Goal: Task Accomplishment & Management: Manage account settings

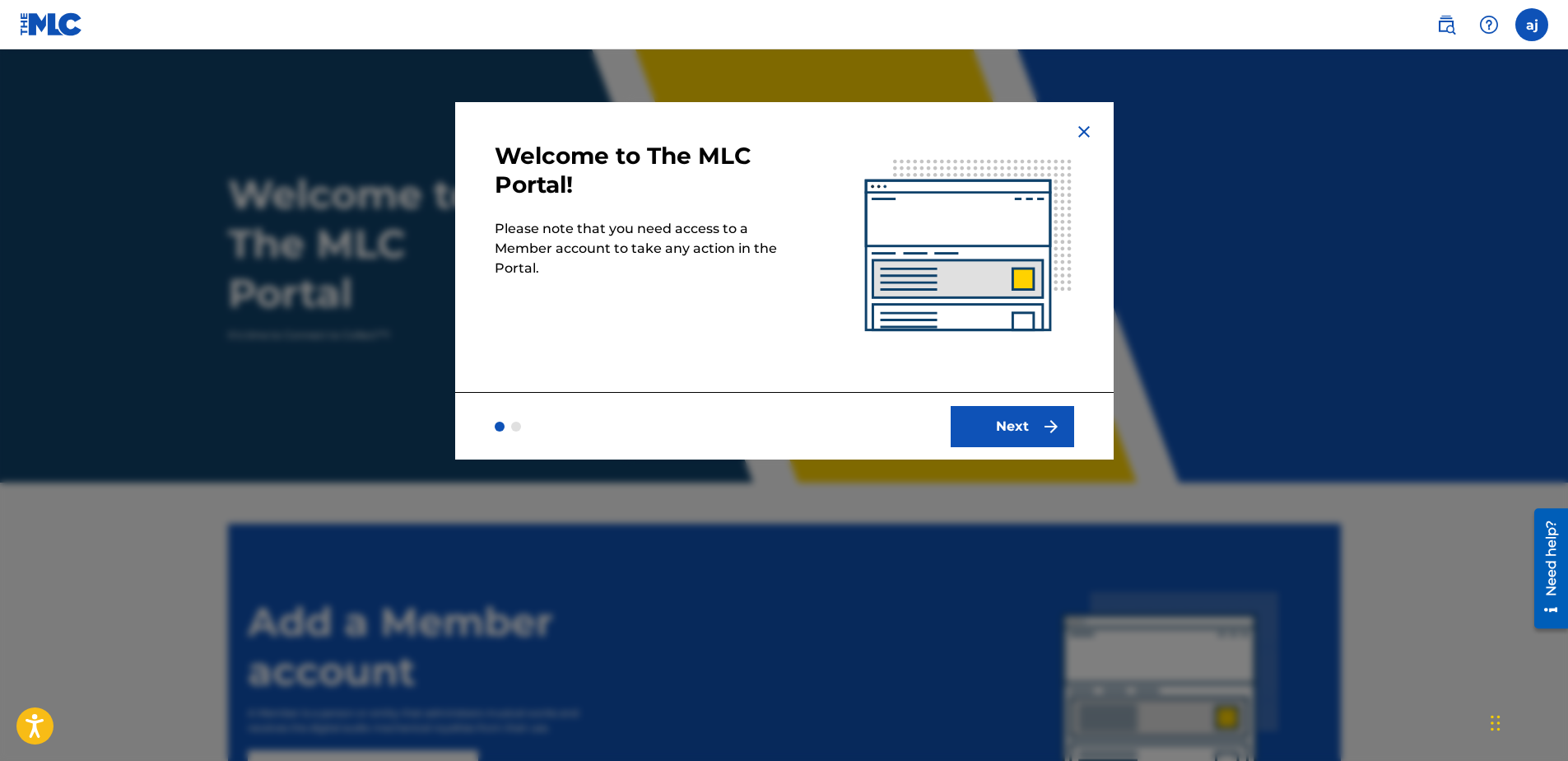
drag, startPoint x: 990, startPoint y: 457, endPoint x: 1001, endPoint y: 426, distance: 32.9
click at [995, 454] on div "Next" at bounding box center [784, 426] width 659 height 68
click at [1001, 426] on button "Next" at bounding box center [1013, 426] width 124 height 41
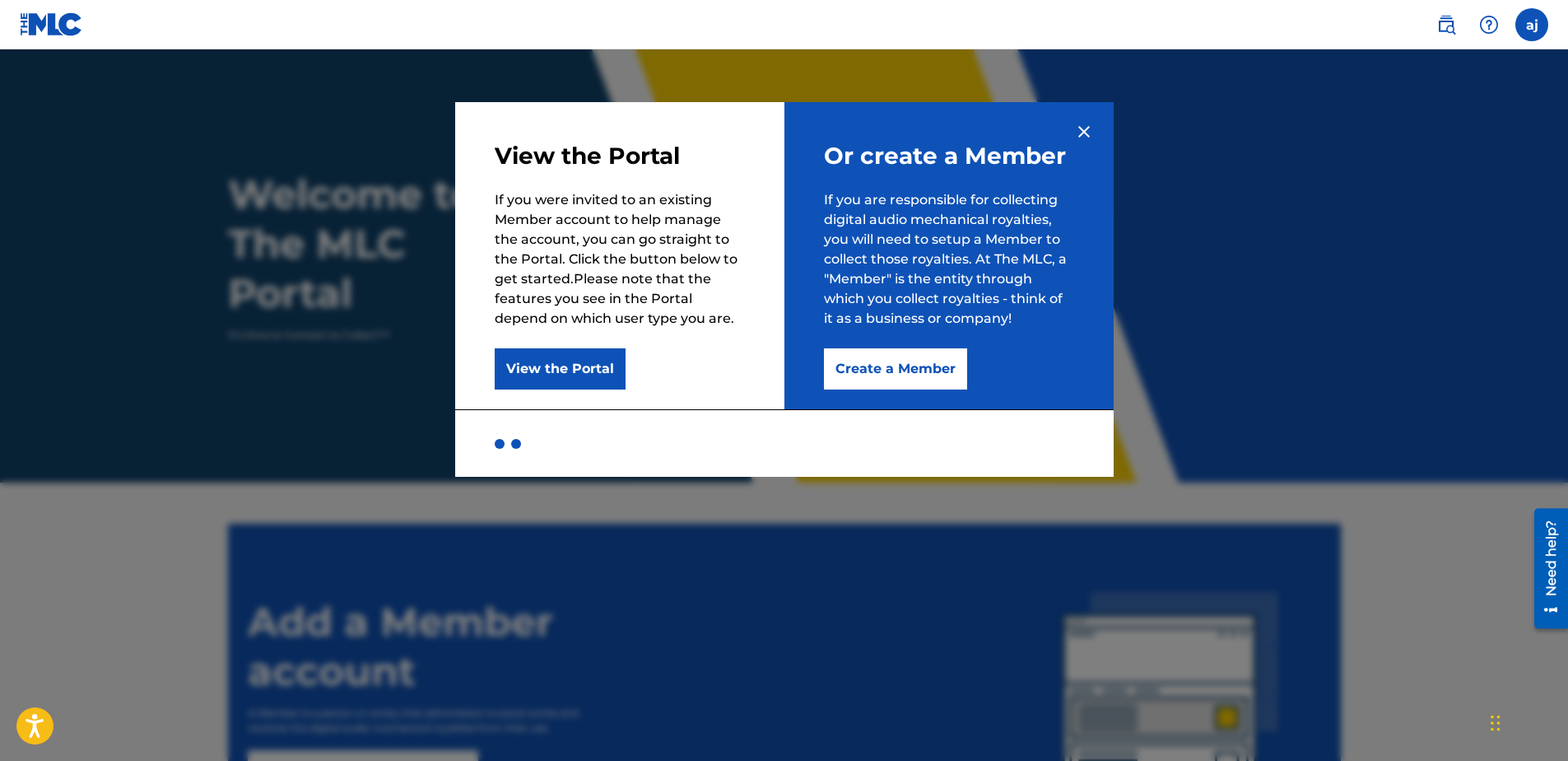
click at [594, 361] on button "View the Portal" at bounding box center [560, 368] width 131 height 41
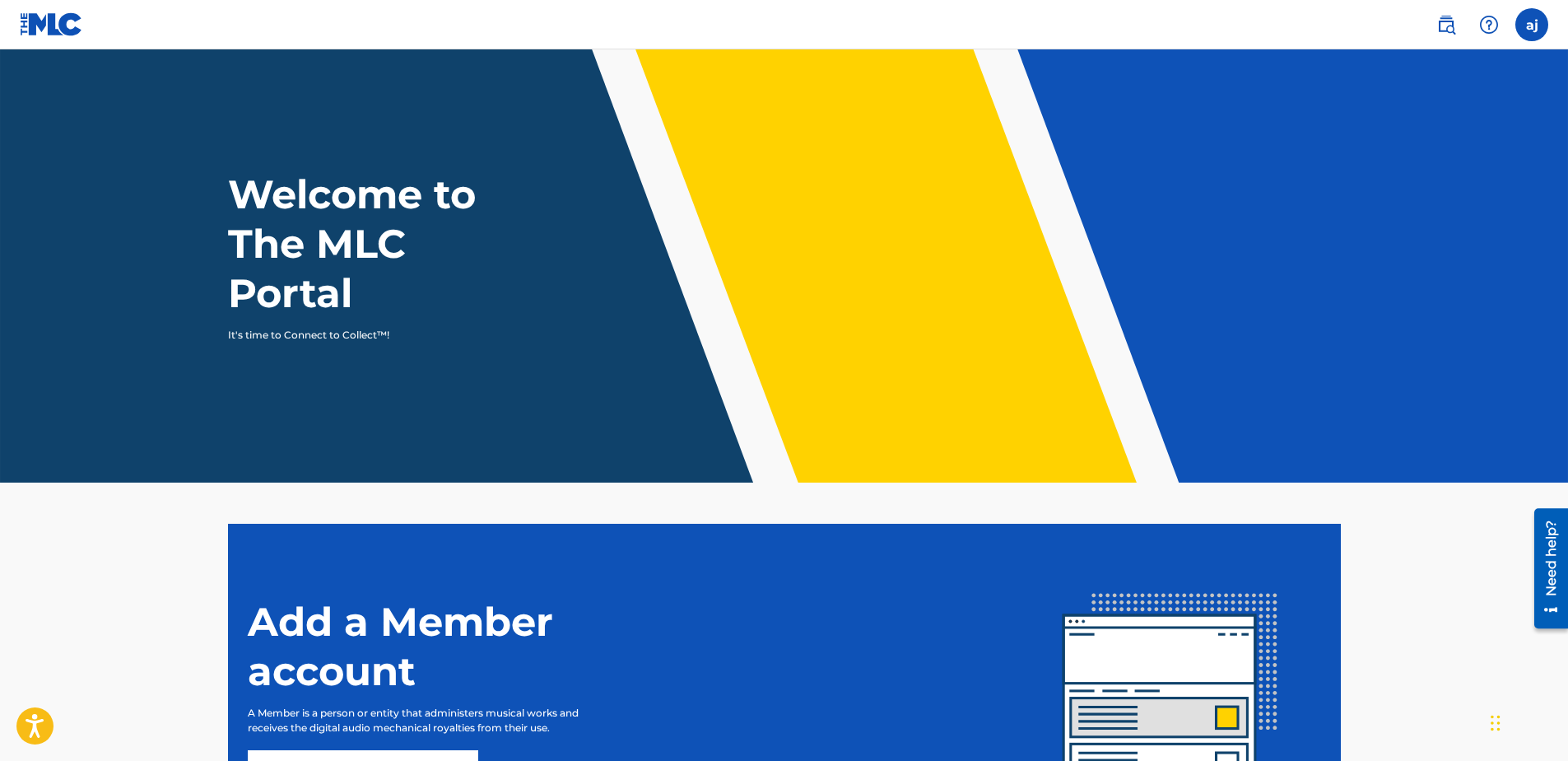
click at [1557, 22] on nav "aj aj [PERSON_NAME] [PERSON_NAME][EMAIL_ADDRESS][DOMAIN_NAME] Notification Pref…" at bounding box center [784, 24] width 1568 height 49
click at [1540, 28] on label at bounding box center [1531, 24] width 33 height 33
click at [1532, 25] on input "aj [PERSON_NAME] [PERSON_NAME][EMAIL_ADDRESS][DOMAIN_NAME] Notification Prefere…" at bounding box center [1532, 25] width 0 height 0
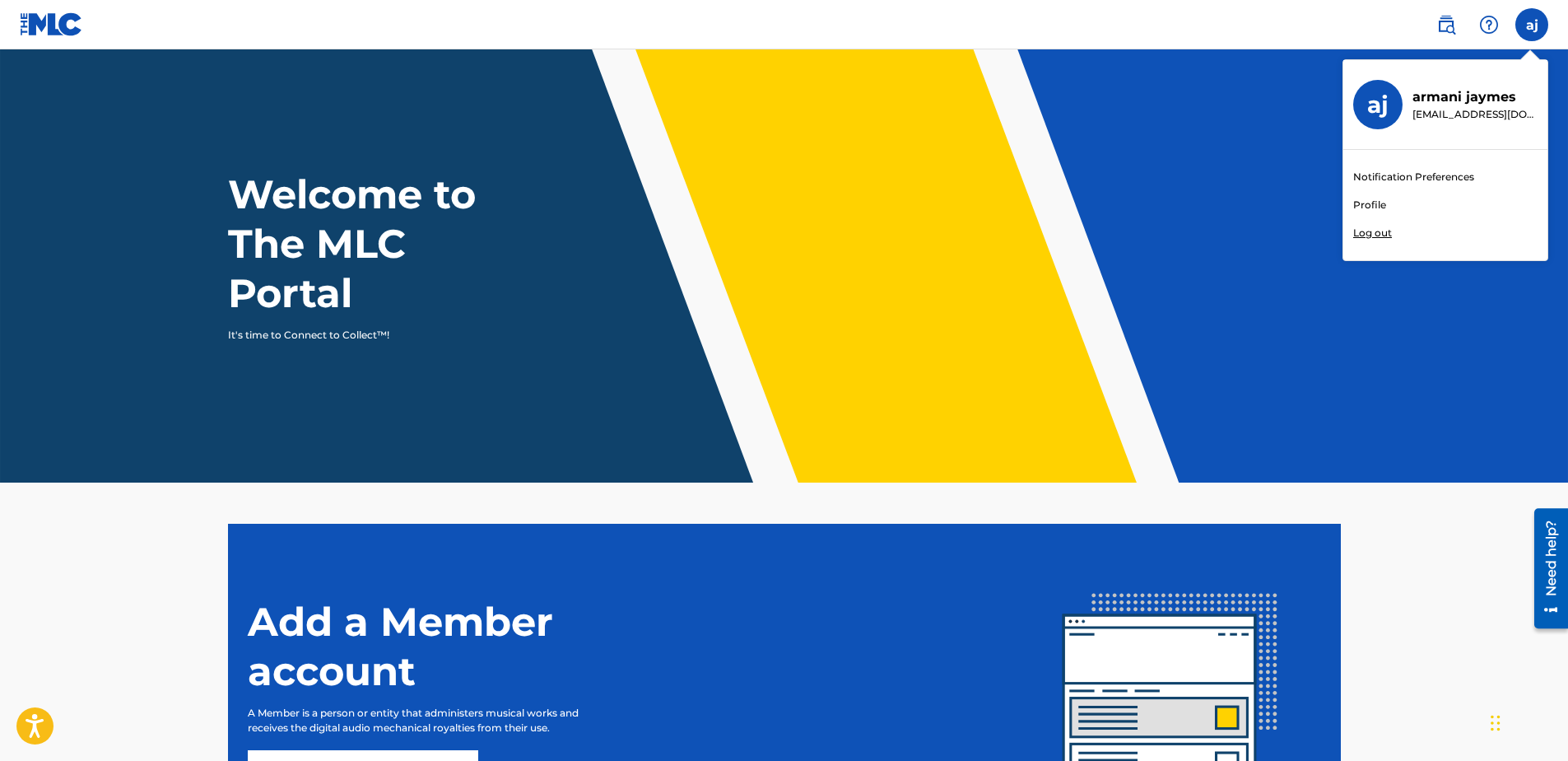
click at [1443, 115] on p "[EMAIL_ADDRESS][DOMAIN_NAME]" at bounding box center [1475, 115] width 125 height 15
click at [1532, 25] on input "aj [PERSON_NAME] [PERSON_NAME][EMAIL_ADDRESS][DOMAIN_NAME] Notification Prefere…" at bounding box center [1532, 25] width 0 height 0
drag, startPoint x: 1402, startPoint y: 106, endPoint x: 1366, endPoint y: 106, distance: 36.0
click at [1397, 106] on div "aj" at bounding box center [1377, 104] width 49 height 49
click at [1532, 25] on input "aj [PERSON_NAME] [PERSON_NAME][EMAIL_ADDRESS][DOMAIN_NAME] Notification Prefere…" at bounding box center [1532, 25] width 0 height 0
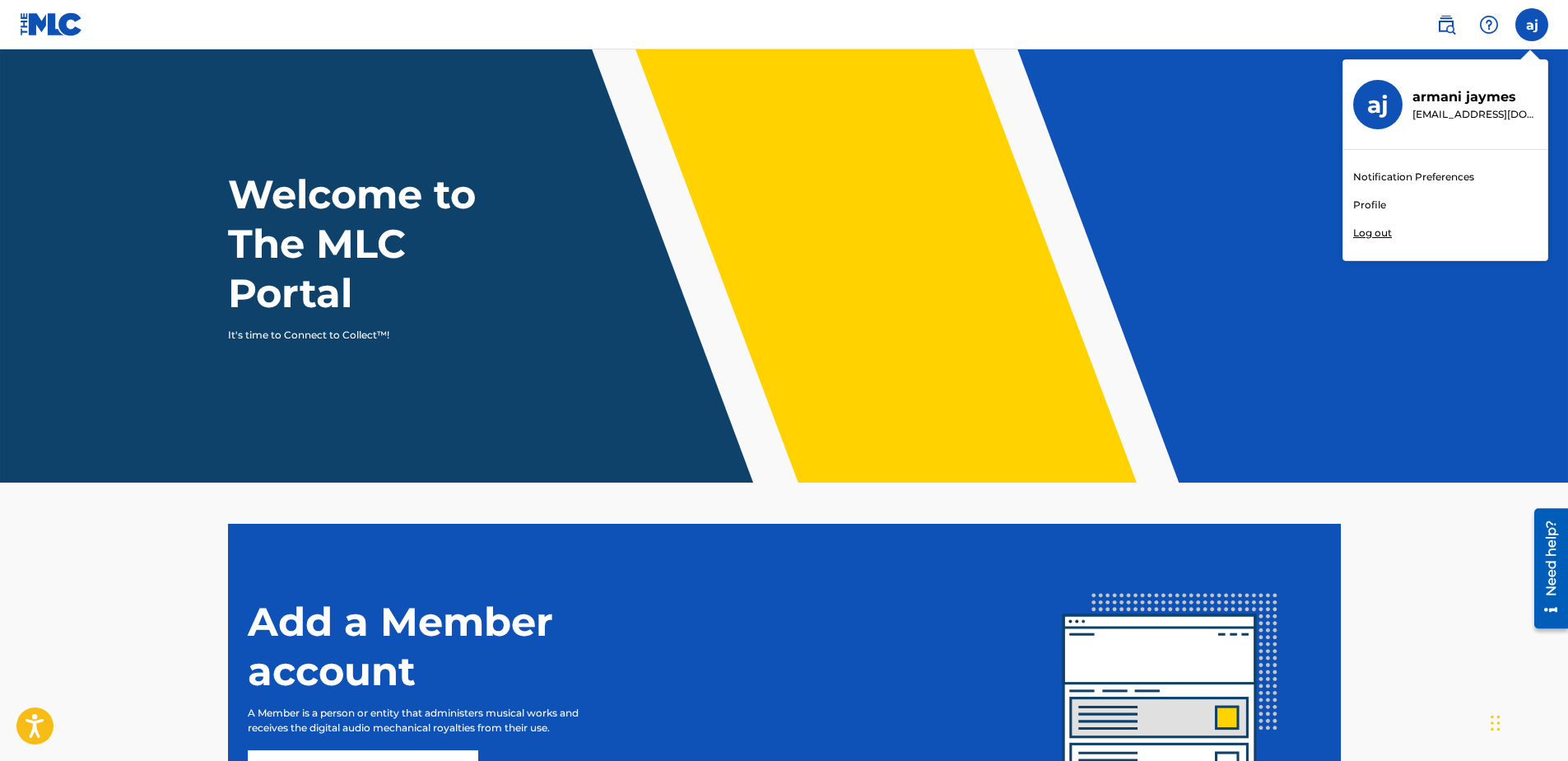
click at [1366, 106] on div "aj" at bounding box center [1377, 104] width 49 height 49
click at [1532, 25] on input "aj [PERSON_NAME] [PERSON_NAME][EMAIL_ADDRESS][DOMAIN_NAME] Notification Prefere…" at bounding box center [1532, 25] width 0 height 0
drag, startPoint x: 1388, startPoint y: 209, endPoint x: 1350, endPoint y: 211, distance: 38.1
click at [1387, 209] on div "Notification Preferences Profile Log out" at bounding box center [1446, 205] width 204 height 110
click at [1532, 25] on input "aj [PERSON_NAME] [PERSON_NAME][EMAIL_ADDRESS][DOMAIN_NAME] Notification Prefere…" at bounding box center [1532, 25] width 0 height 0
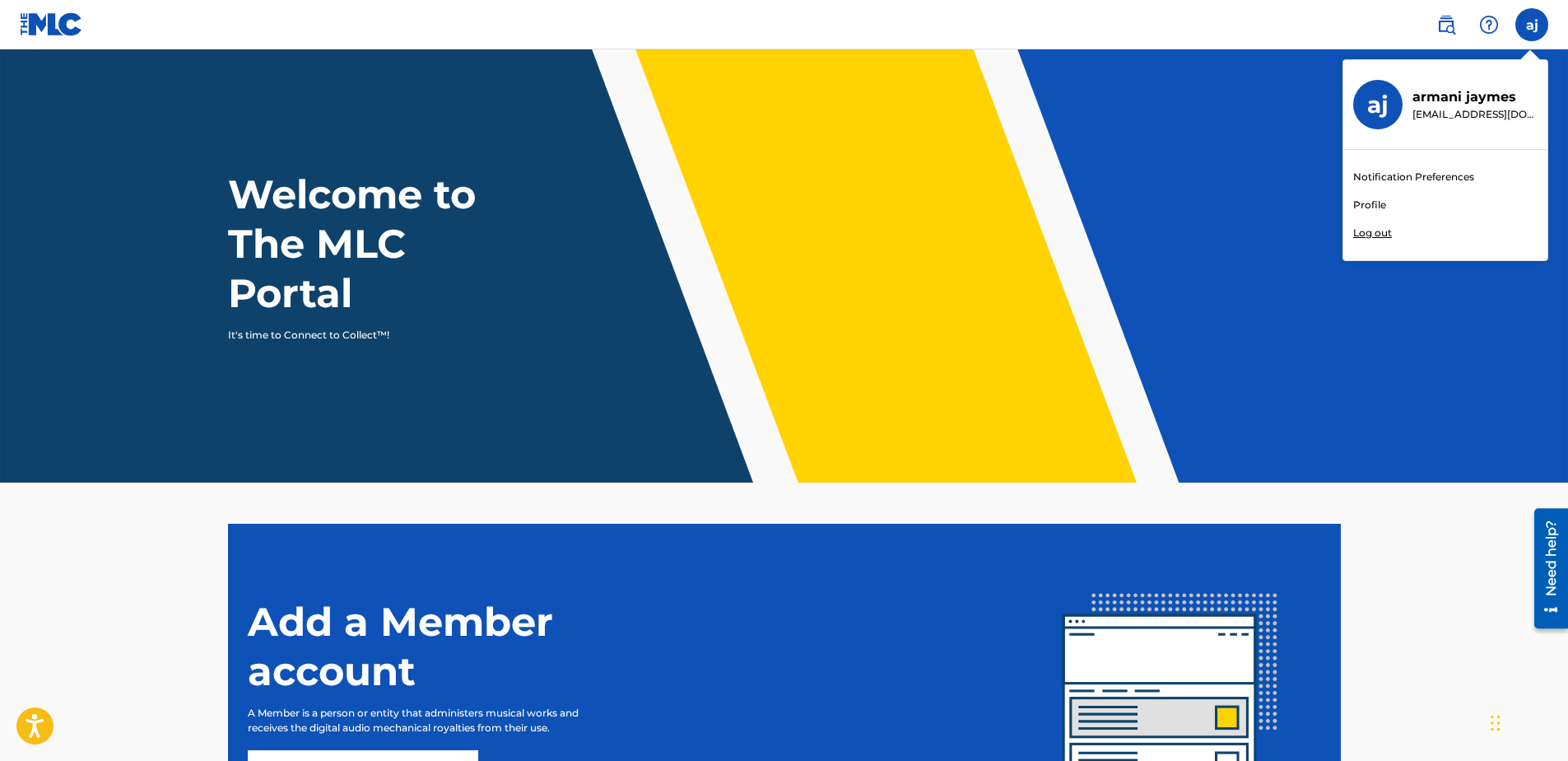
click at [1356, 207] on link "Profile" at bounding box center [1369, 205] width 33 height 15
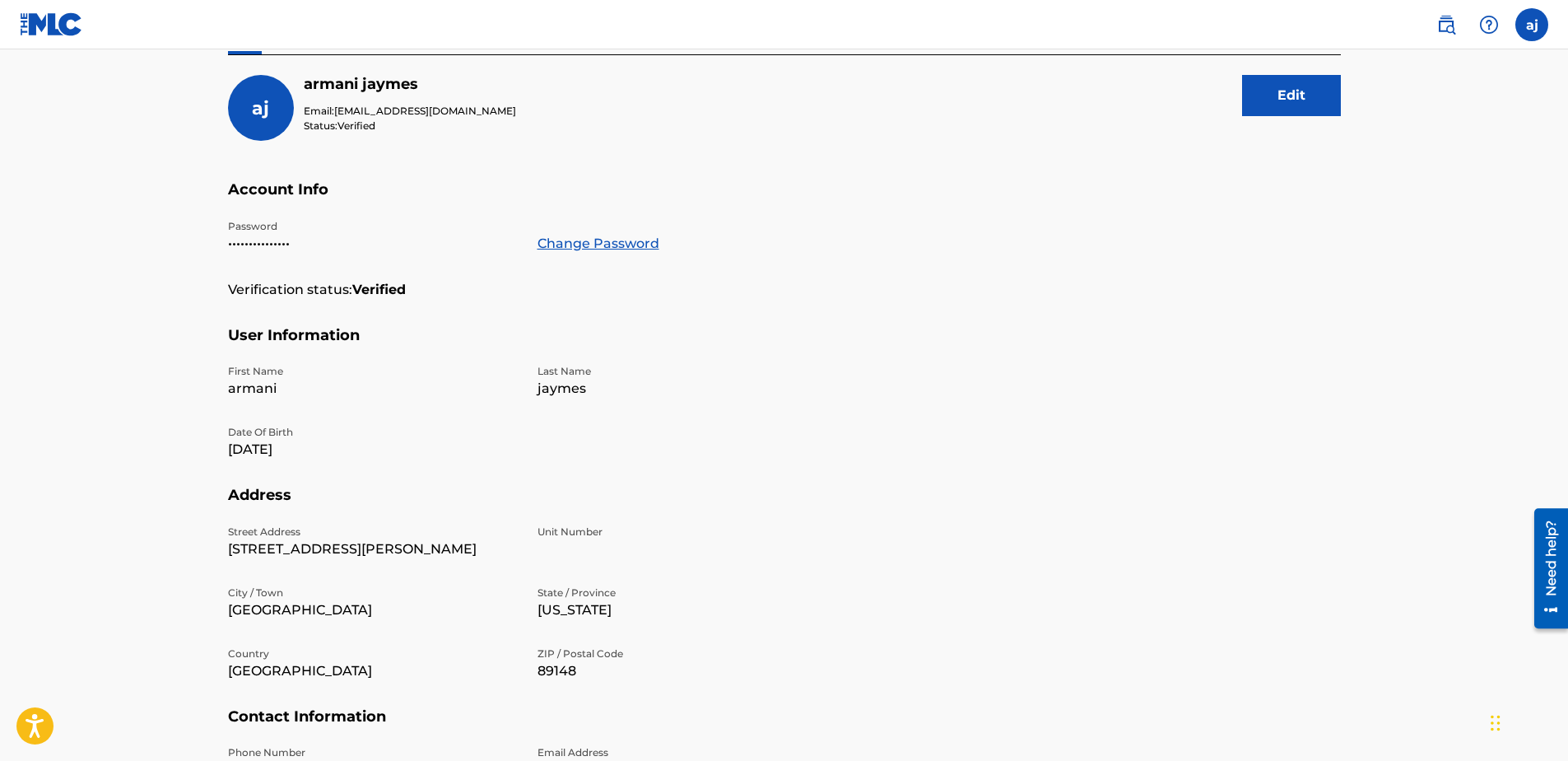
scroll to position [183, 0]
click at [1448, 30] on img at bounding box center [1447, 25] width 20 height 20
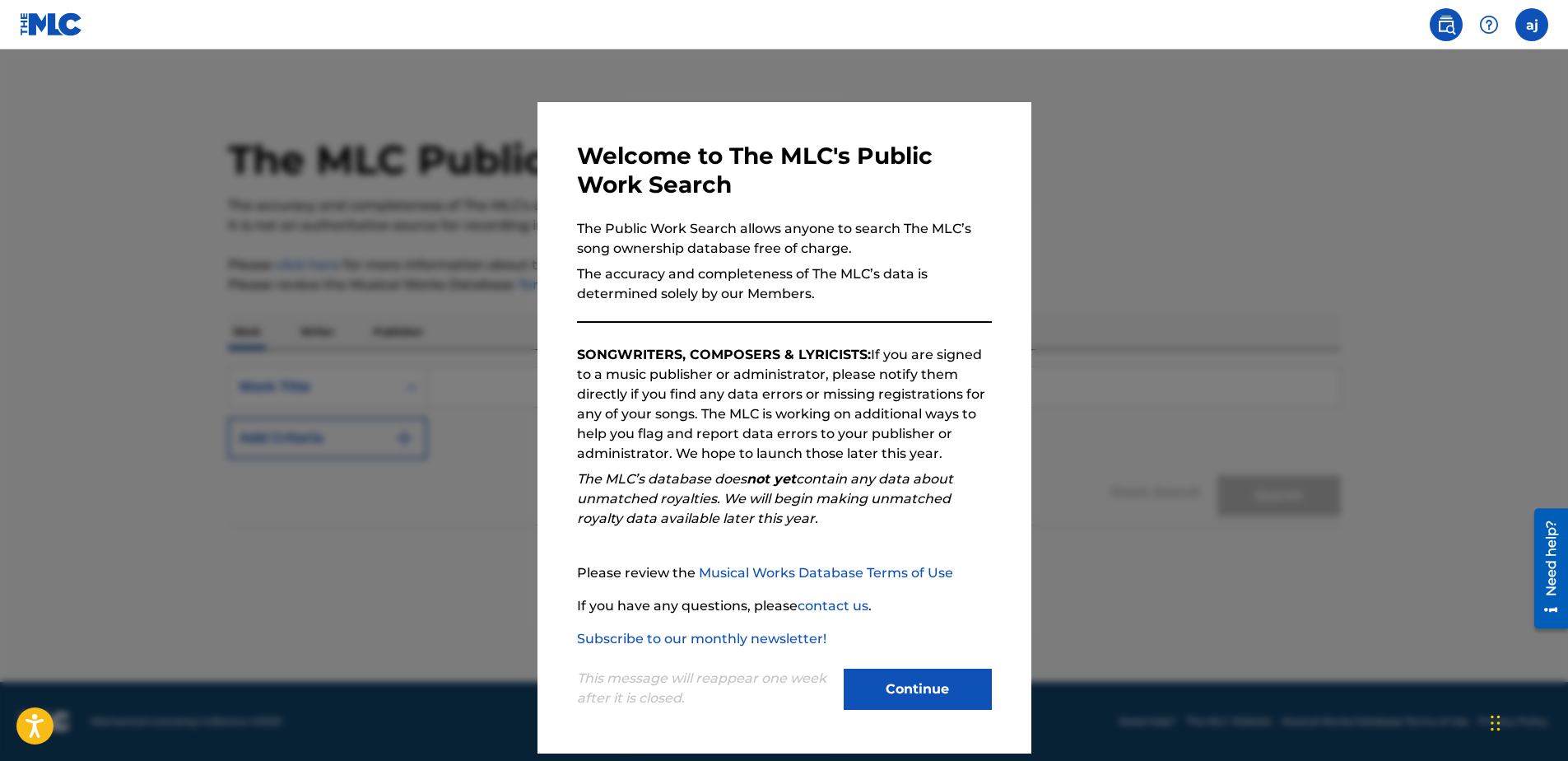
click at [1448, 30] on img at bounding box center [1447, 25] width 20 height 20
click at [1483, 27] on img at bounding box center [1489, 25] width 20 height 20
click at [1522, 29] on label at bounding box center [1531, 24] width 33 height 33
click at [1532, 25] on input "aj [PERSON_NAME] [PERSON_NAME][EMAIL_ADDRESS][DOMAIN_NAME] Notification Prefere…" at bounding box center [1532, 25] width 0 height 0
click at [933, 687] on button "Continue" at bounding box center [917, 688] width 148 height 41
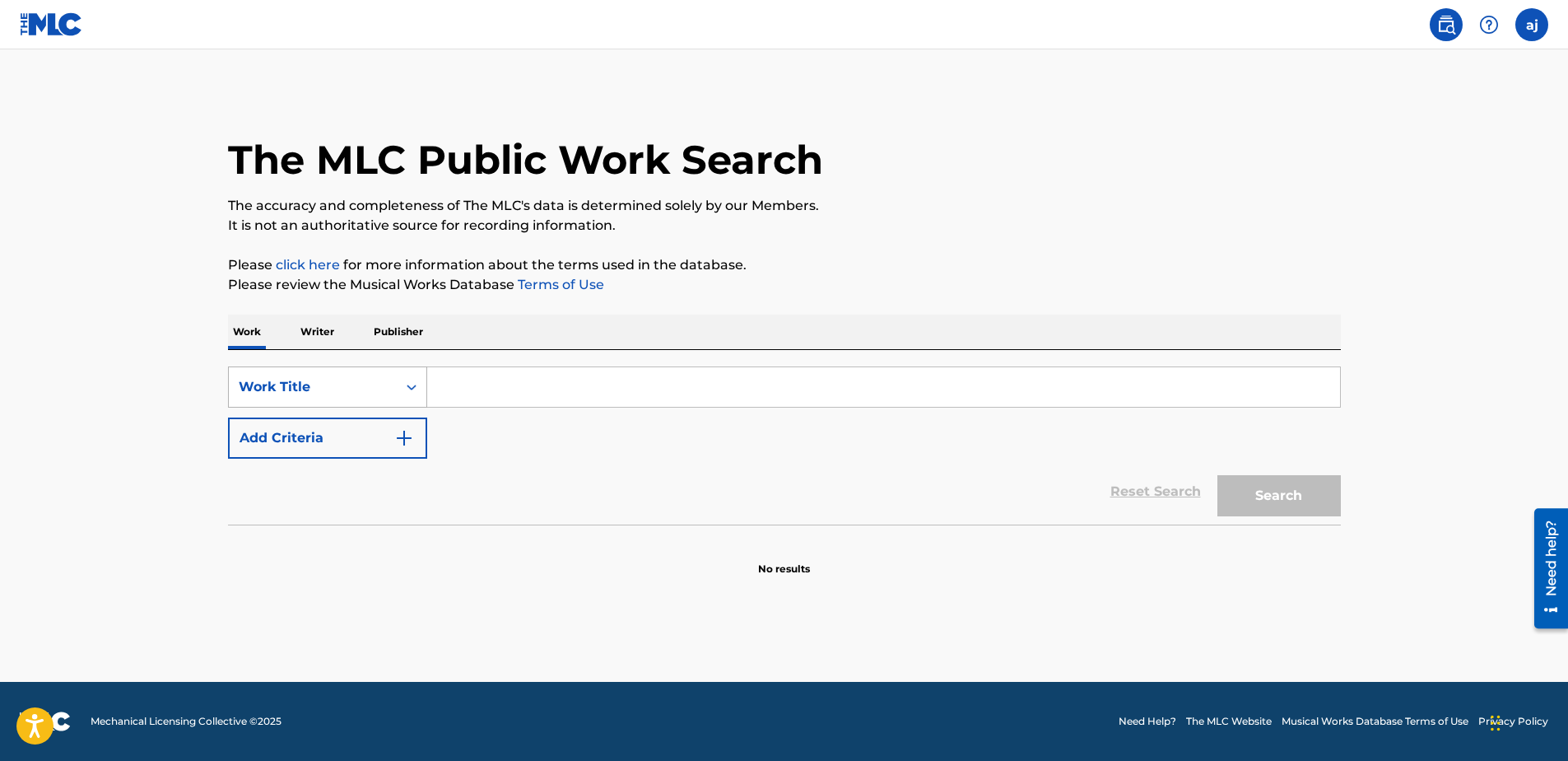
click at [377, 384] on div "Work Title" at bounding box center [312, 387] width 148 height 20
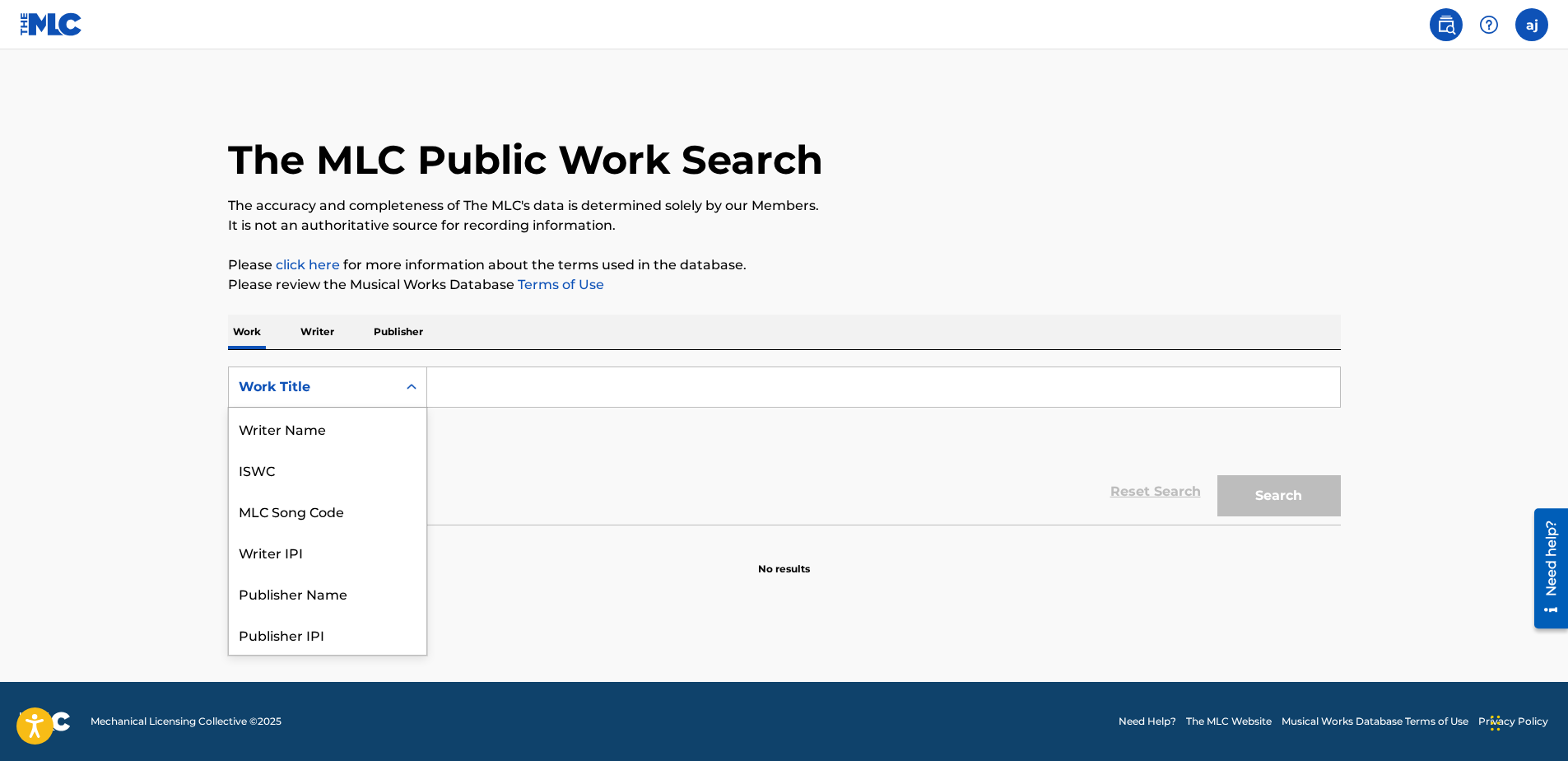
scroll to position [82, 0]
click at [377, 384] on div "Work Title" at bounding box center [312, 387] width 148 height 20
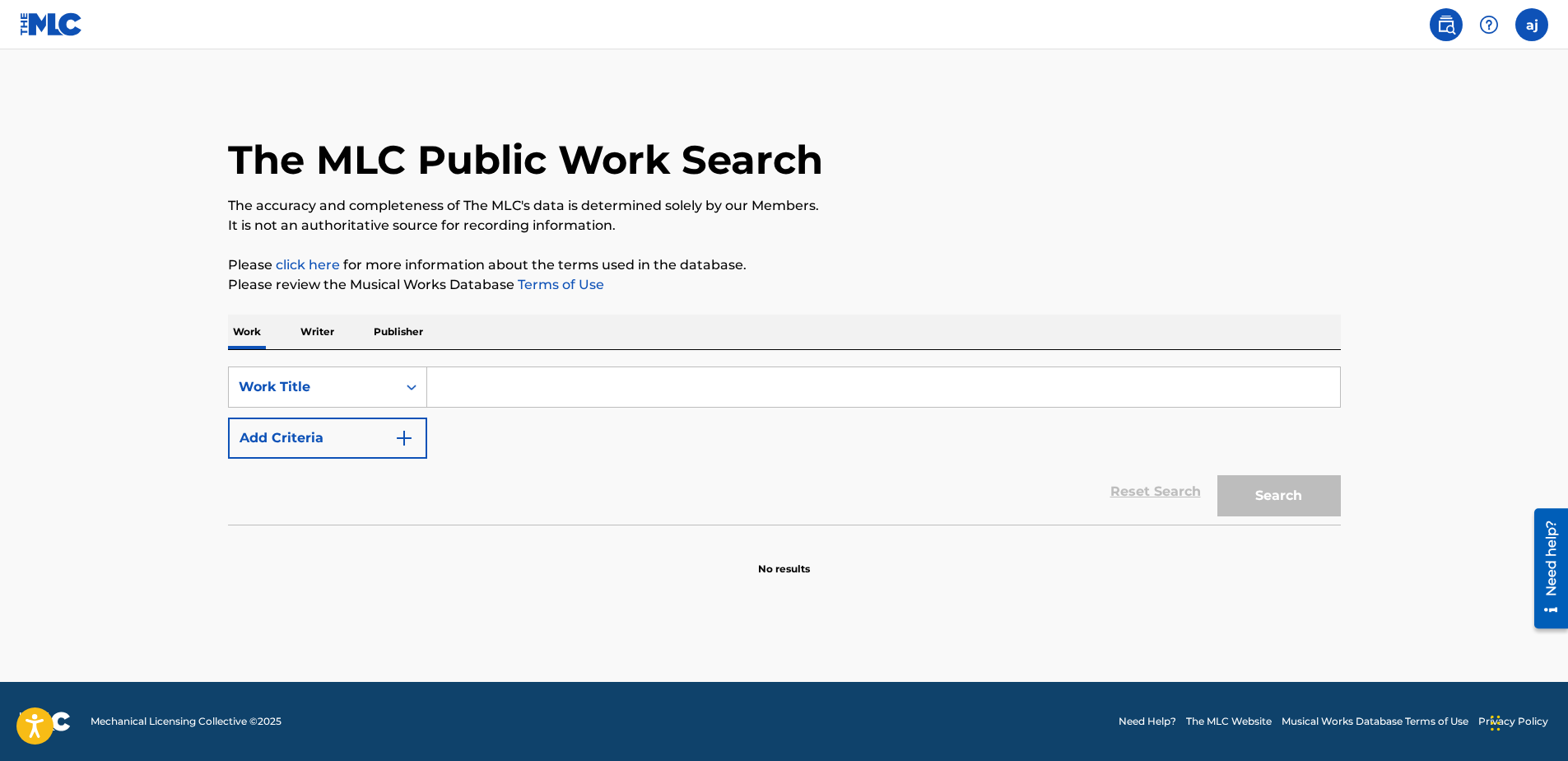
click at [324, 336] on p "Writer" at bounding box center [317, 331] width 43 height 34
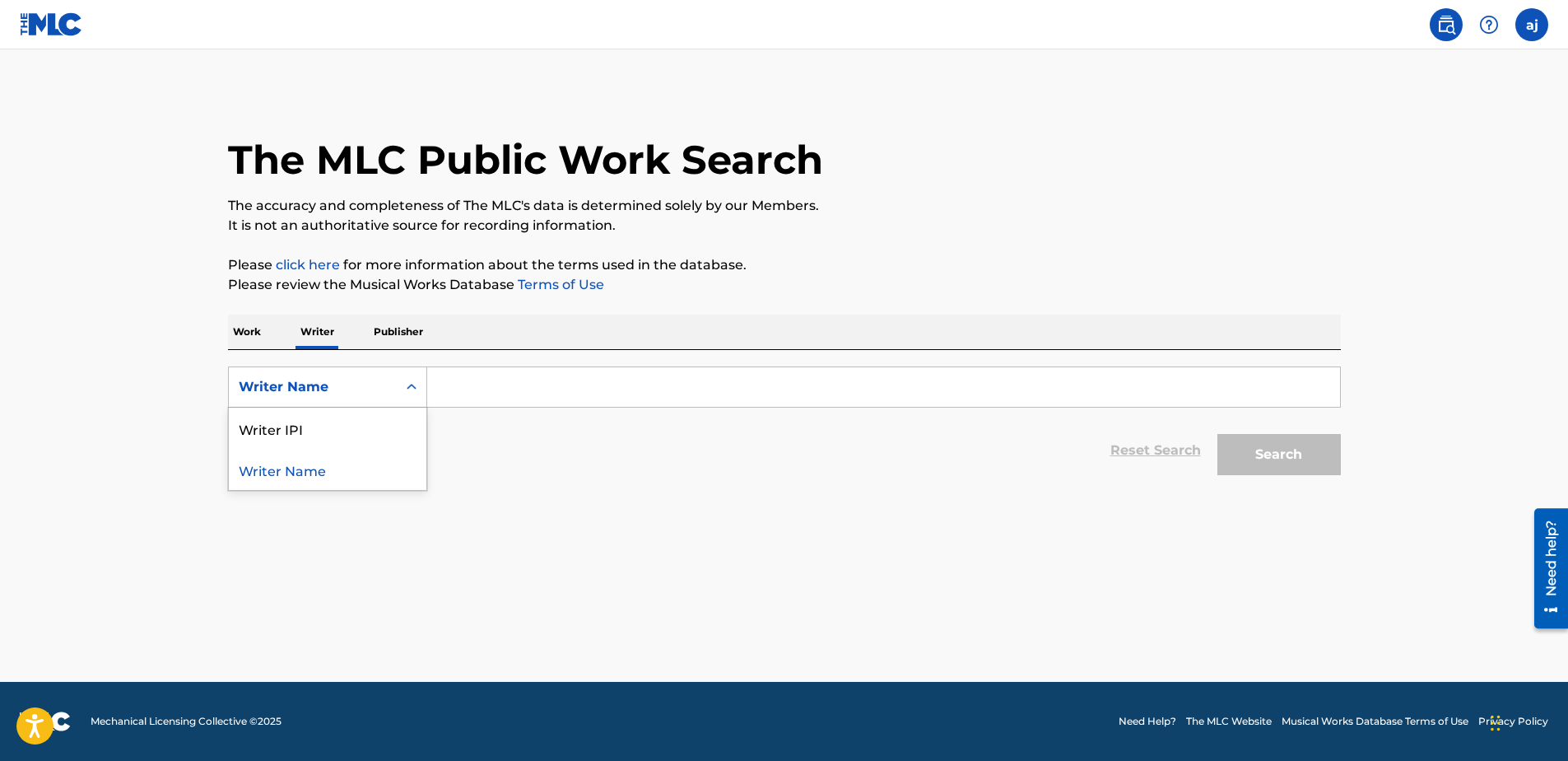
click at [379, 381] on div "Writer Name" at bounding box center [312, 387] width 148 height 20
click at [340, 431] on div "Writer IPI" at bounding box center [328, 427] width 197 height 41
click at [264, 345] on p "Work" at bounding box center [247, 331] width 38 height 34
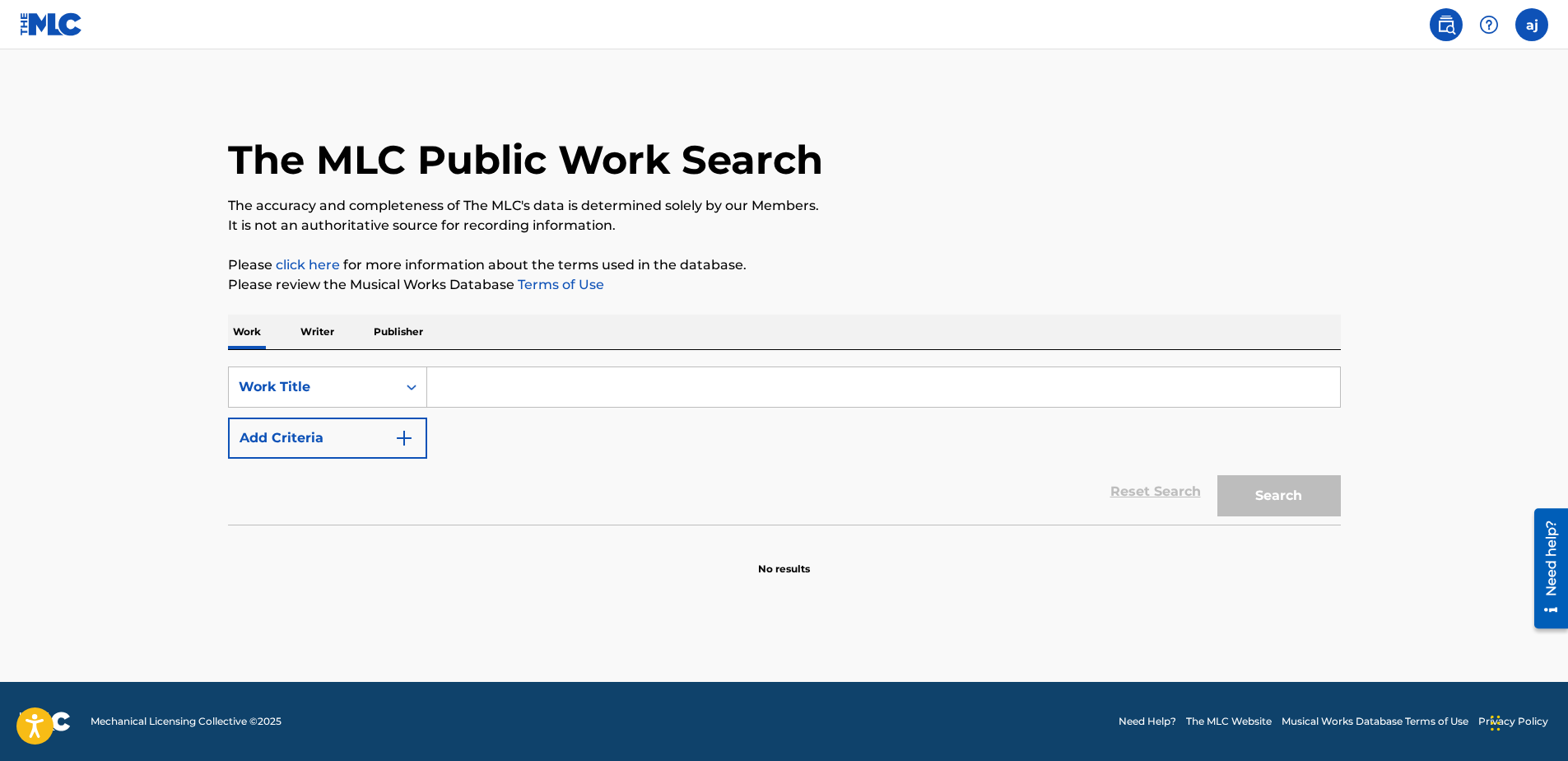
click at [253, 330] on p "Work" at bounding box center [247, 331] width 38 height 34
click at [380, 385] on div "Work Title" at bounding box center [312, 387] width 148 height 20
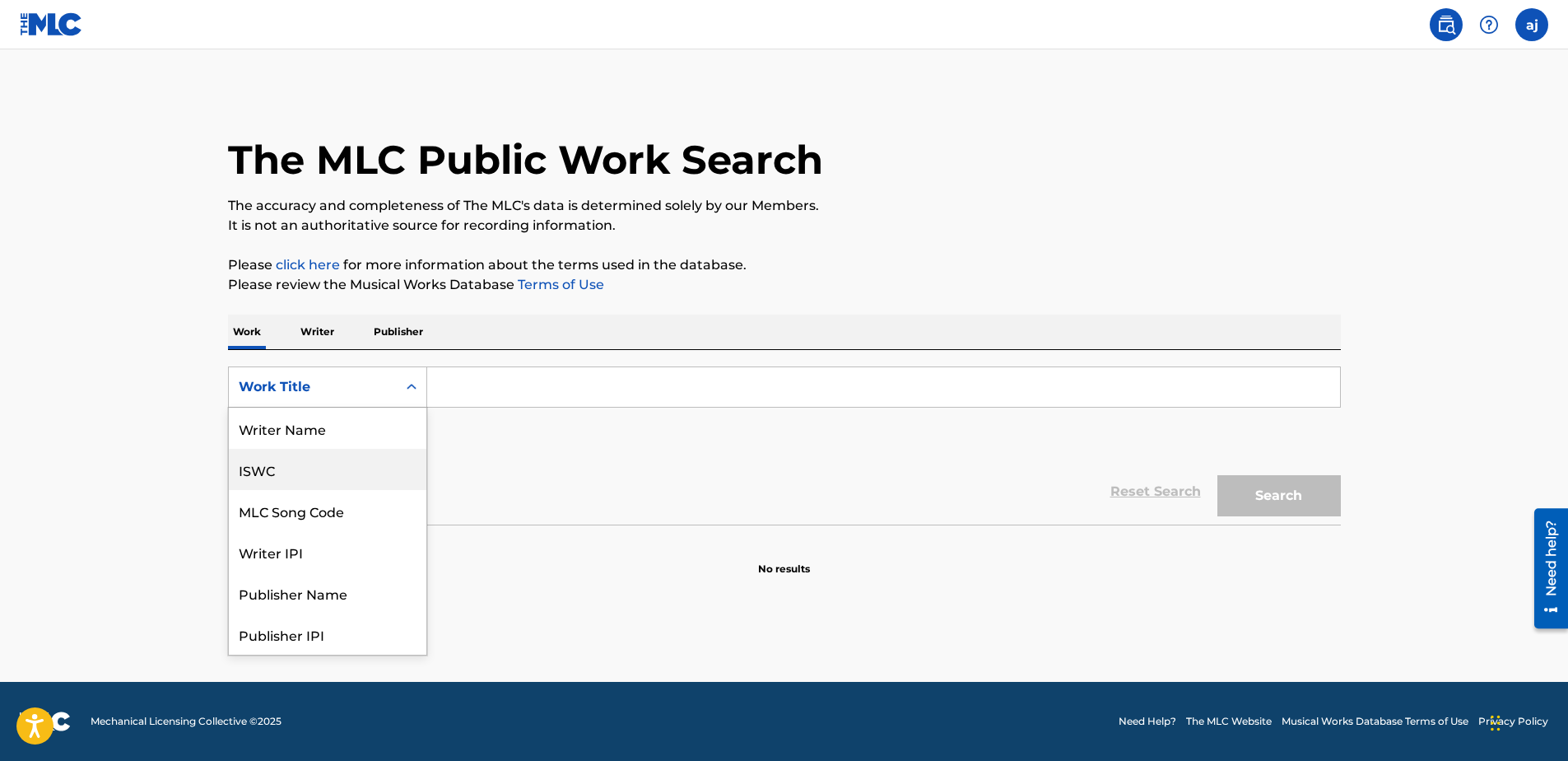
click at [580, 448] on div "SearchWithCriteriabe8559d8-b5f6-458f-b14b-40780d33b7aa 8 results available. Use…" at bounding box center [784, 412] width 1113 height 92
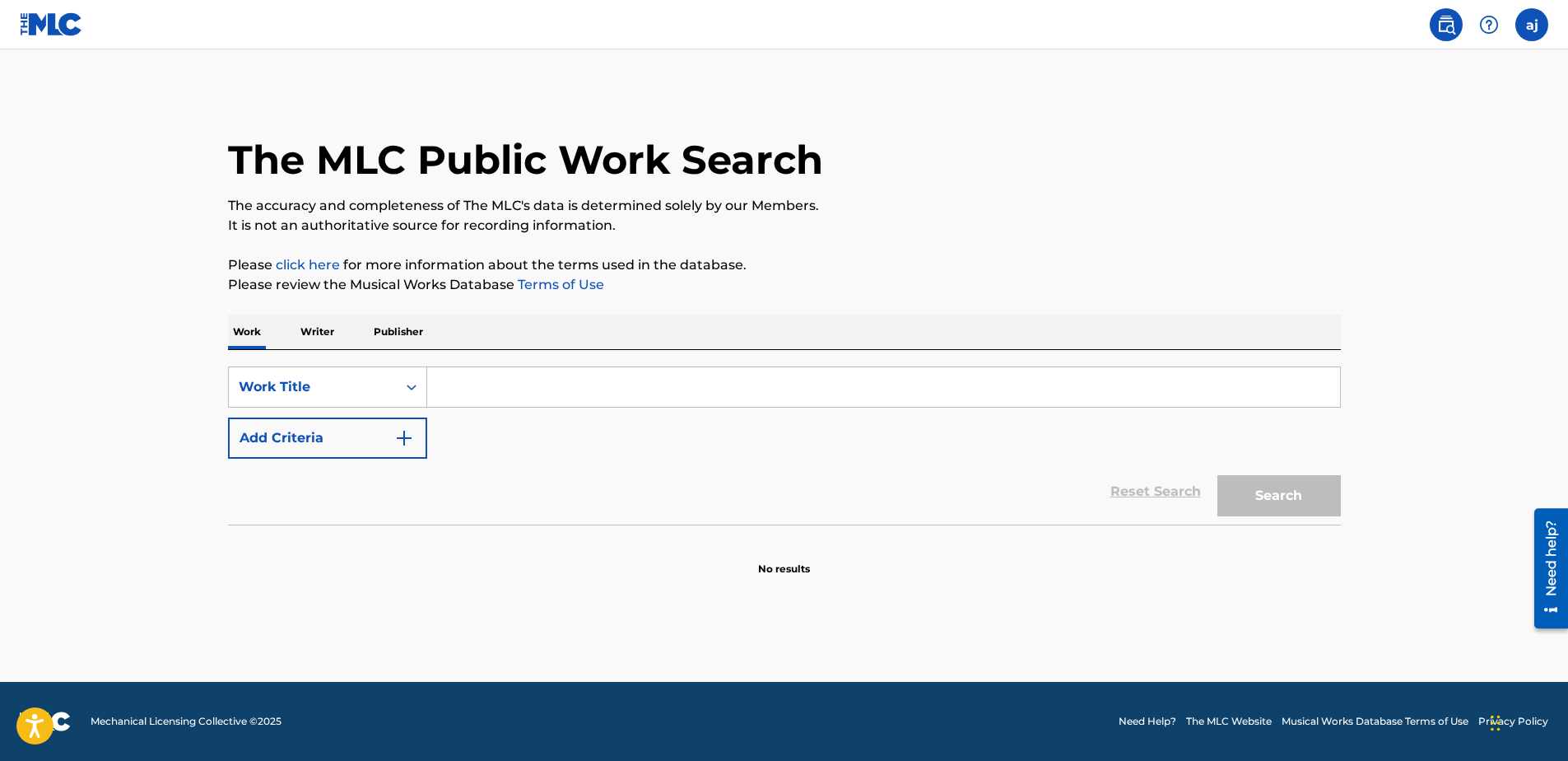
click at [1524, 28] on label at bounding box center [1531, 24] width 33 height 33
click at [1532, 25] on input "aj [PERSON_NAME] [PERSON_NAME][EMAIL_ADDRESS][DOMAIN_NAME] Notification Prefere…" at bounding box center [1532, 25] width 0 height 0
click at [1375, 178] on link "Notification Preferences" at bounding box center [1413, 177] width 121 height 15
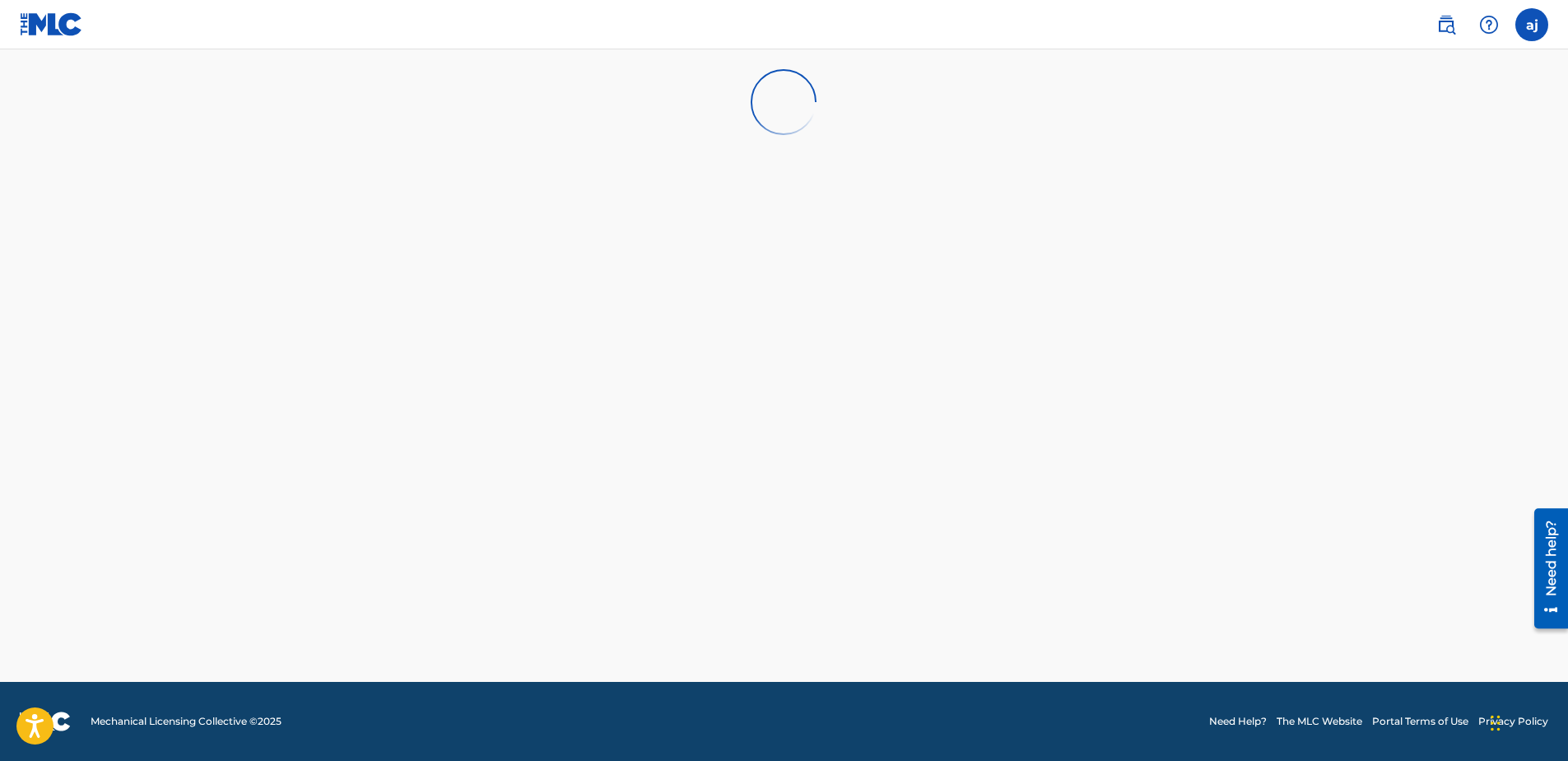
click at [1535, 24] on label at bounding box center [1531, 24] width 33 height 33
click at [1532, 25] on input "aj [PERSON_NAME] [PERSON_NAME][EMAIL_ADDRESS][DOMAIN_NAME] Notification Prefere…" at bounding box center [1532, 25] width 0 height 0
click at [1397, 118] on div "aj" at bounding box center [1377, 104] width 49 height 49
click at [1532, 25] on input "aj [PERSON_NAME] [PERSON_NAME][EMAIL_ADDRESS][DOMAIN_NAME] Notification Prefere…" at bounding box center [1532, 25] width 0 height 0
click at [1390, 106] on div "aj" at bounding box center [1377, 104] width 49 height 49
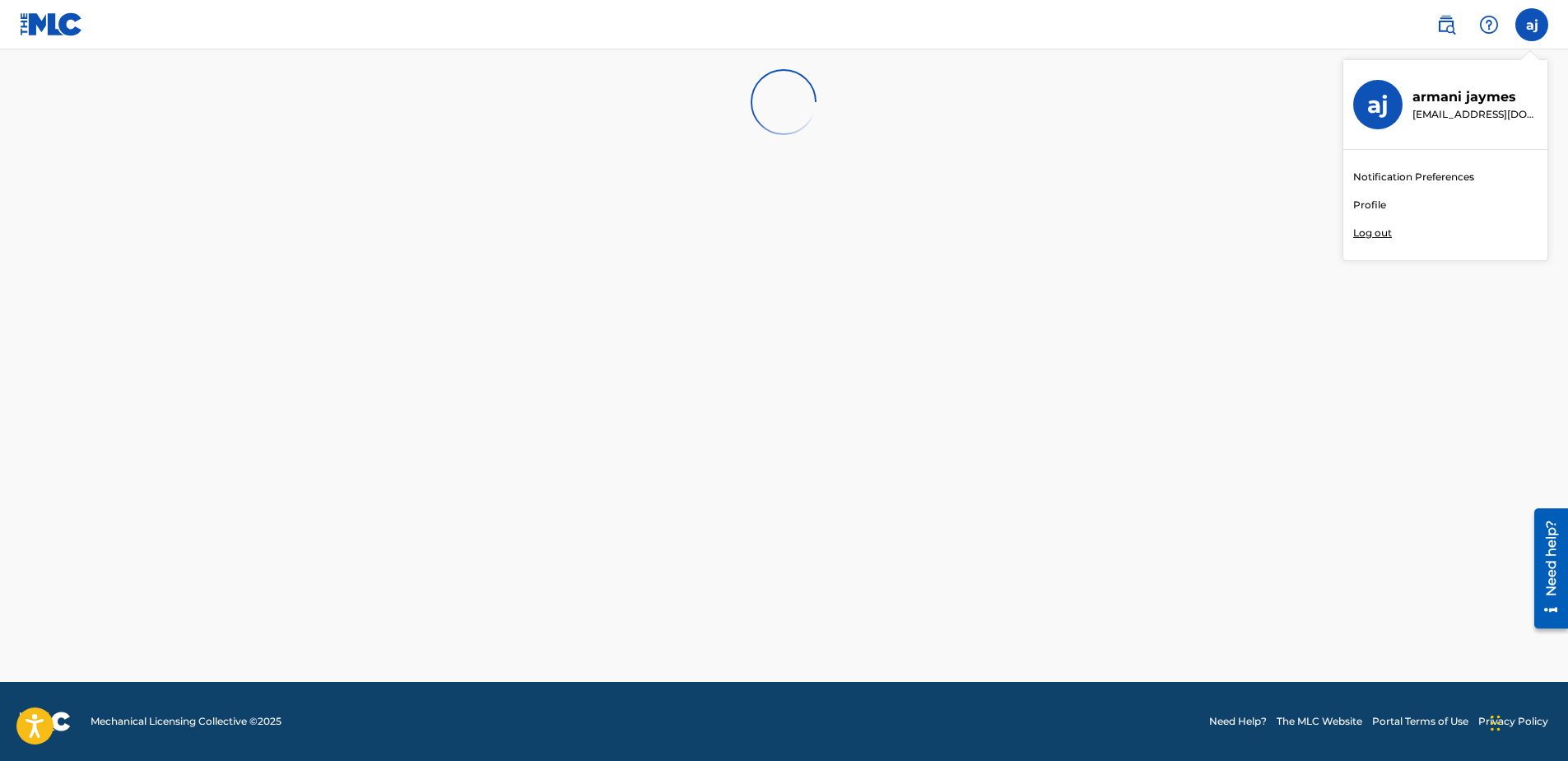
click at [1532, 25] on input "aj [PERSON_NAME] [PERSON_NAME][EMAIL_ADDRESS][DOMAIN_NAME] Notification Prefere…" at bounding box center [1532, 25] width 0 height 0
click at [1366, 200] on link "Profile" at bounding box center [1369, 205] width 33 height 15
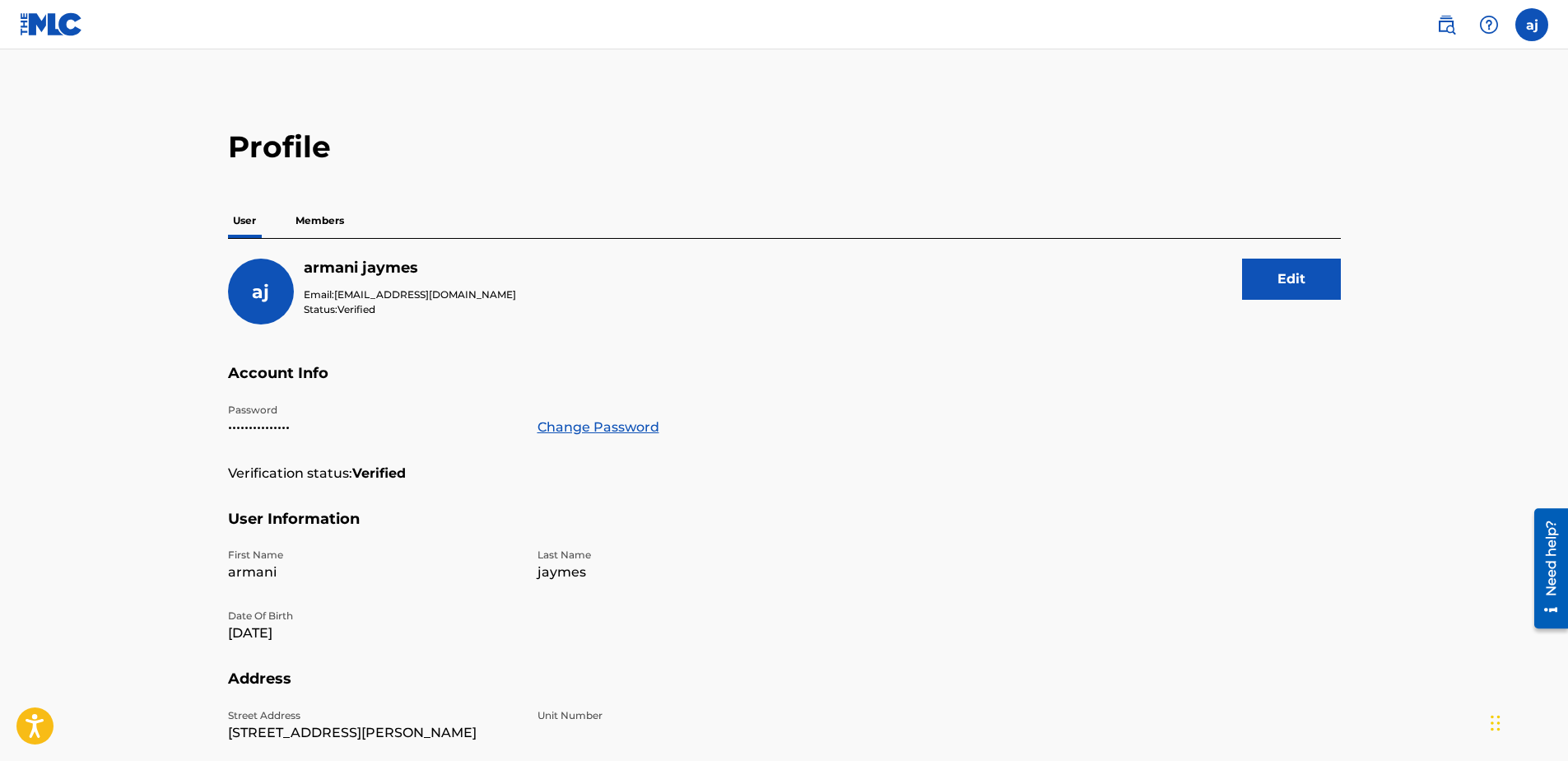
click at [330, 190] on div "Profile User Members aj armani jaymes Email: [EMAIL_ADDRESS][DOMAIN_NAME] Statu…" at bounding box center [784, 559] width 1152 height 861
click at [329, 222] on p "Members" at bounding box center [320, 220] width 59 height 34
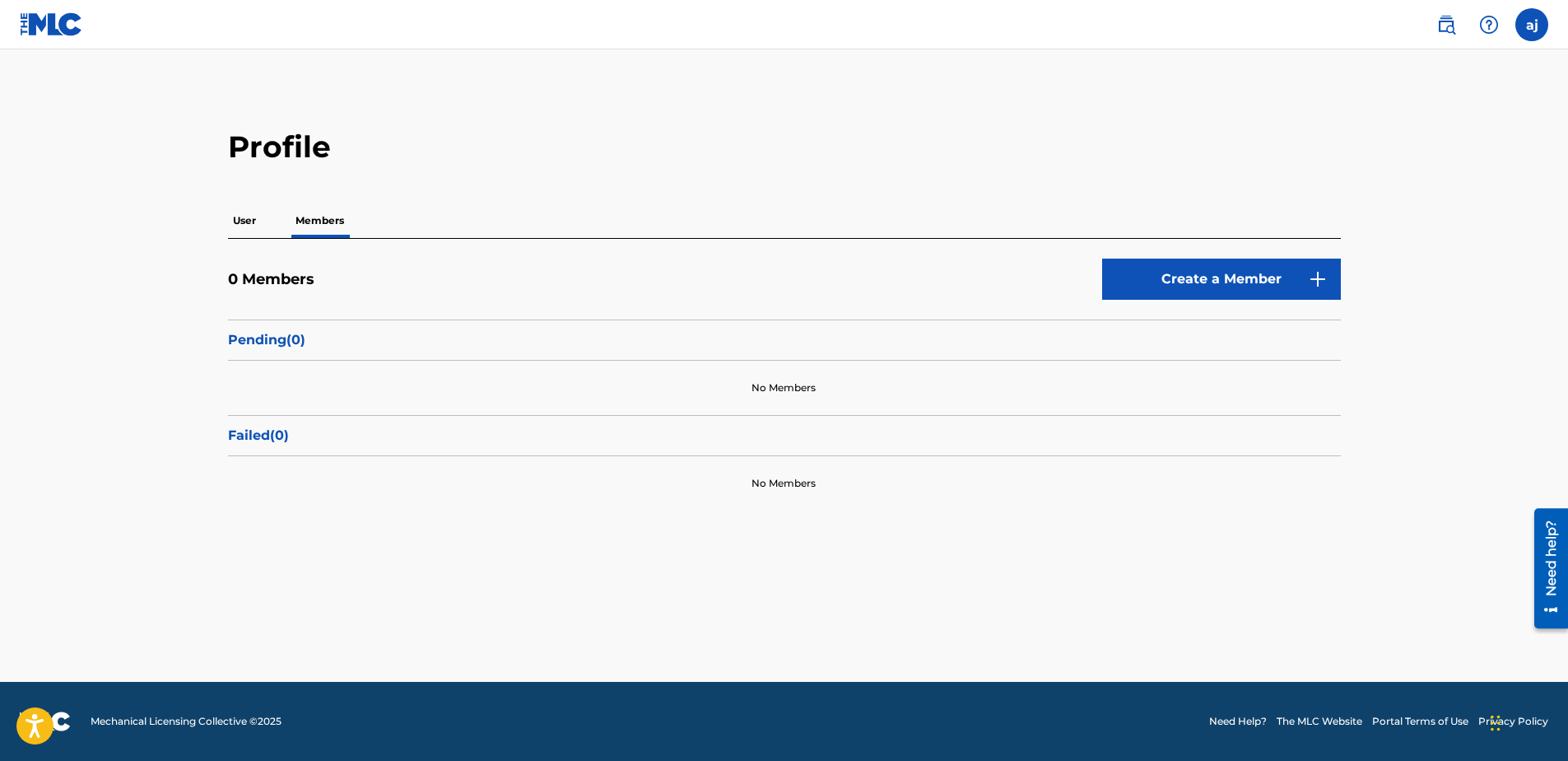
click at [247, 217] on p "User" at bounding box center [244, 220] width 33 height 34
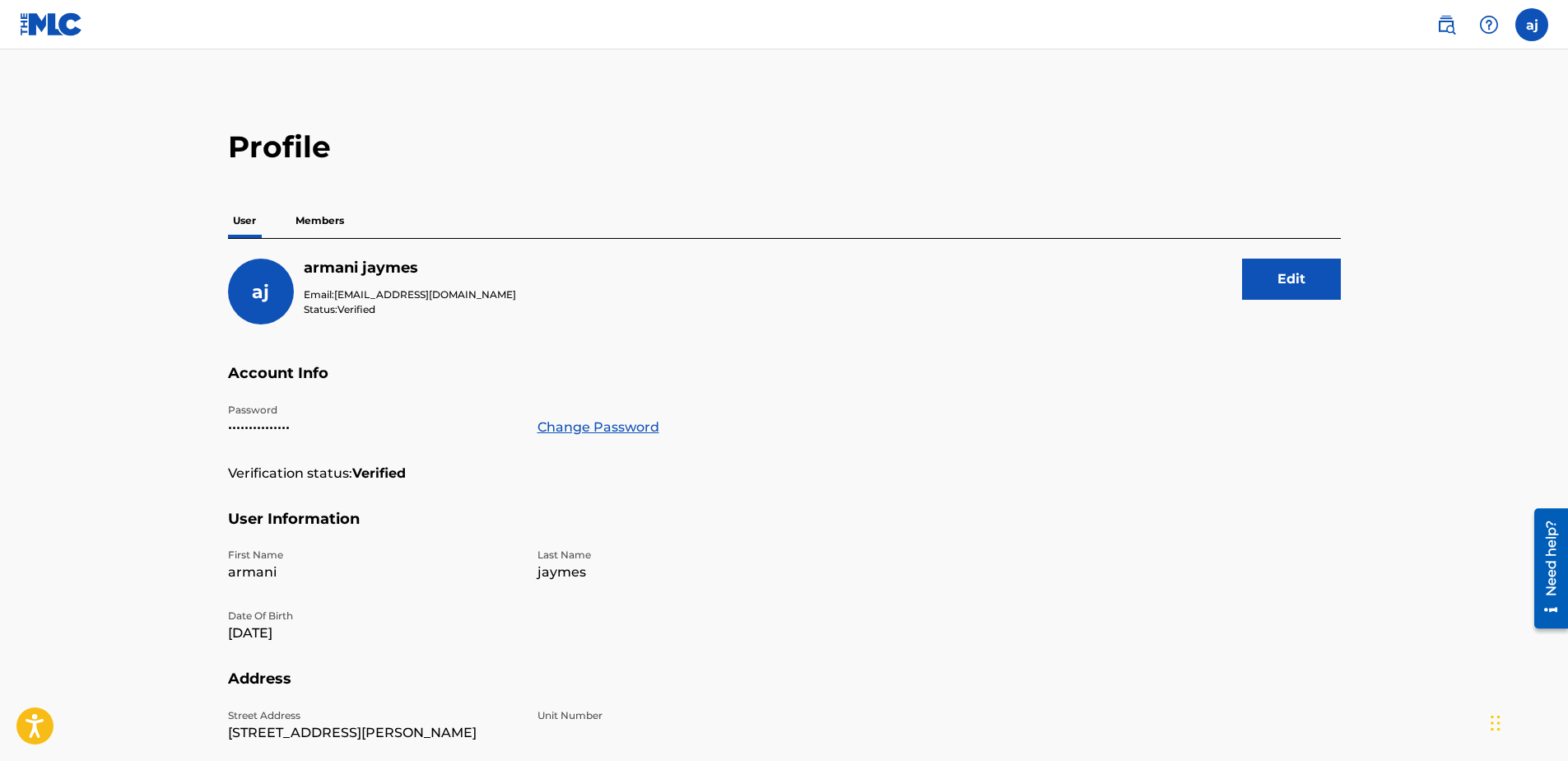
click at [1446, 17] on img at bounding box center [1447, 25] width 20 height 20
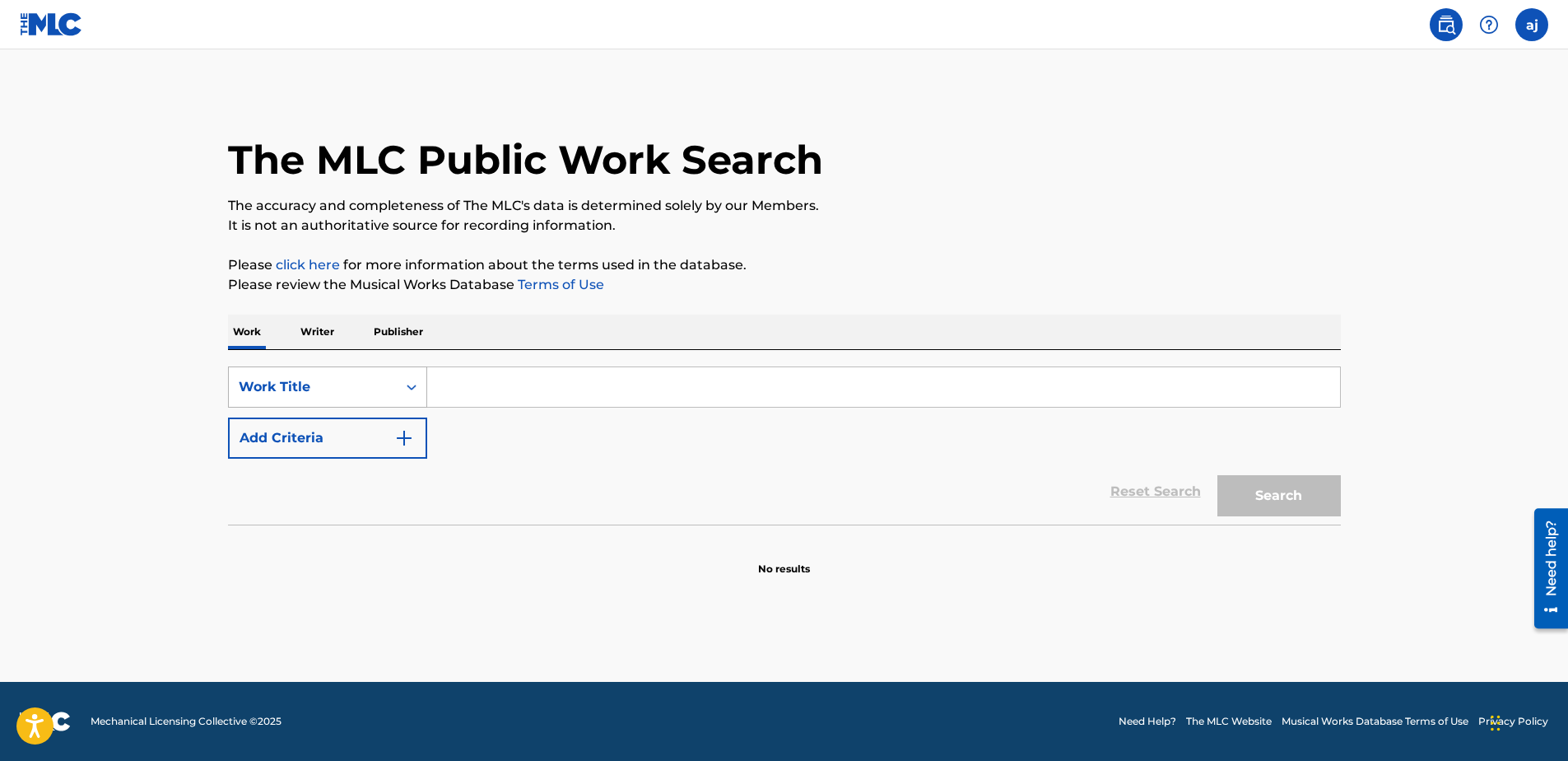
click at [367, 389] on div "Work Title" at bounding box center [312, 387] width 148 height 20
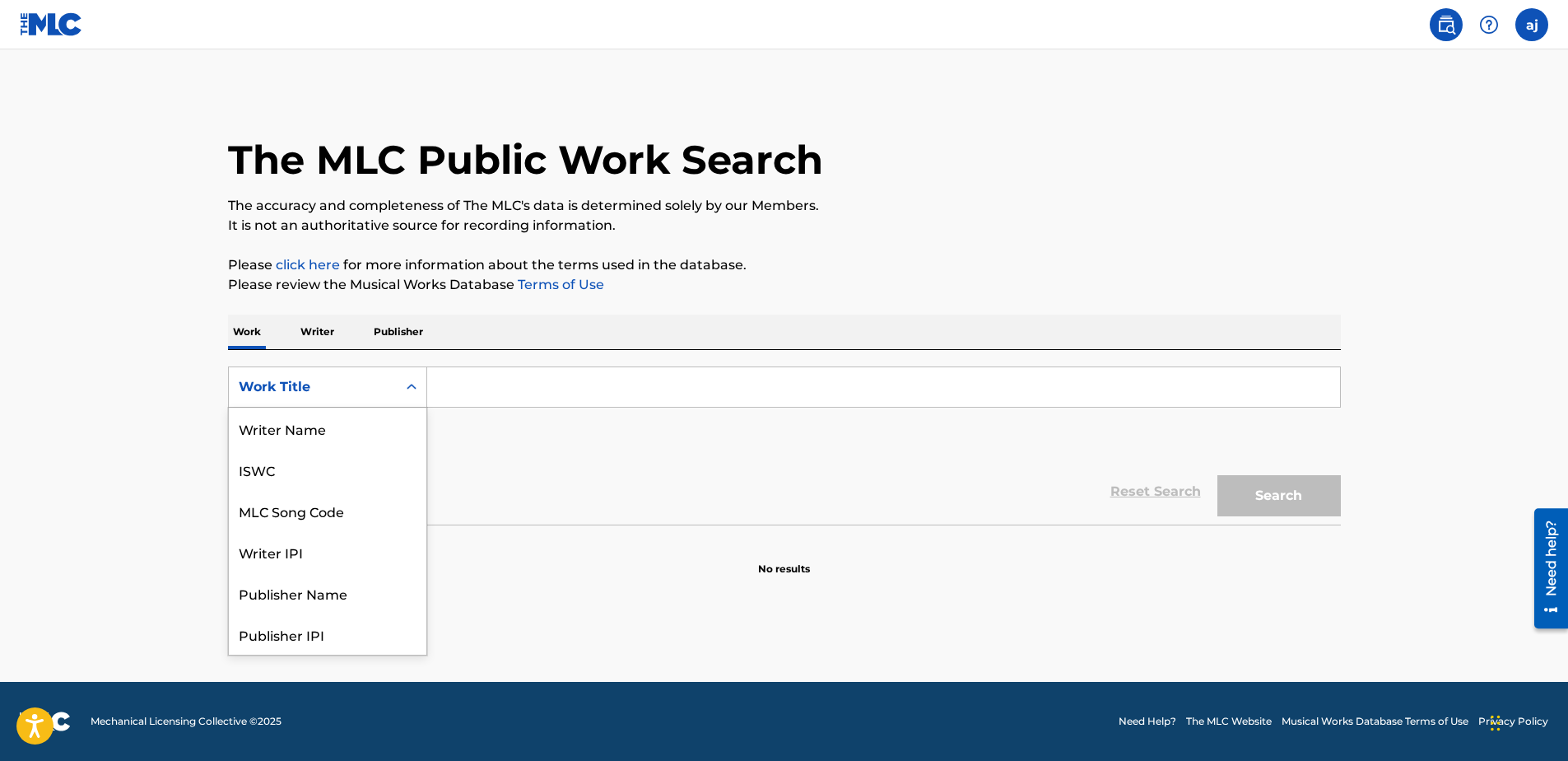
scroll to position [82, 0]
click at [336, 585] on div "MLC Publisher Number" at bounding box center [328, 592] width 197 height 41
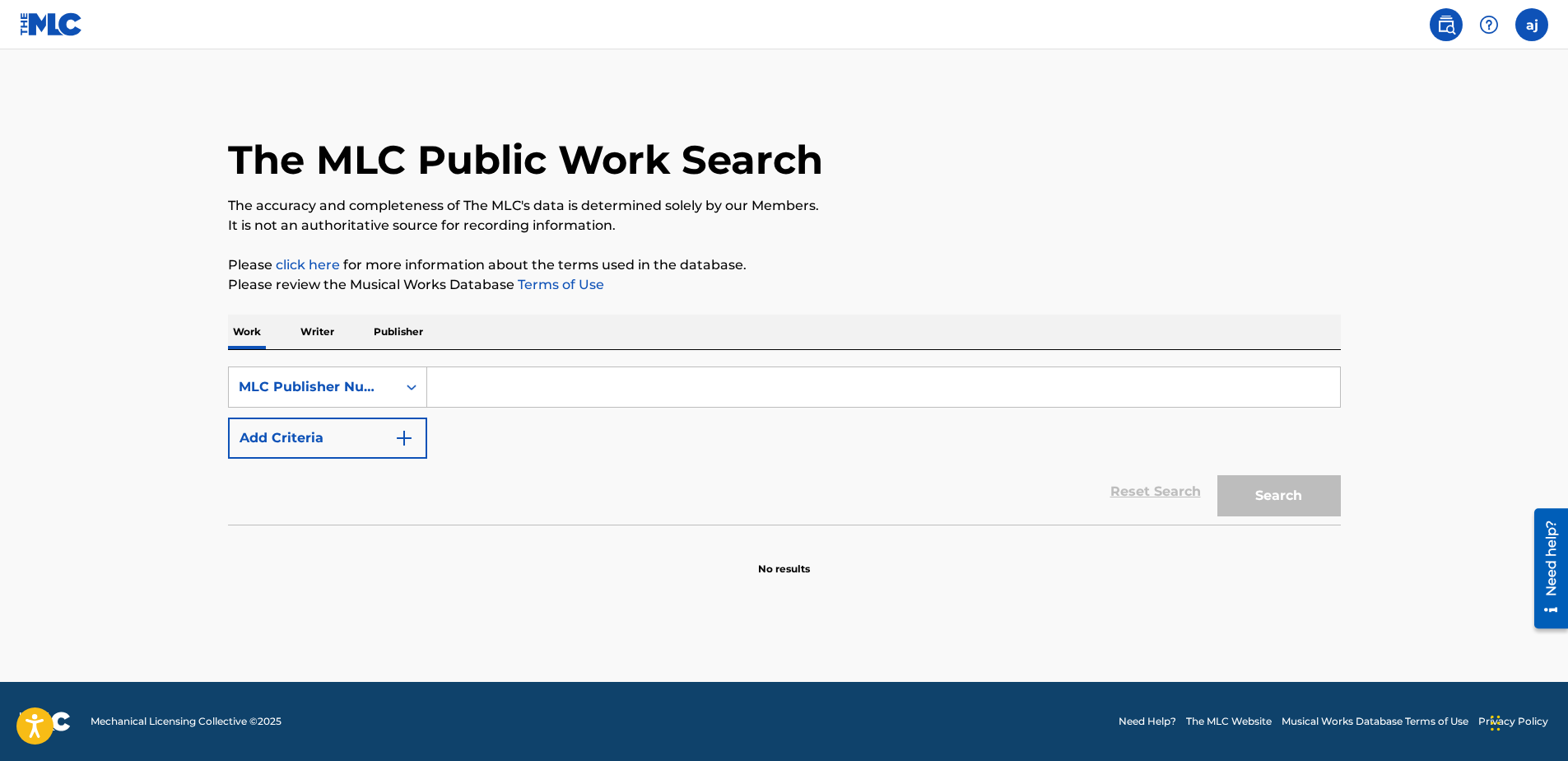
drag, startPoint x: 327, startPoint y: 368, endPoint x: 332, endPoint y: 359, distance: 10.3
click at [327, 368] on div "MLC Publisher Number" at bounding box center [328, 386] width 199 height 41
click at [309, 441] on div "Work Title" at bounding box center [328, 427] width 197 height 41
click at [340, 386] on div "Work Title" at bounding box center [312, 387] width 148 height 20
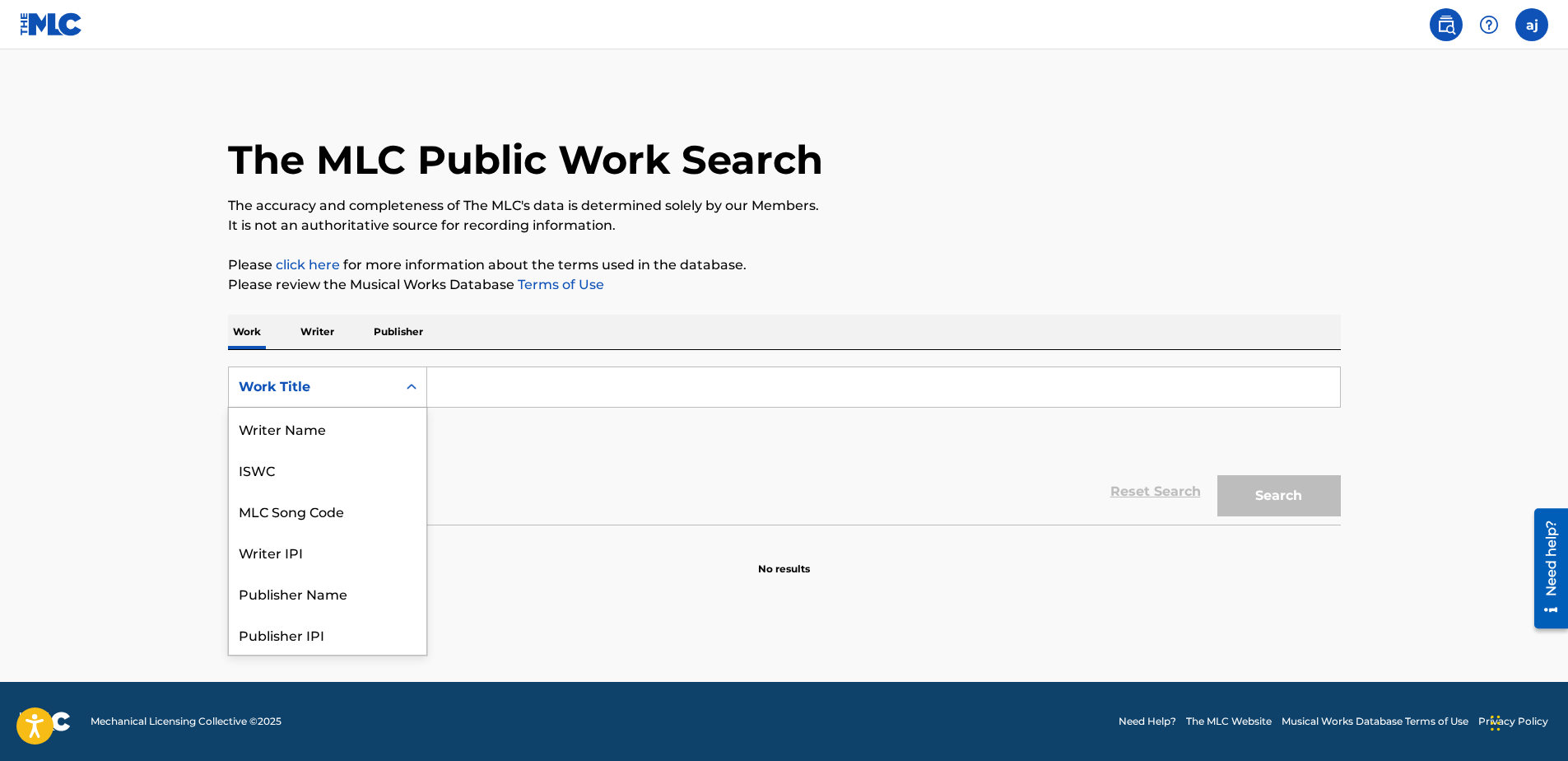
scroll to position [82, 0]
click at [305, 452] on div "Writer IPI" at bounding box center [328, 469] width 197 height 41
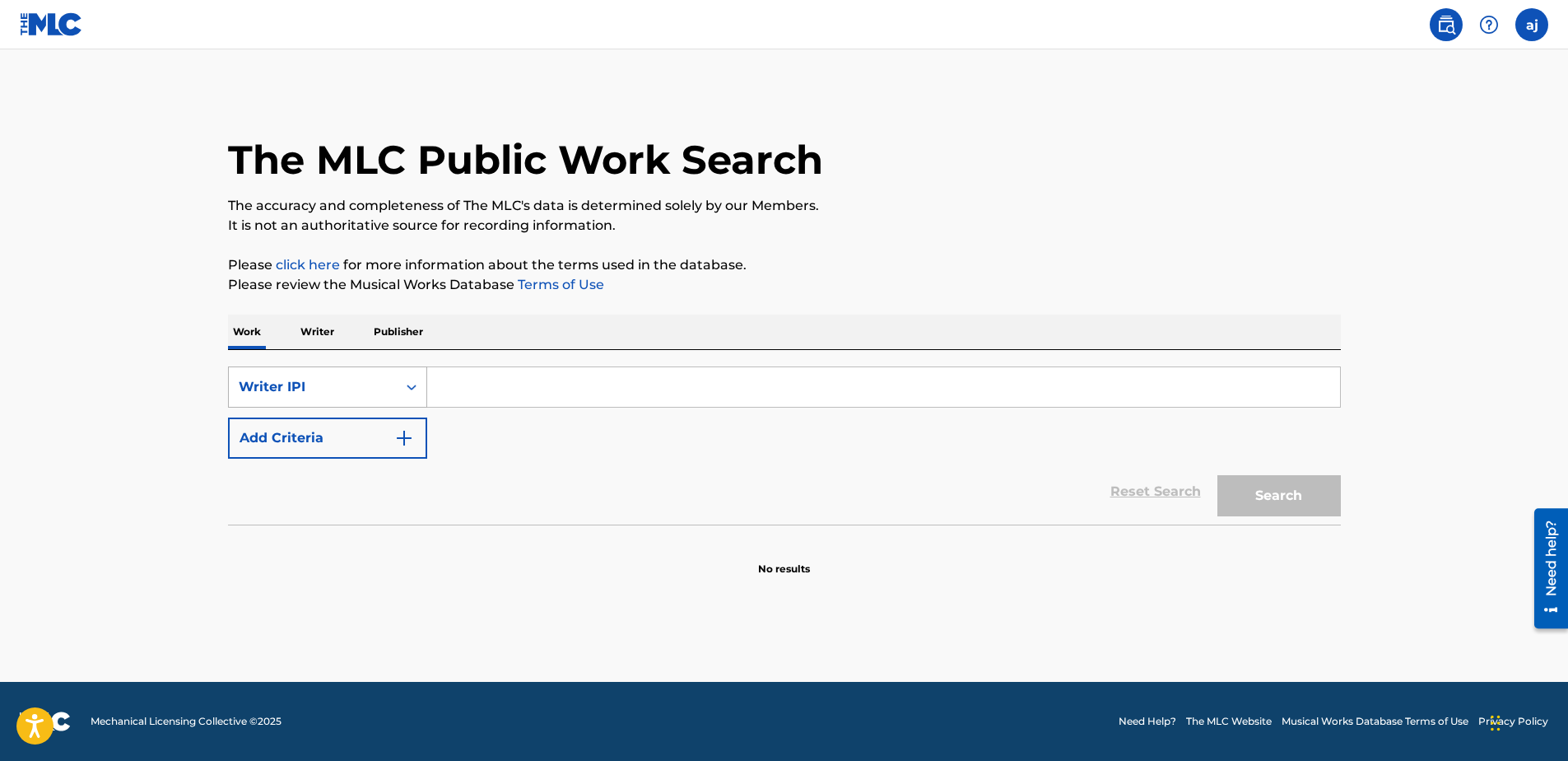
click at [335, 374] on div "Writer IPI" at bounding box center [313, 386] width 168 height 31
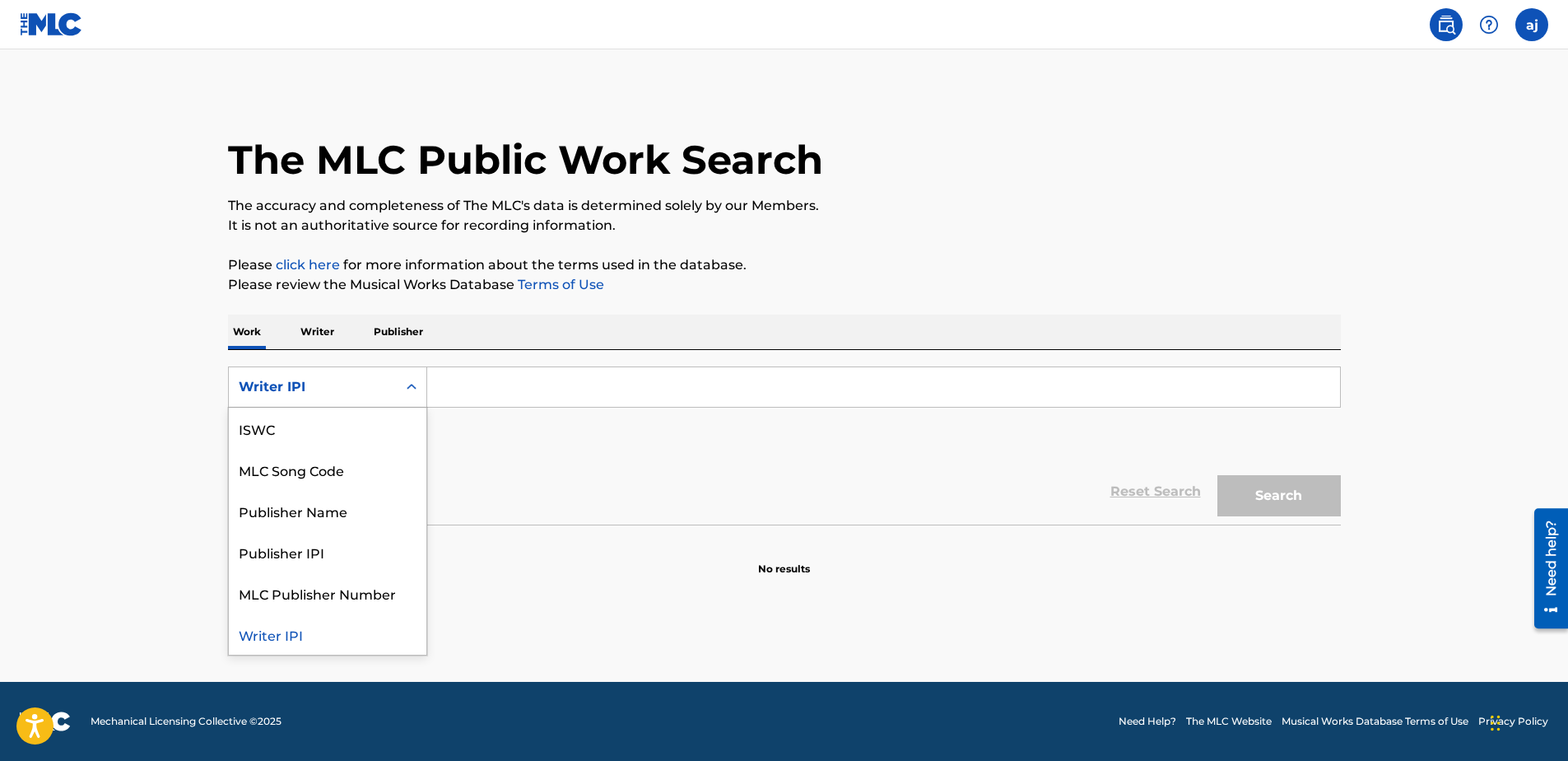
click at [298, 644] on div "Writer IPI" at bounding box center [328, 633] width 197 height 41
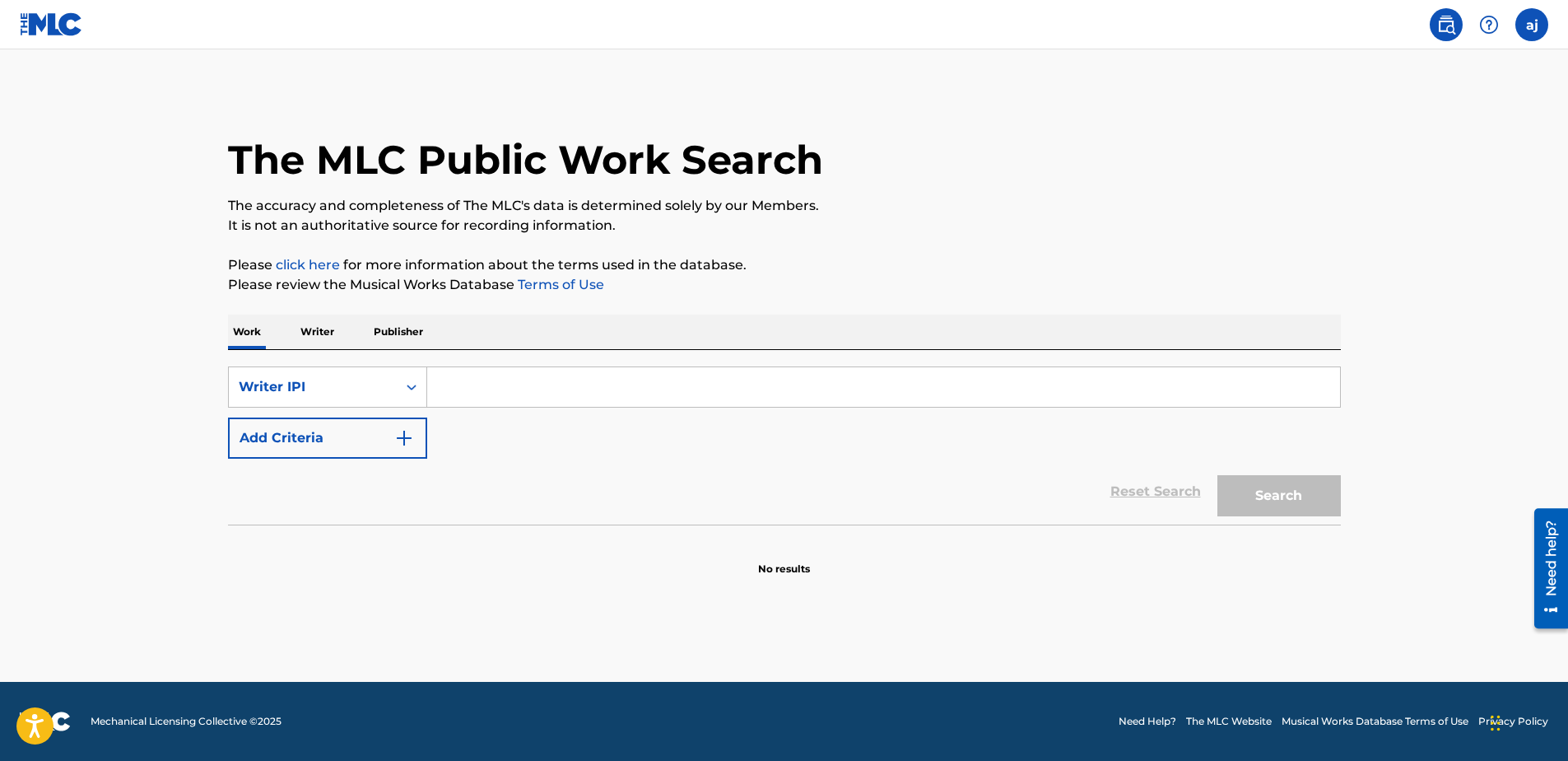
click at [59, 25] on img at bounding box center [52, 24] width 64 height 24
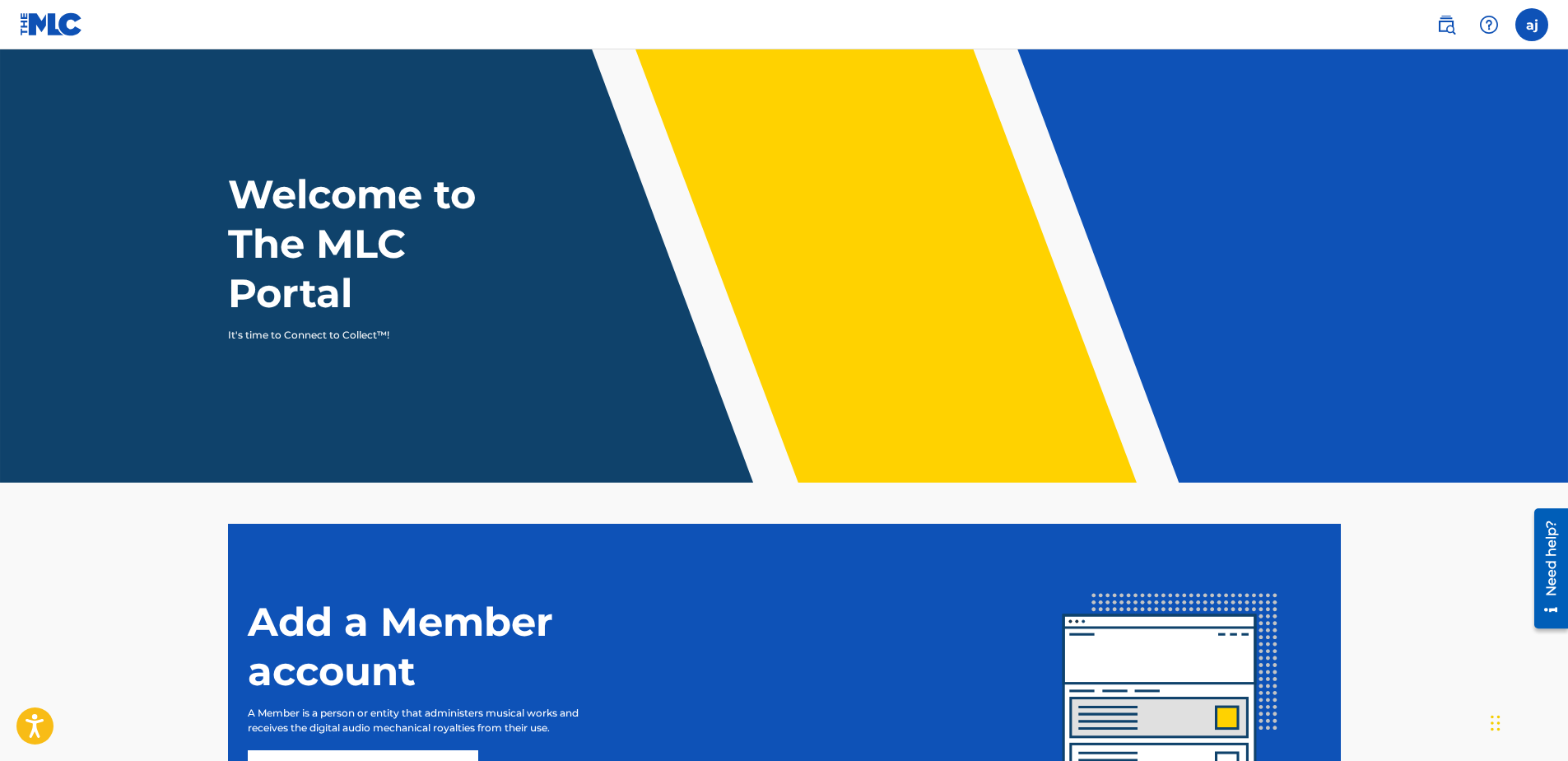
click at [1522, 25] on label at bounding box center [1531, 24] width 33 height 33
click at [1532, 25] on input "aj [PERSON_NAME] [PERSON_NAME][EMAIL_ADDRESS][DOMAIN_NAME] Notification Prefere…" at bounding box center [1532, 25] width 0 height 0
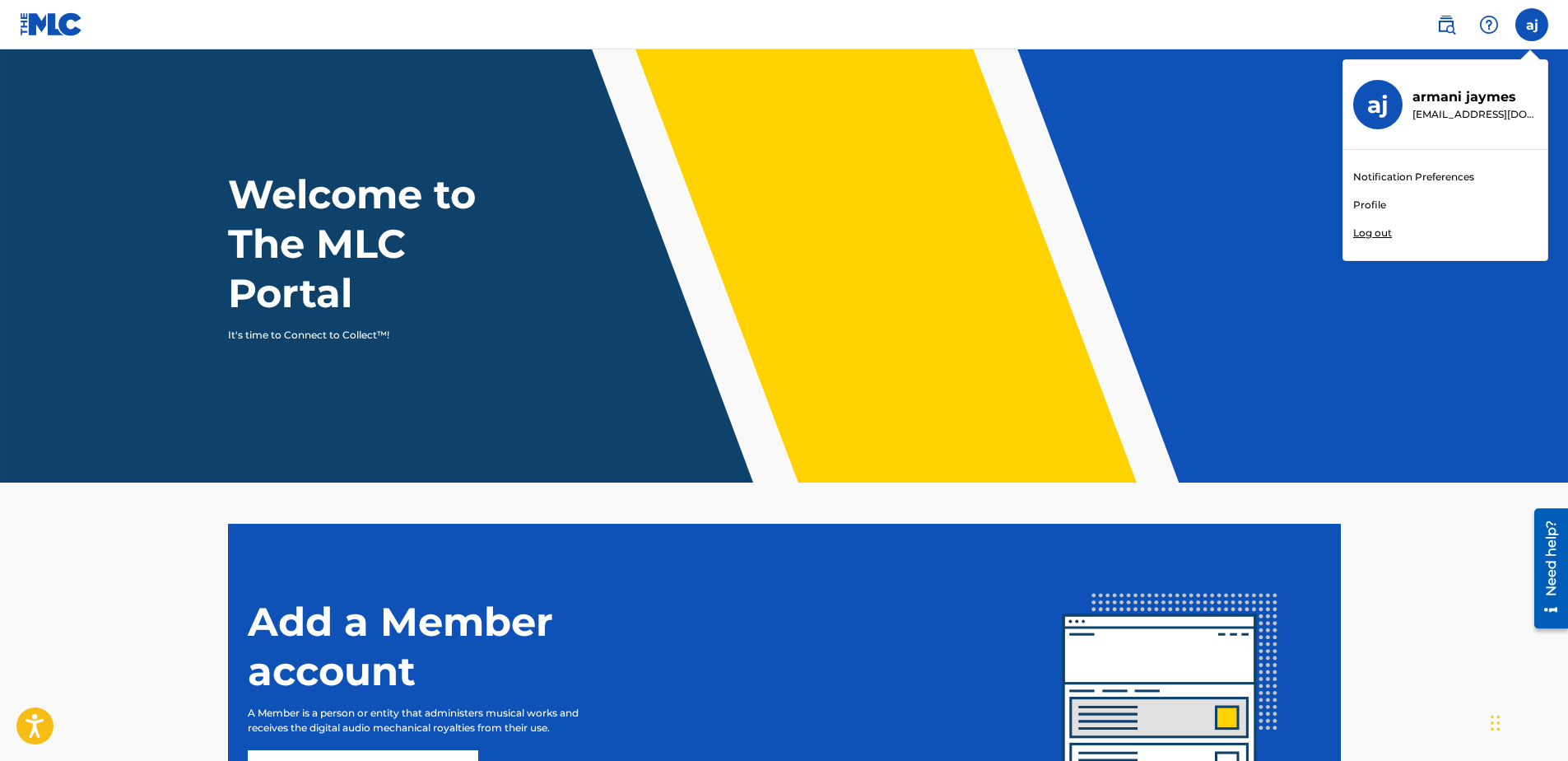
click at [1447, 21] on img at bounding box center [1447, 25] width 20 height 20
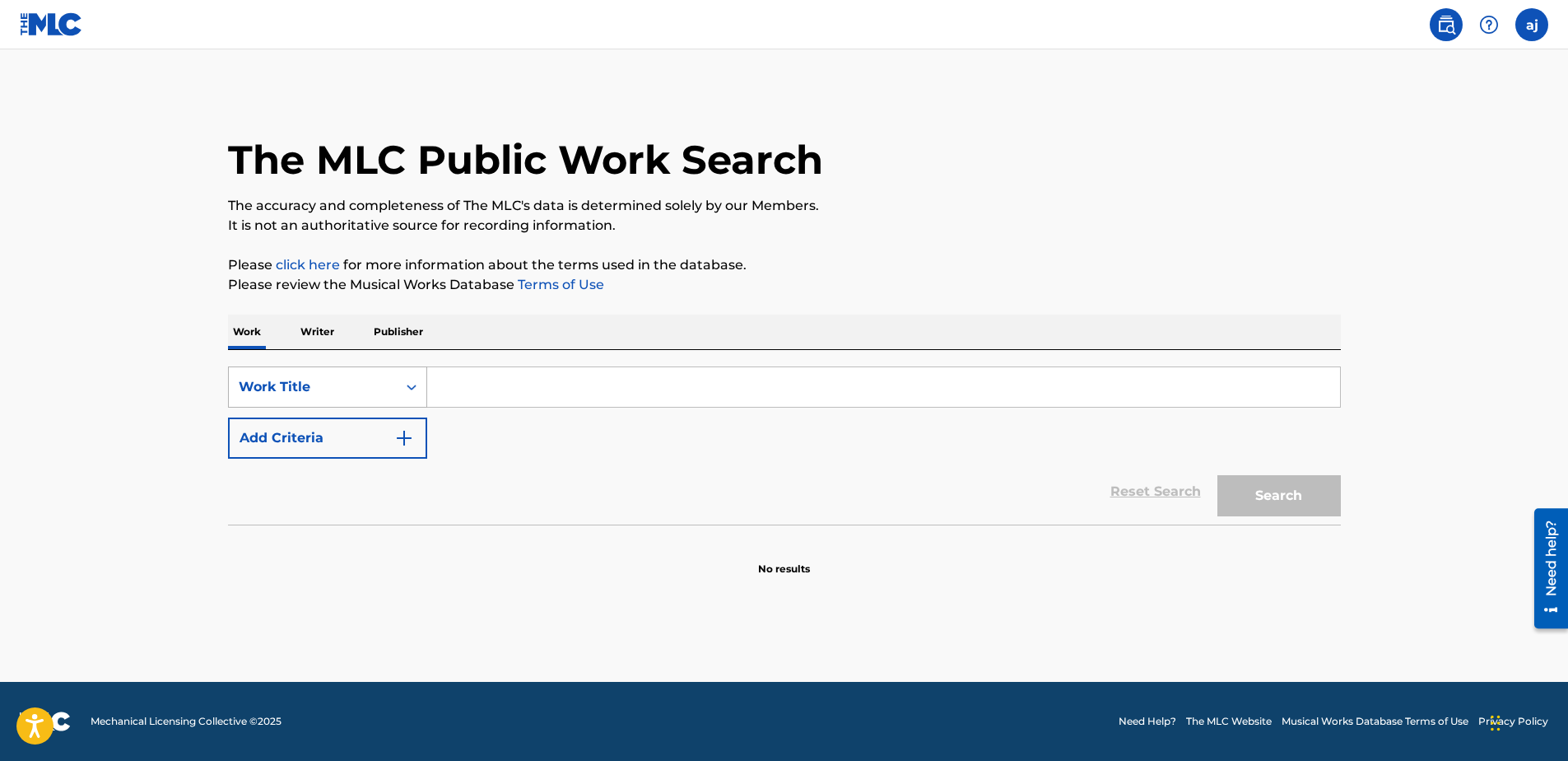
click at [309, 380] on div "Work Title" at bounding box center [312, 387] width 148 height 20
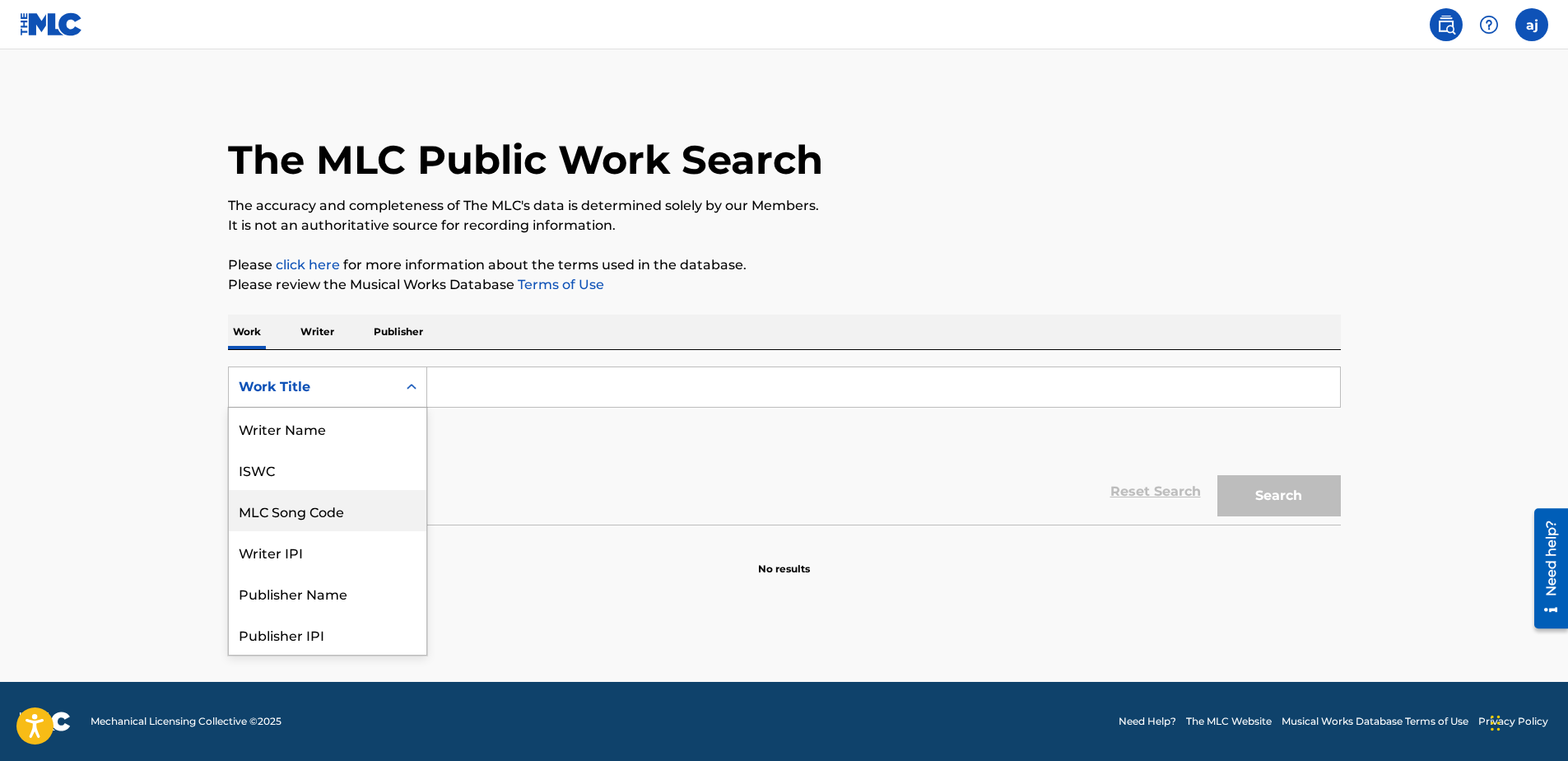
click at [335, 514] on div "MLC Song Code" at bounding box center [328, 510] width 197 height 41
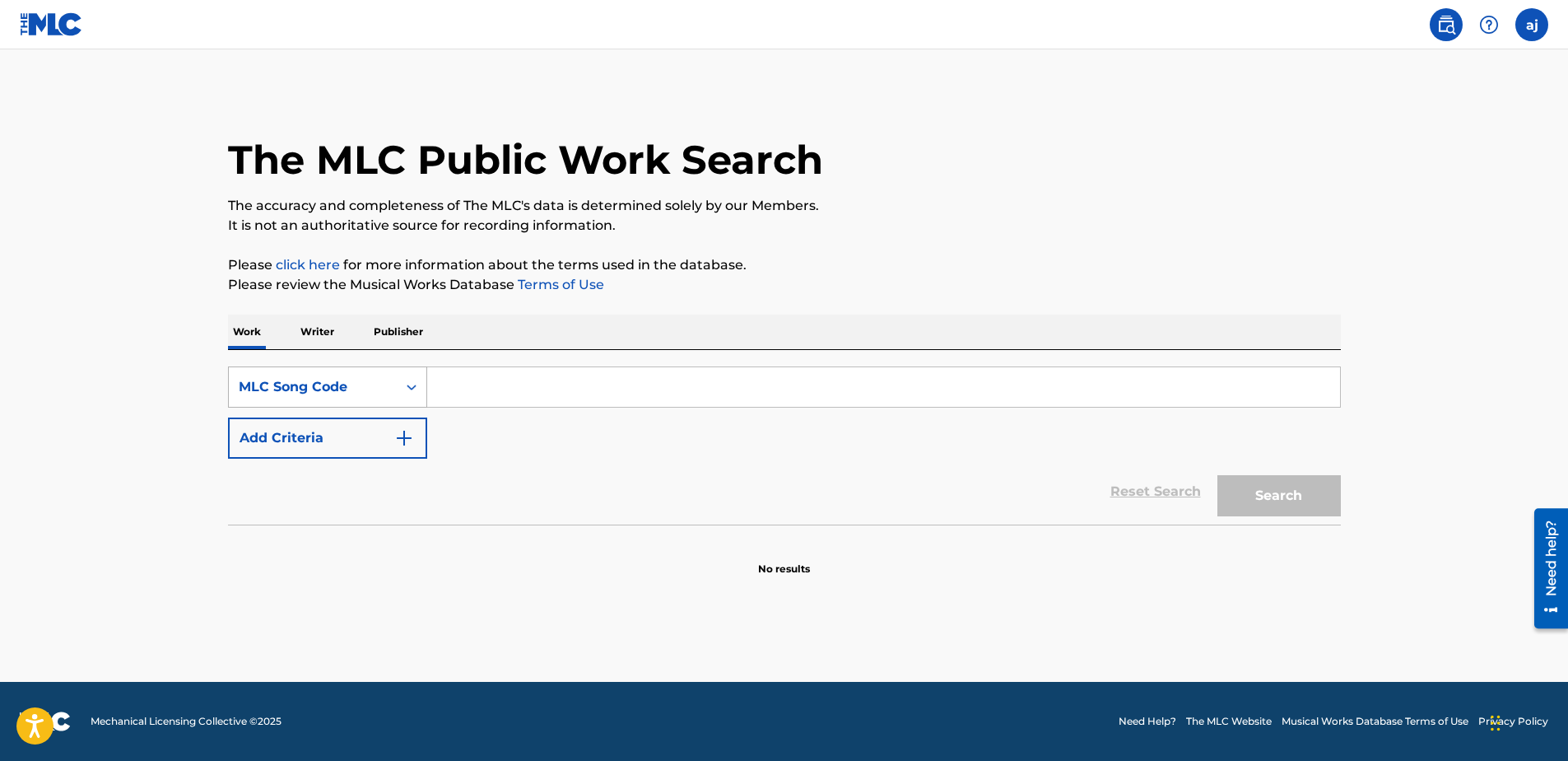
click at [323, 388] on div "MLC Song Code" at bounding box center [312, 387] width 148 height 20
click at [303, 322] on p "Writer" at bounding box center [317, 331] width 43 height 34
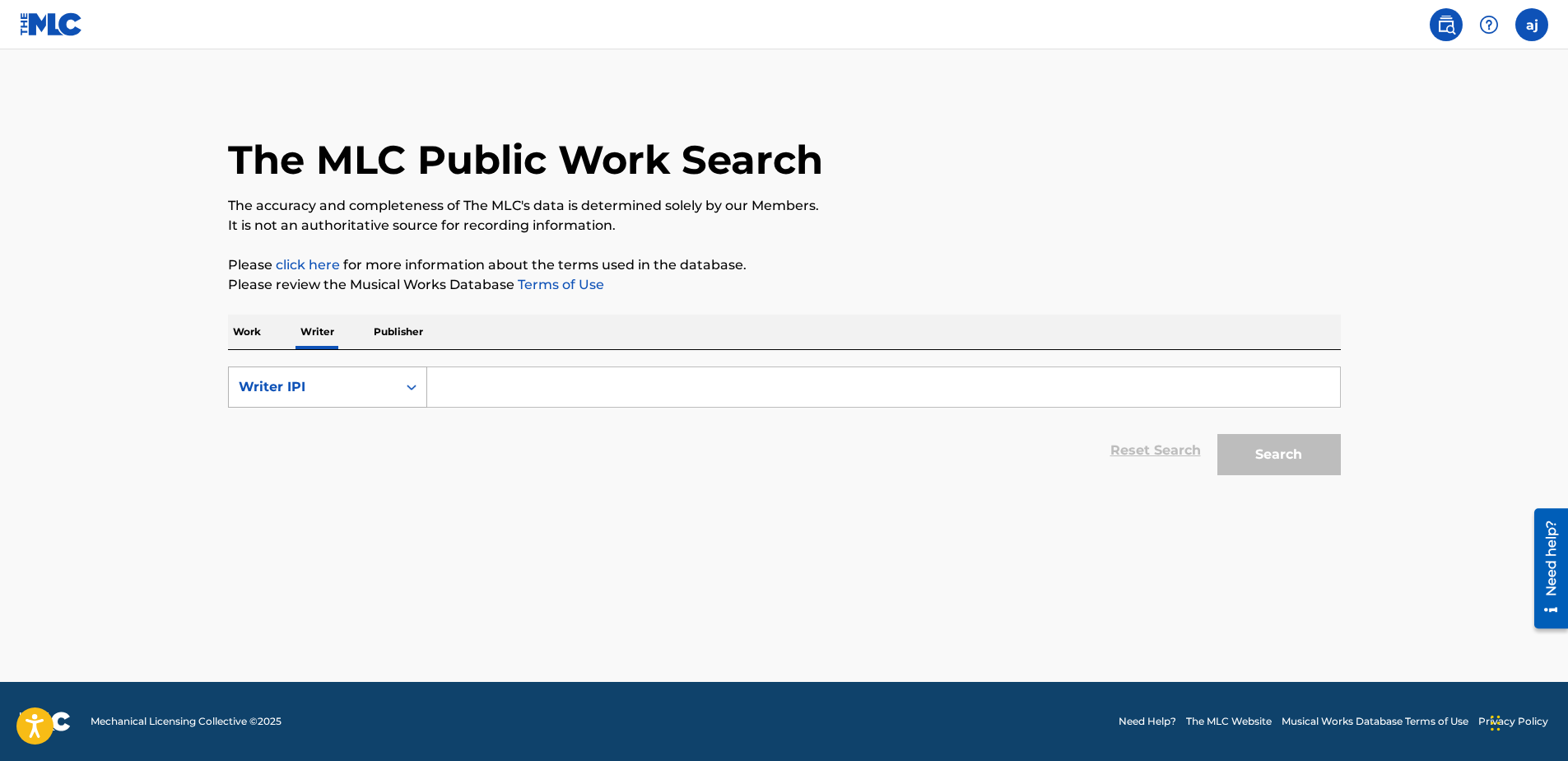
click at [318, 391] on div "Writer IPI" at bounding box center [312, 387] width 148 height 20
click at [318, 388] on div "Writer IPI" at bounding box center [312, 387] width 148 height 20
drag, startPoint x: 309, startPoint y: 380, endPoint x: 306, endPoint y: 397, distance: 17.3
click at [307, 382] on div "Writer IPI" at bounding box center [312, 387] width 148 height 20
click at [292, 436] on div "Writer Name" at bounding box center [328, 427] width 197 height 41
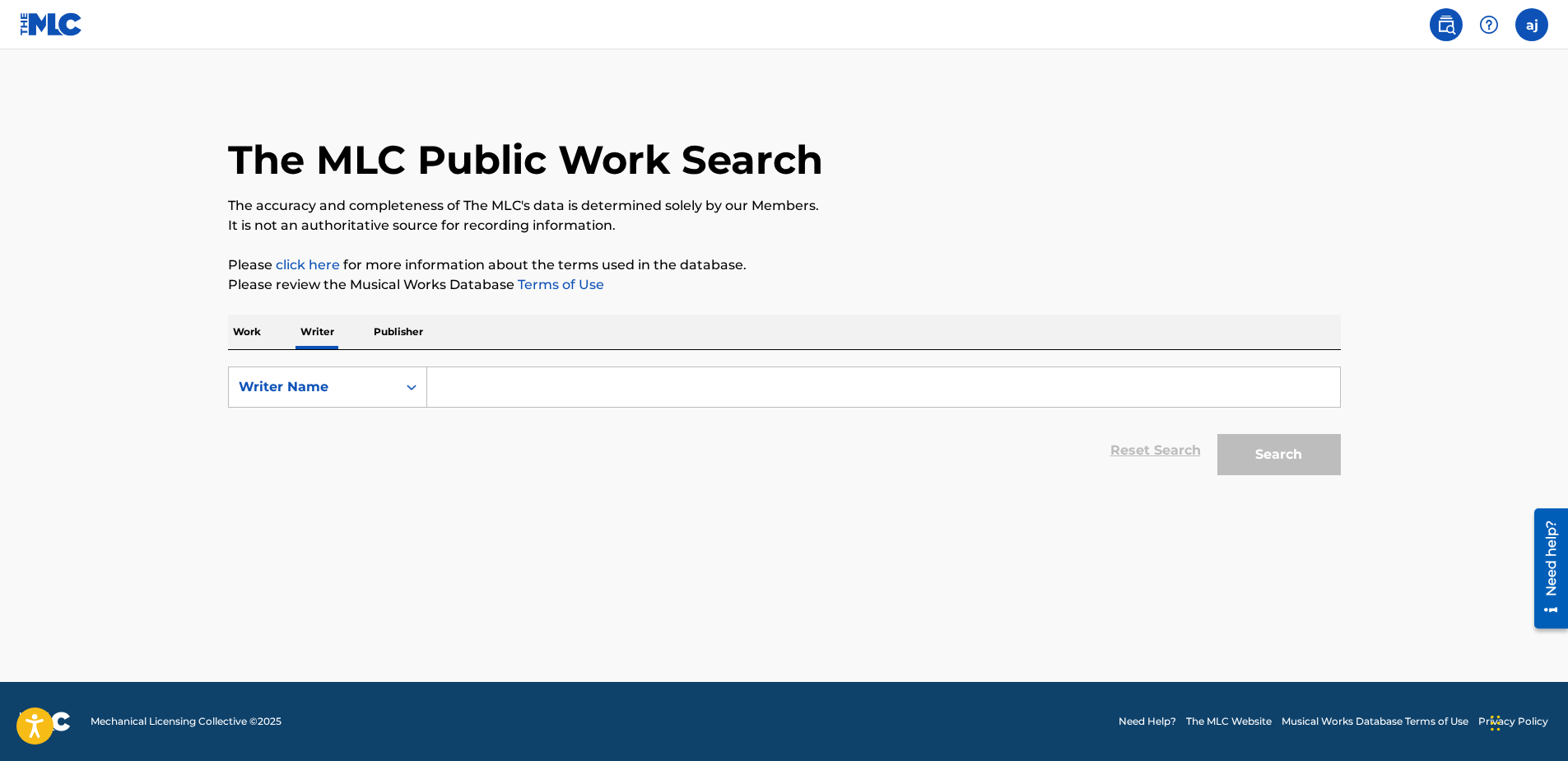
click at [588, 392] on input "Search Form" at bounding box center [884, 386] width 913 height 39
click at [1228, 473] on div "Search" at bounding box center [1275, 450] width 132 height 66
click at [1241, 448] on div "Search" at bounding box center [1275, 450] width 132 height 66
click at [1135, 451] on div "Reset Search Search" at bounding box center [784, 450] width 1113 height 66
click at [374, 330] on p "Publisher" at bounding box center [398, 331] width 59 height 34
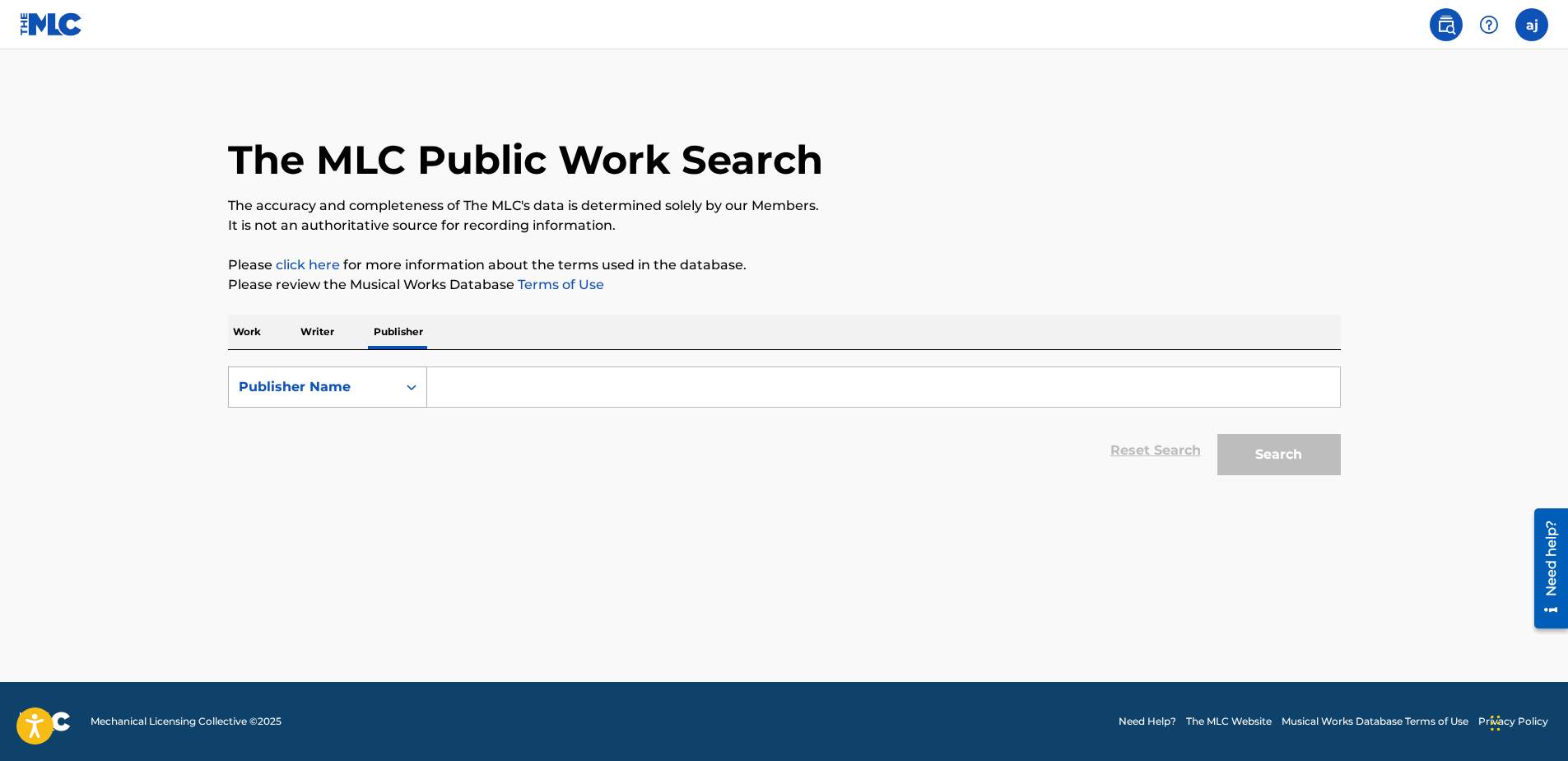
click at [362, 387] on div "Publisher Name" at bounding box center [312, 387] width 148 height 20
click at [317, 498] on div "Publisher Name" at bounding box center [328, 510] width 197 height 41
click at [266, 328] on div "Work Writer Publisher" at bounding box center [784, 331] width 1113 height 34
click at [257, 331] on p "Work" at bounding box center [247, 331] width 38 height 34
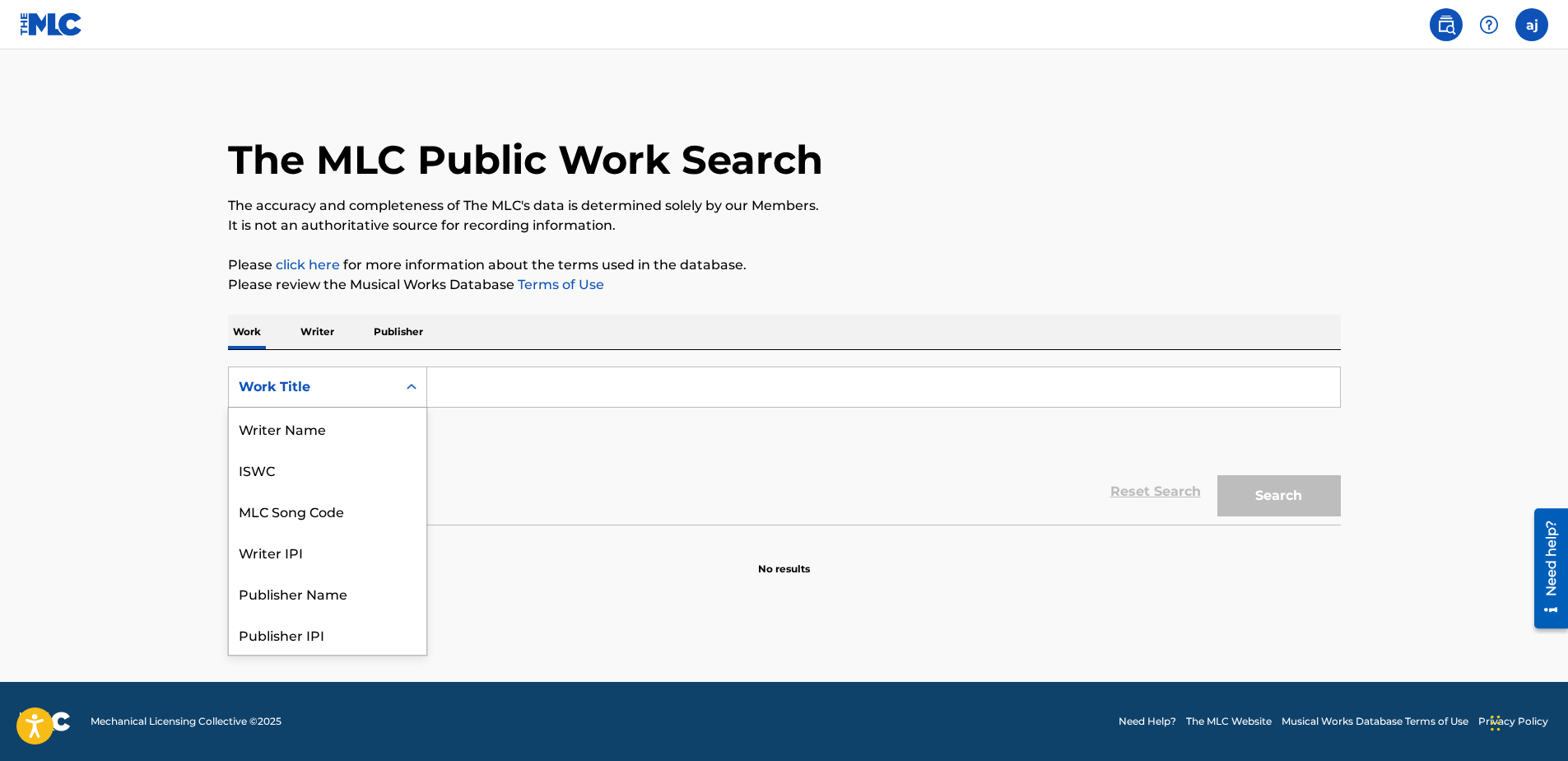
click at [272, 375] on div "Work Title" at bounding box center [313, 386] width 168 height 31
click at [306, 429] on div "MLC Song Code" at bounding box center [328, 427] width 197 height 41
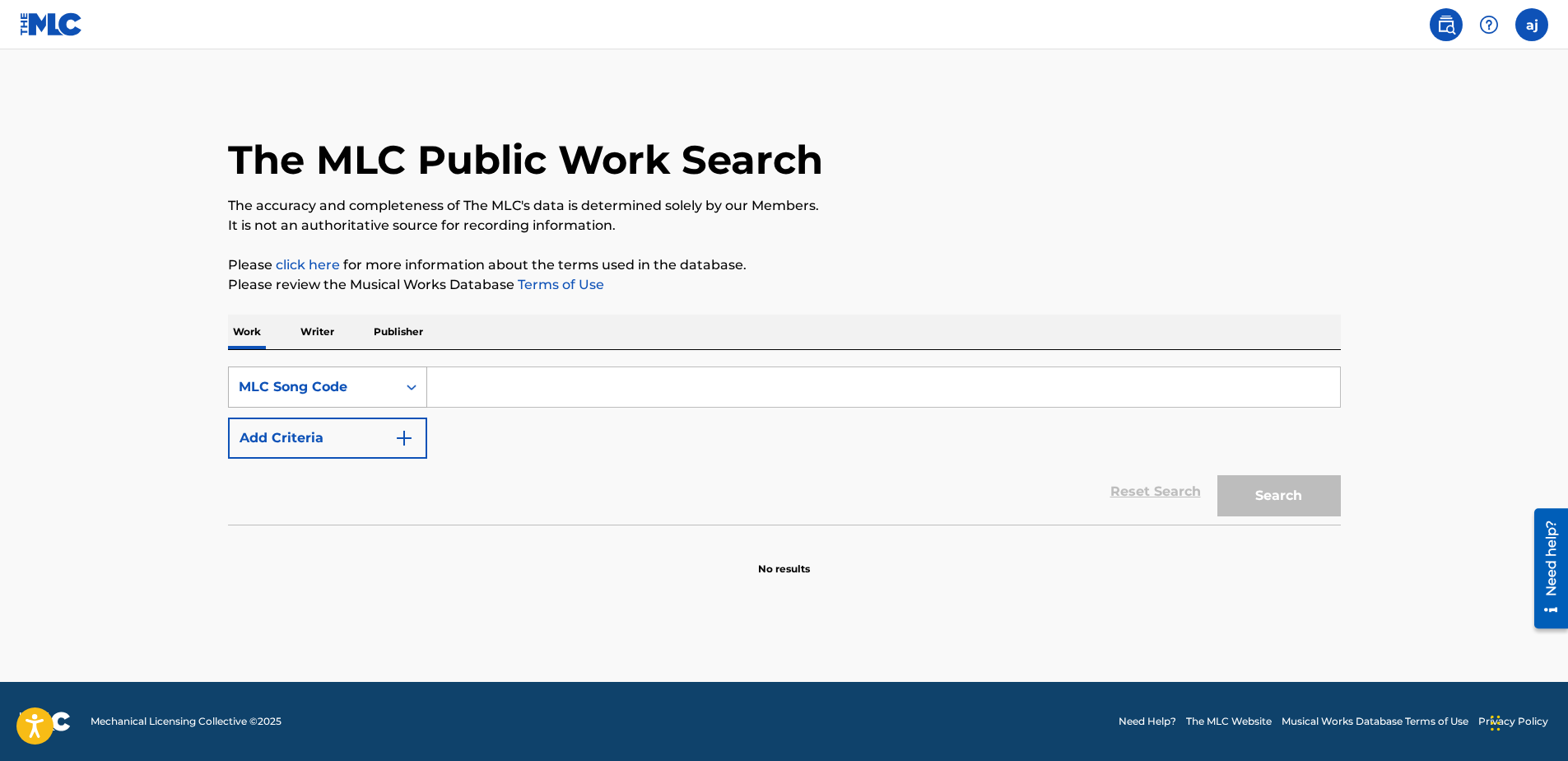
click at [302, 389] on div "MLC Song Code" at bounding box center [312, 387] width 148 height 20
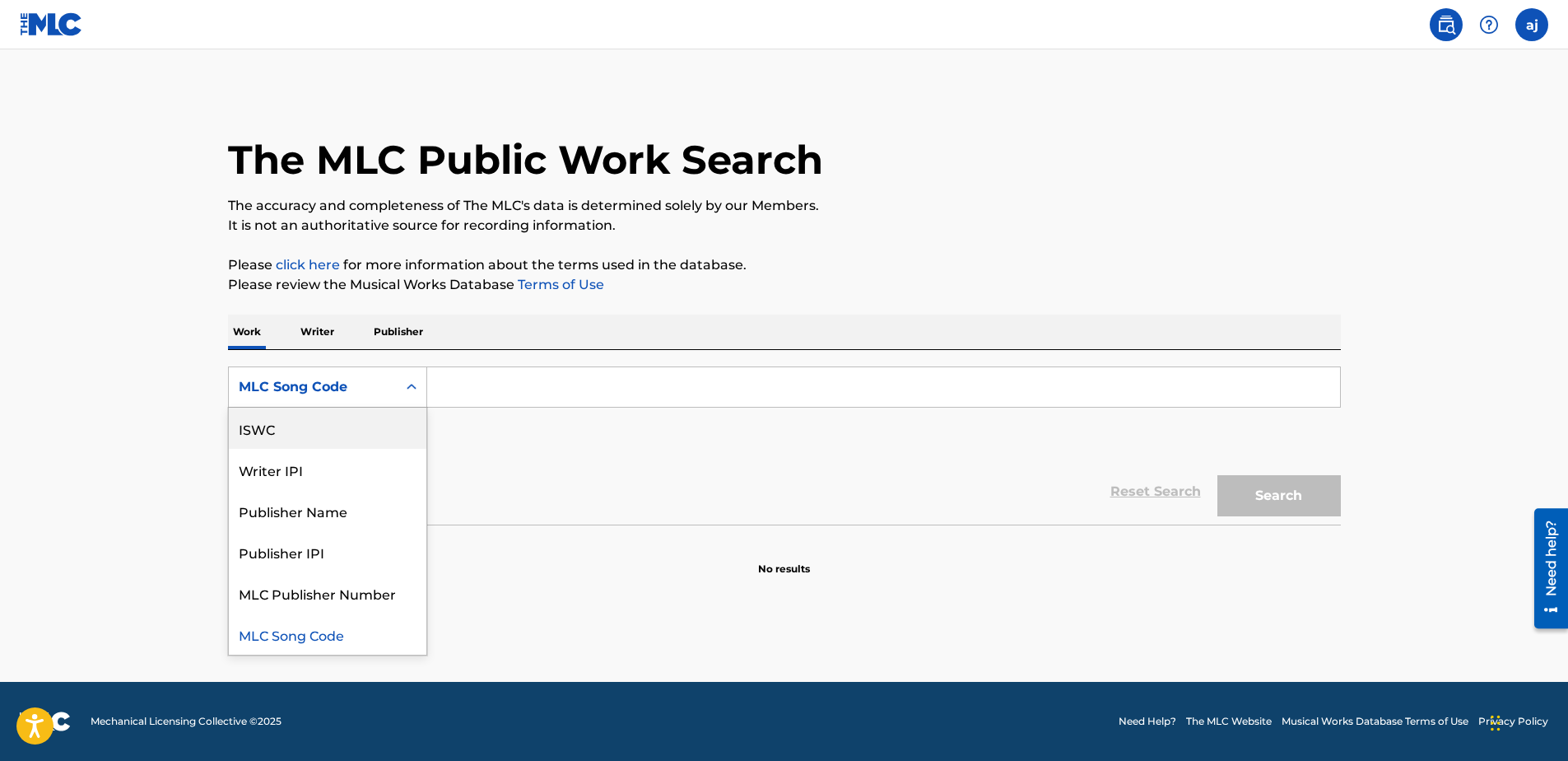
scroll to position [0, 0]
click at [326, 423] on div "Work Title" at bounding box center [328, 427] width 197 height 41
click at [283, 377] on div "Work Title" at bounding box center [312, 387] width 148 height 20
click at [303, 462] on div "Writer IPI" at bounding box center [328, 469] width 197 height 41
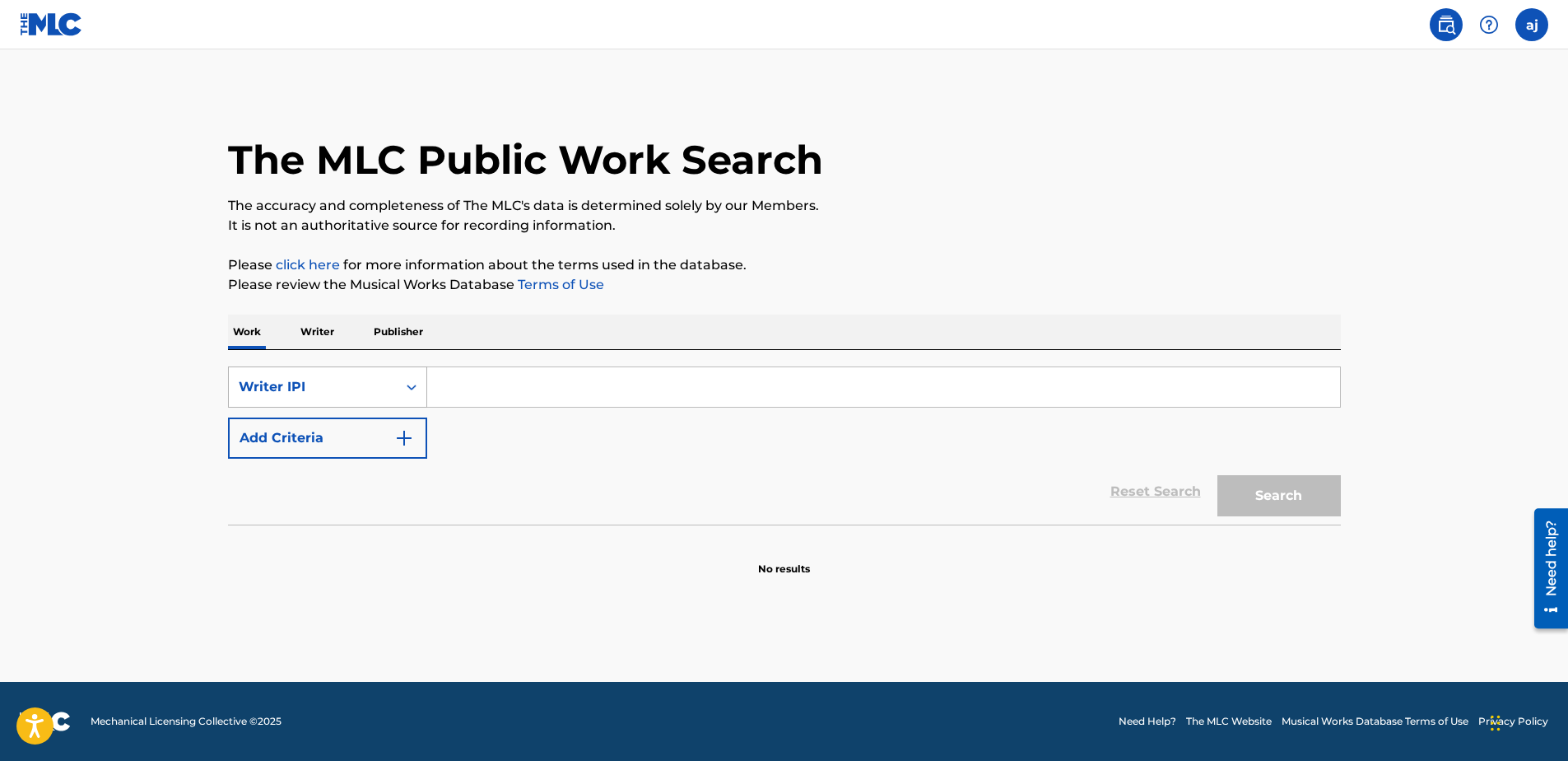
click at [297, 393] on div "Writer IPI" at bounding box center [312, 387] width 148 height 20
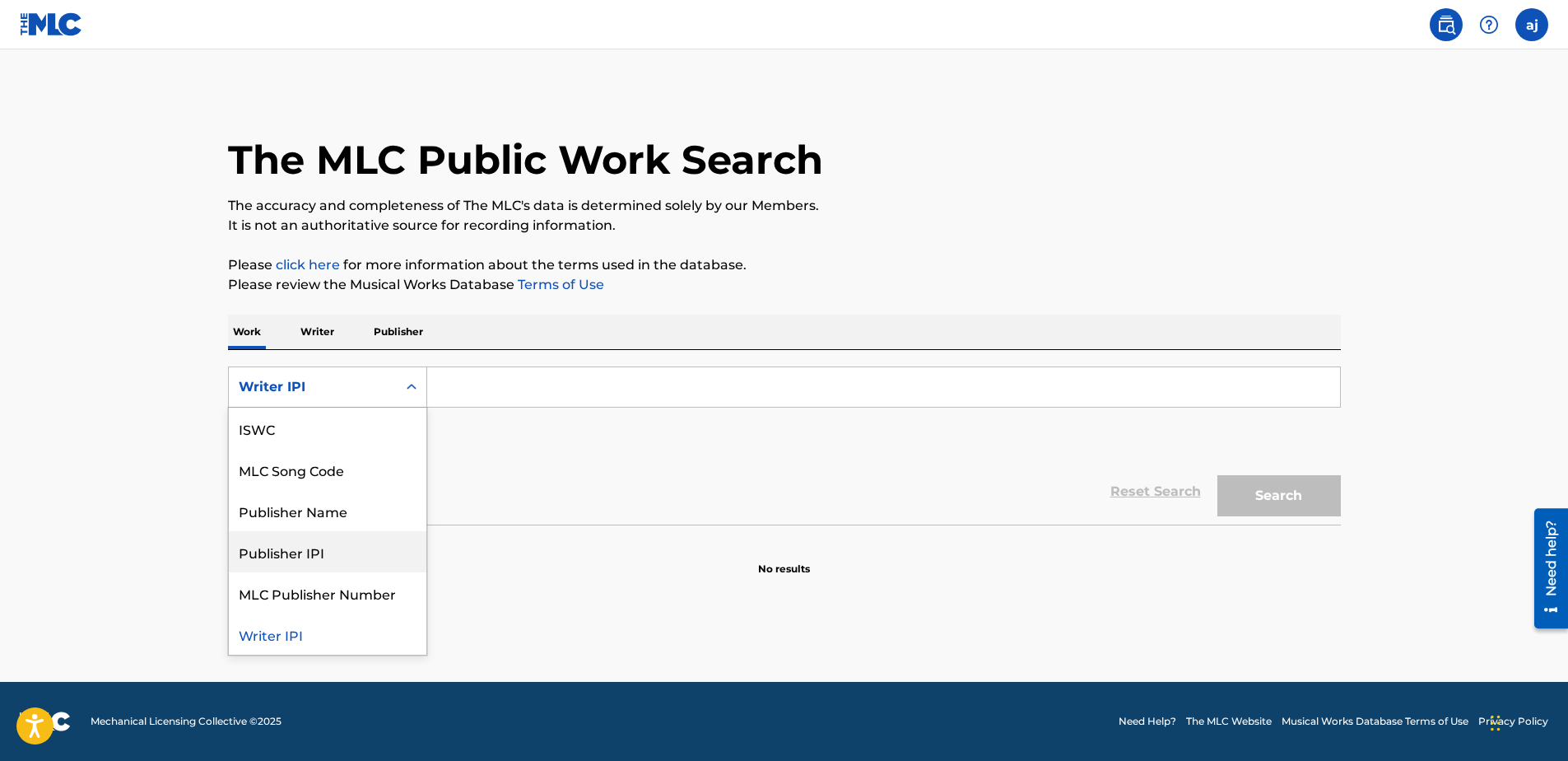
click at [289, 536] on div "Publisher IPI" at bounding box center [328, 551] width 197 height 41
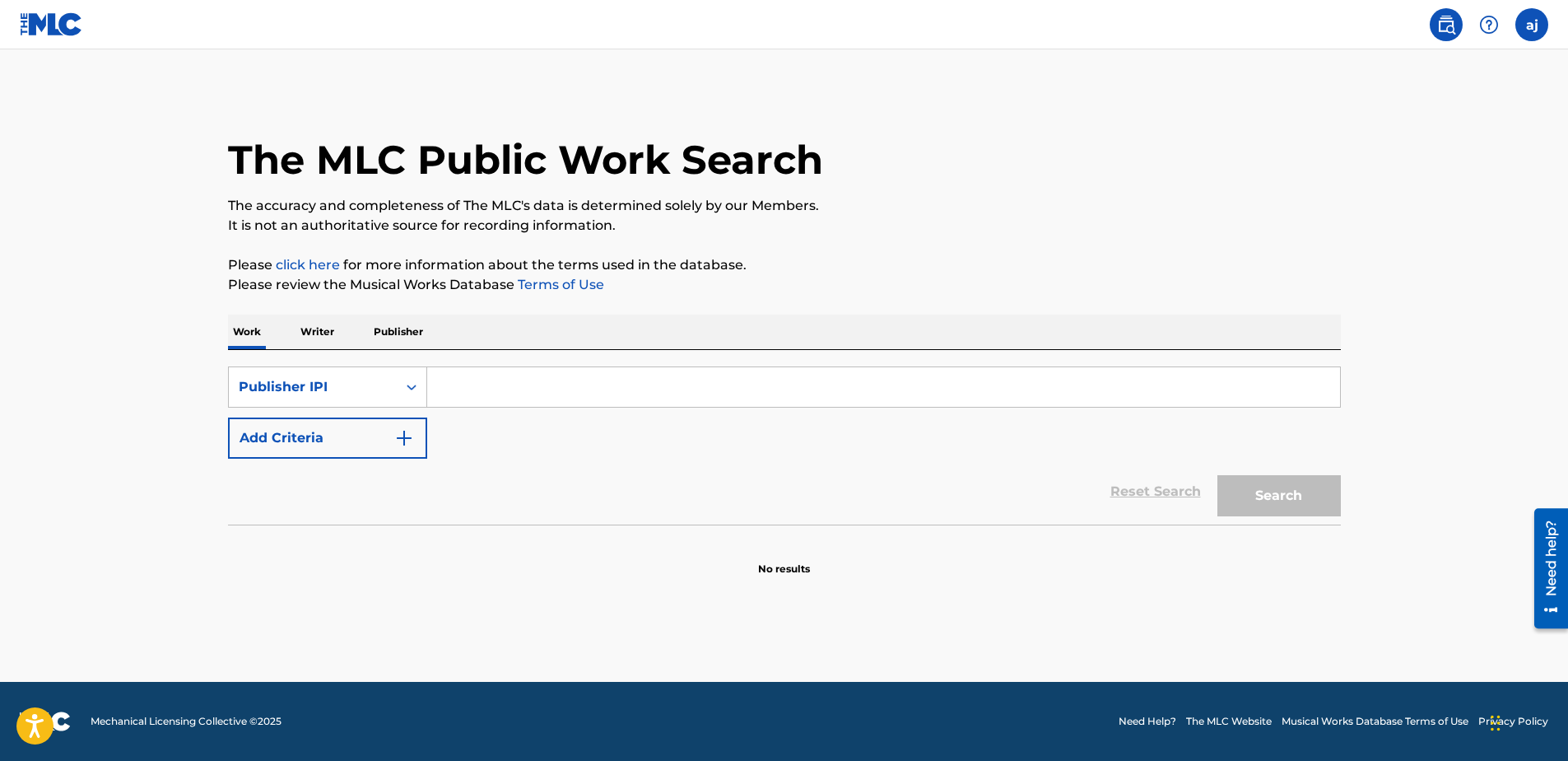
click at [1200, 467] on div "Reset Search Search" at bounding box center [784, 491] width 1113 height 66
click at [1259, 479] on div "Search" at bounding box center [1275, 491] width 132 height 66
drag, startPoint x: 715, startPoint y: 374, endPoint x: 707, endPoint y: 383, distance: 12.0
click at [714, 374] on input "Search Form" at bounding box center [884, 386] width 913 height 39
click at [340, 385] on div "Publisher IPI" at bounding box center [312, 387] width 148 height 20
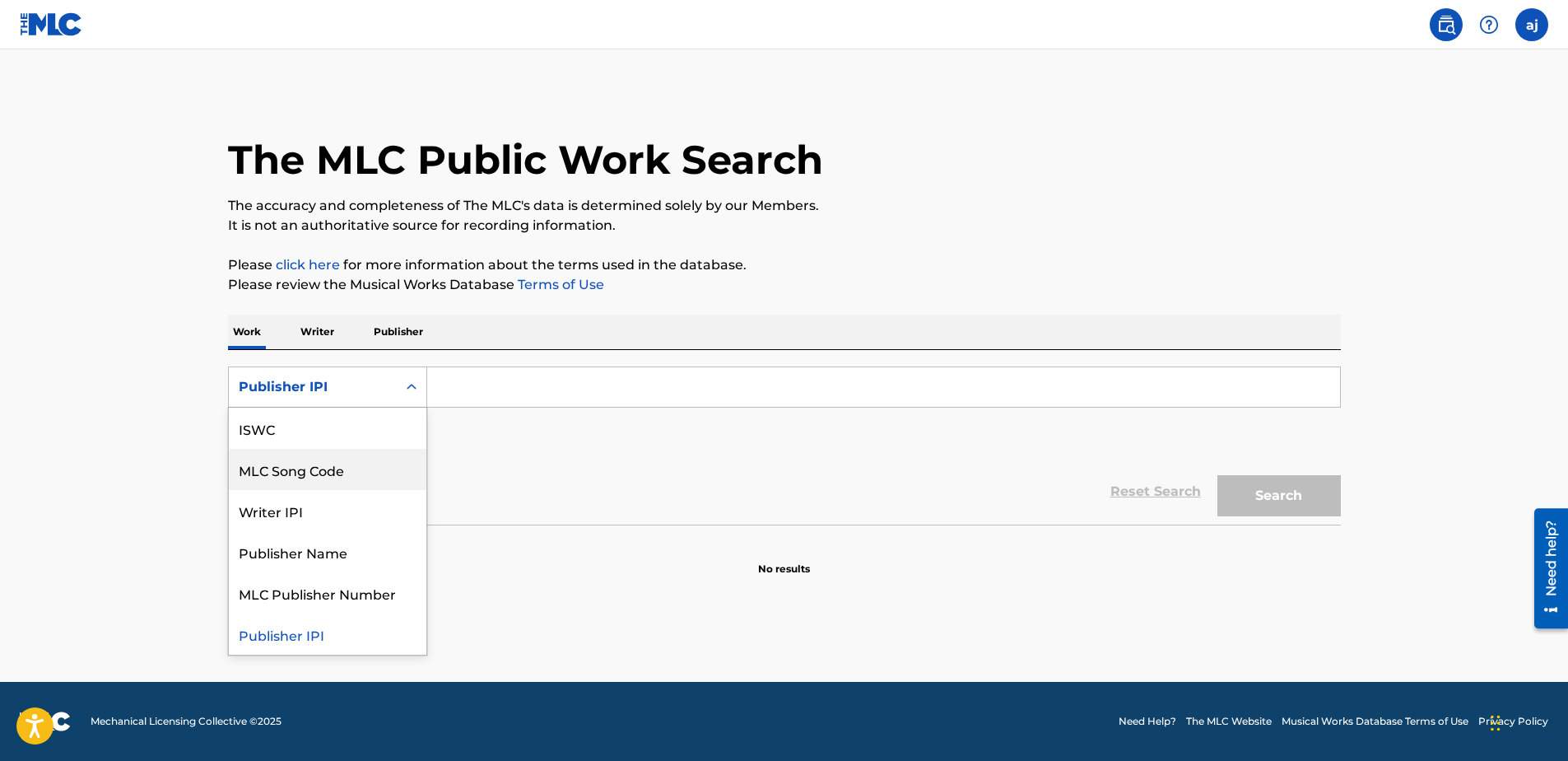
click at [326, 469] on div "MLC Song Code" at bounding box center [328, 469] width 197 height 41
click at [306, 396] on div "MLC Song Code" at bounding box center [312, 387] width 148 height 20
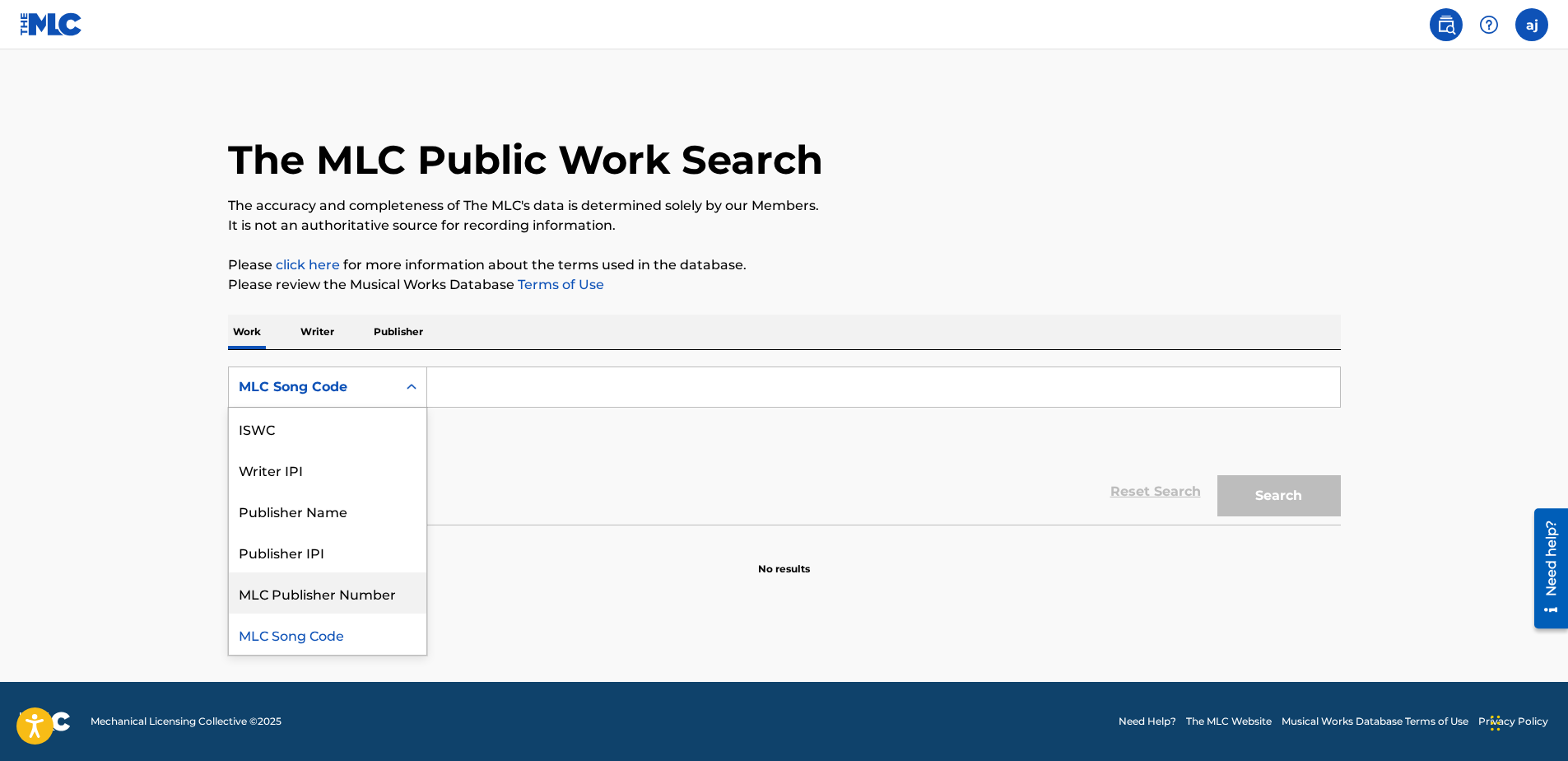
click at [304, 546] on div "Publisher IPI" at bounding box center [328, 551] width 197 height 41
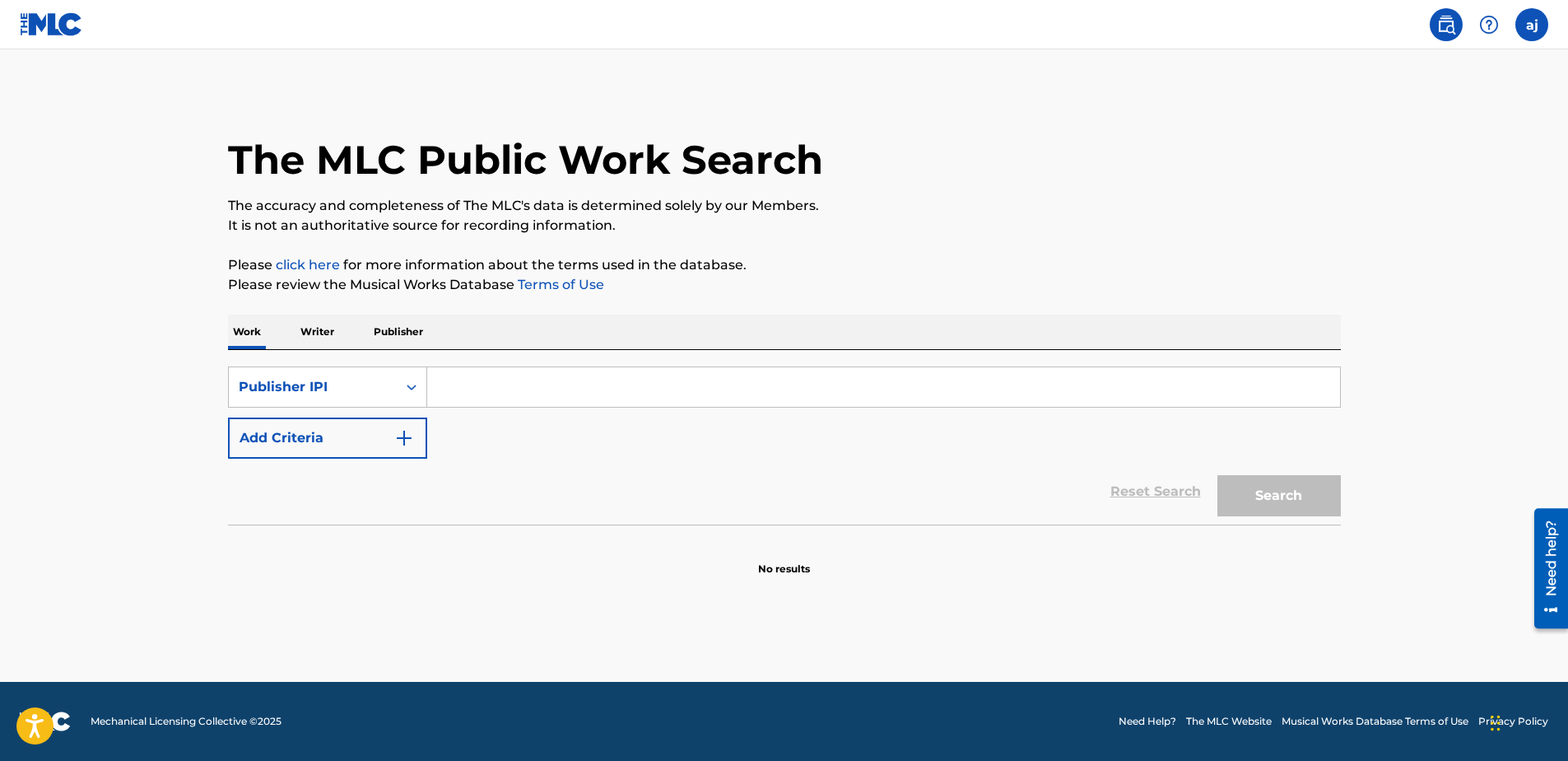
click at [509, 391] on input "Search Form" at bounding box center [884, 386] width 913 height 39
click at [317, 340] on p "Writer" at bounding box center [317, 331] width 43 height 34
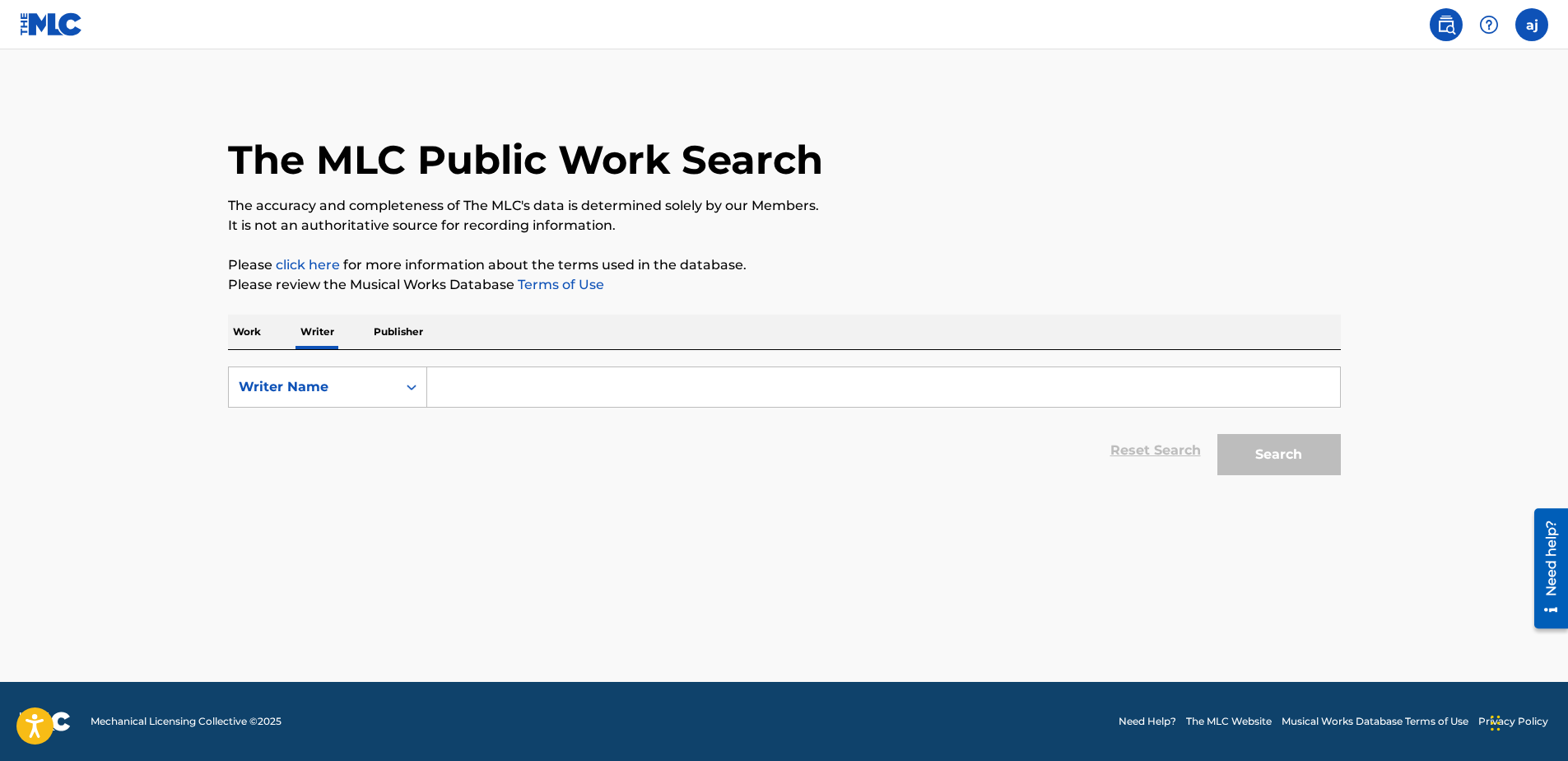
click at [531, 384] on input "Search Form" at bounding box center [884, 386] width 913 height 39
click at [261, 342] on p "Work" at bounding box center [247, 331] width 38 height 34
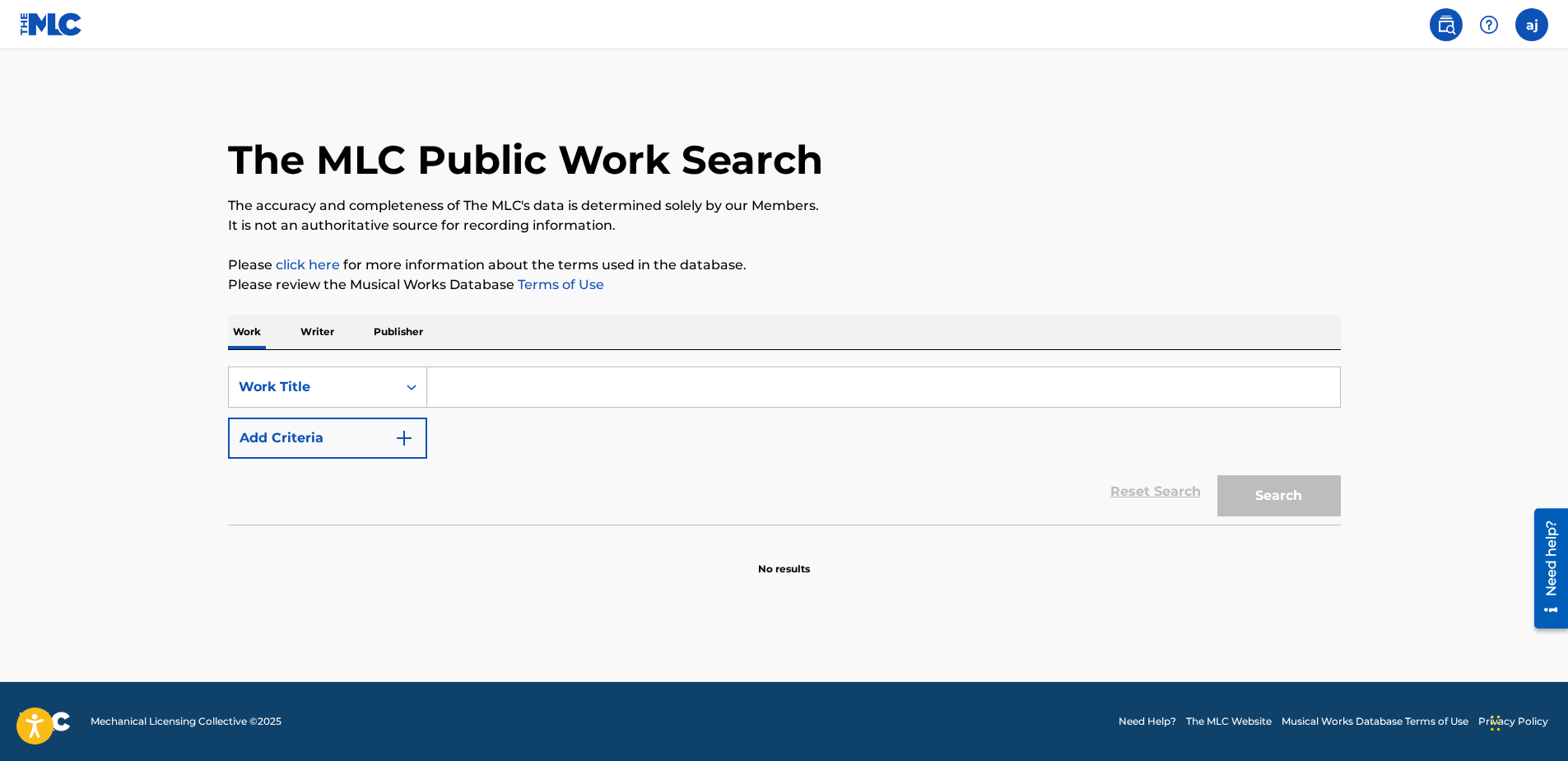
click at [1535, 23] on label at bounding box center [1531, 24] width 33 height 33
click at [1532, 25] on input "aj [PERSON_NAME] [PERSON_NAME][EMAIL_ADDRESS][DOMAIN_NAME] Notification Prefere…" at bounding box center [1532, 25] width 0 height 0
drag, startPoint x: 1465, startPoint y: 20, endPoint x: 1455, endPoint y: 22, distance: 10.2
click at [1464, 19] on span at bounding box center [1468, 24] width 76 height 33
click at [20, 18] on img at bounding box center [52, 24] width 64 height 24
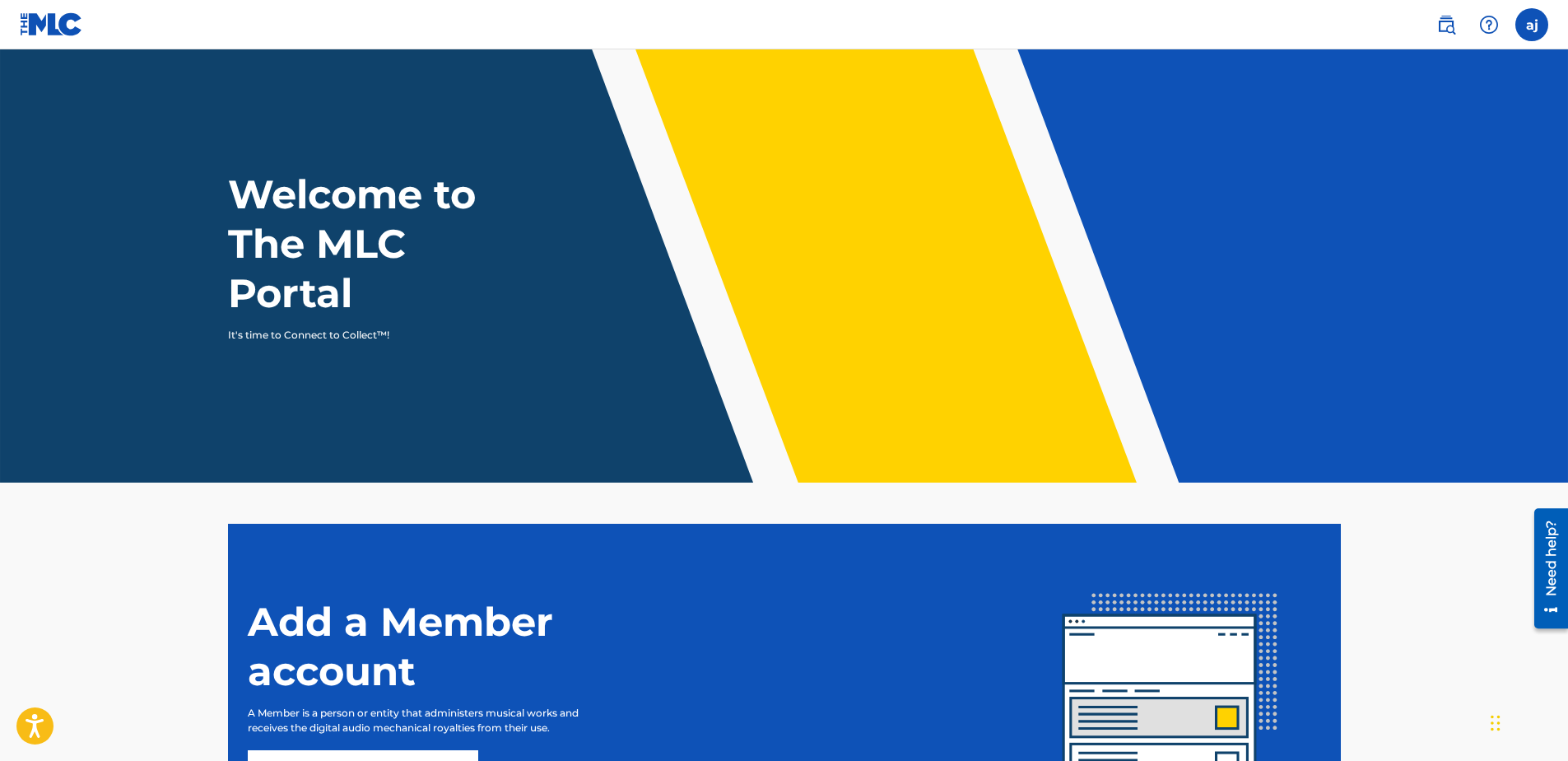
click at [1517, 30] on label at bounding box center [1531, 24] width 33 height 33
click at [1532, 25] on input "aj [PERSON_NAME] [PERSON_NAME][EMAIL_ADDRESS][DOMAIN_NAME] Notification Prefere…" at bounding box center [1532, 25] width 0 height 0
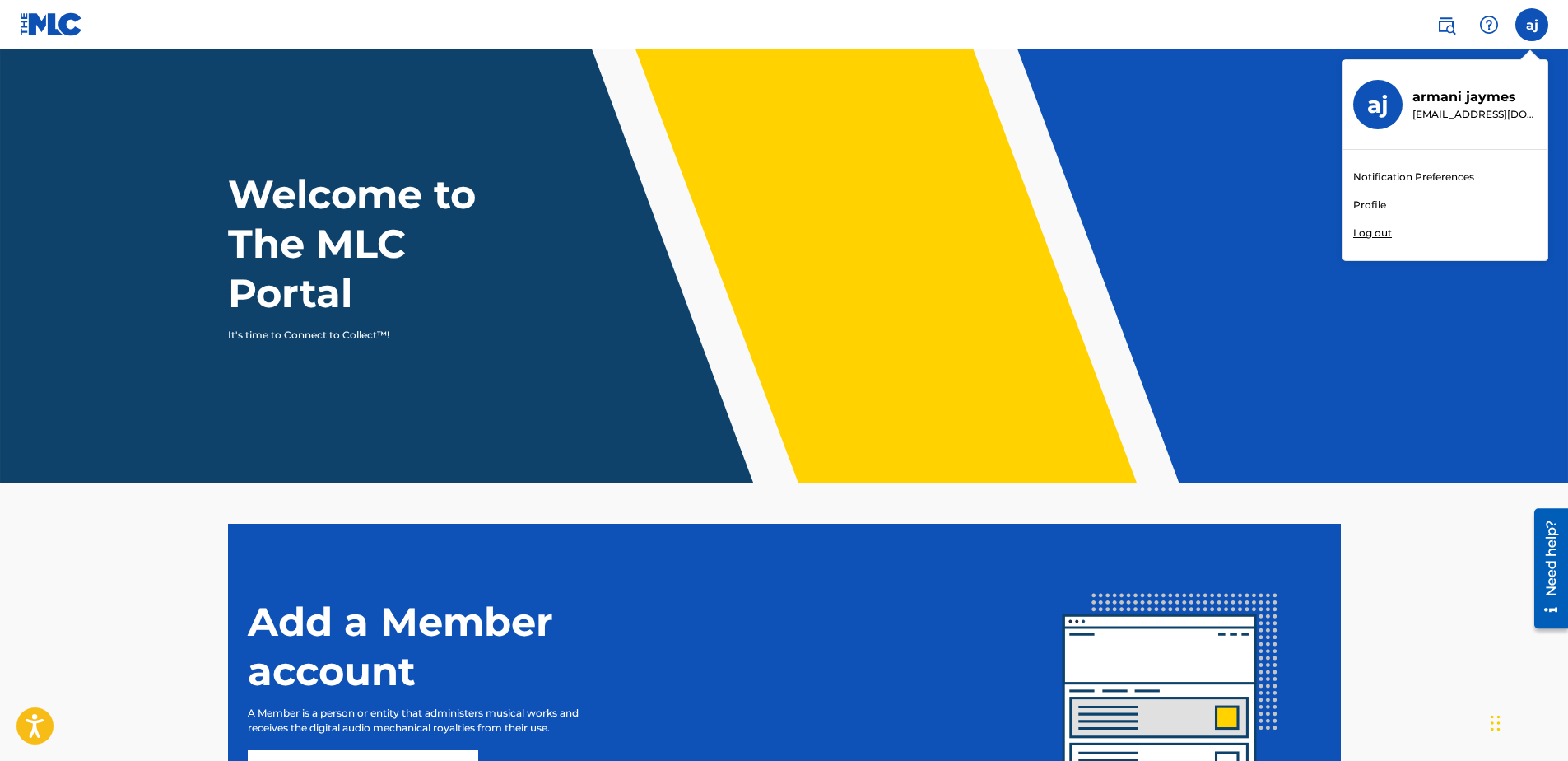
click at [1435, 23] on link at bounding box center [1446, 24] width 33 height 33
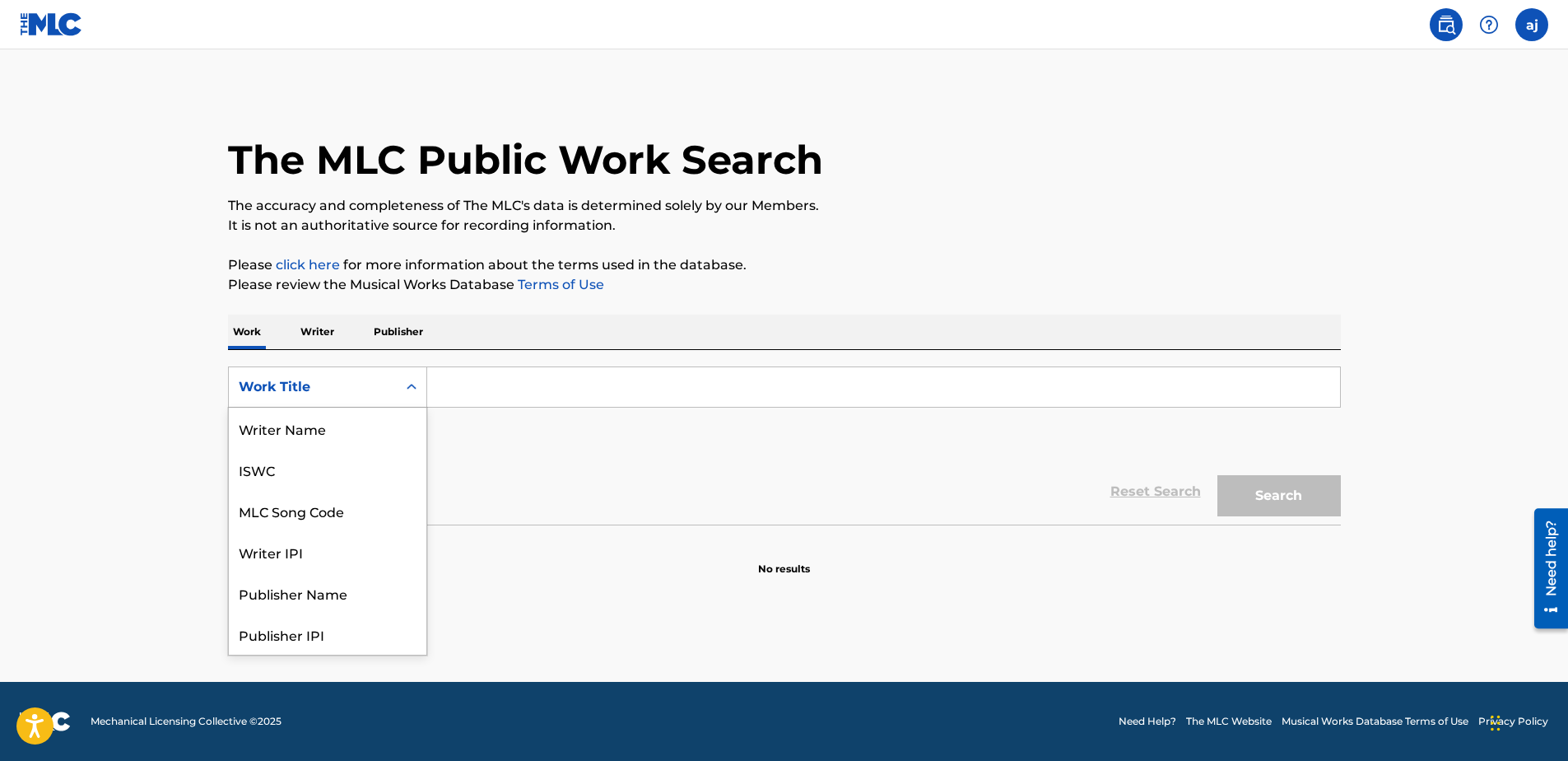
click at [317, 404] on div "Work Title" at bounding box center [328, 386] width 199 height 41
click at [315, 133] on div "The MLC Public Work Search" at bounding box center [784, 151] width 1113 height 120
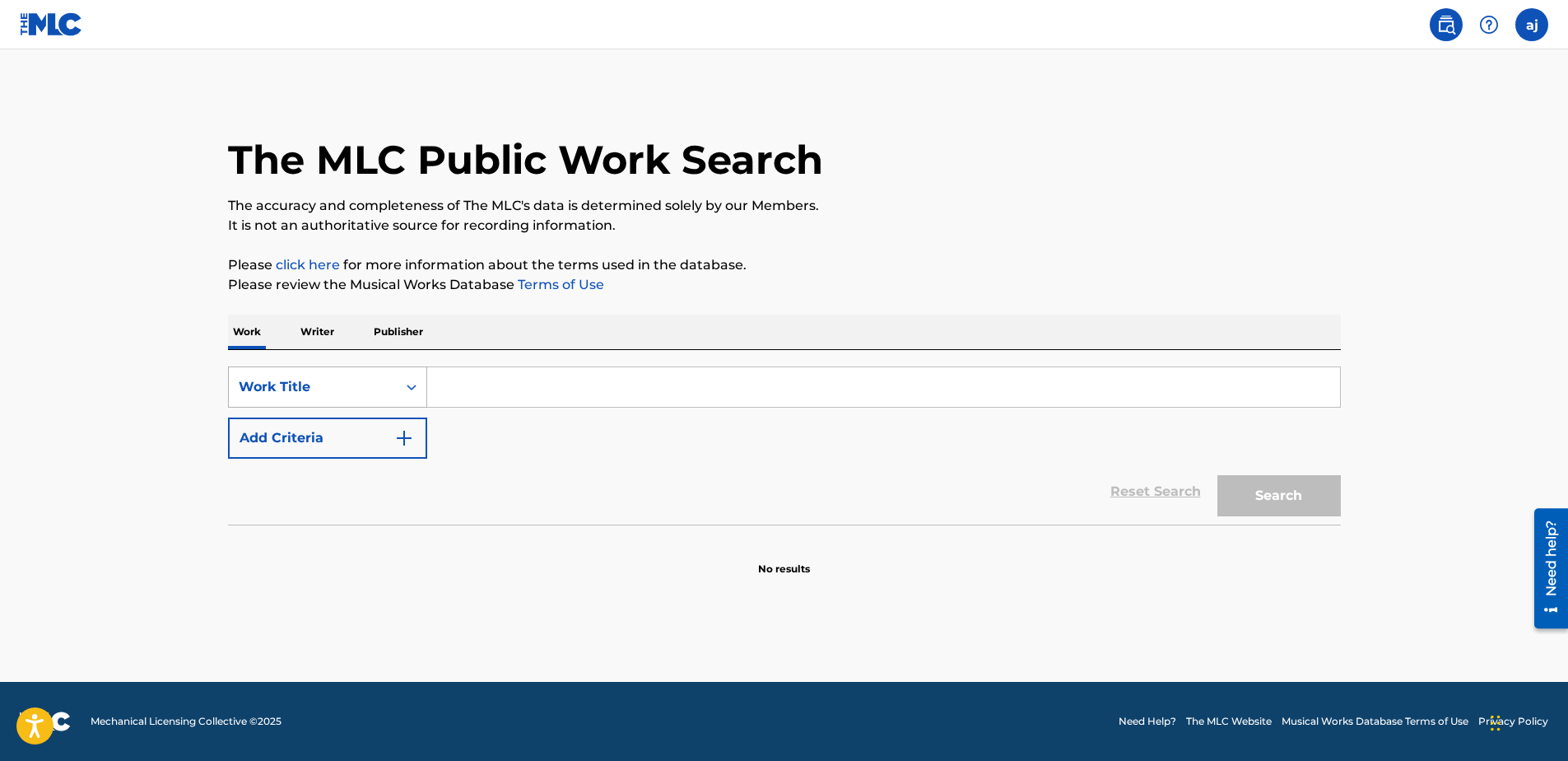
click at [307, 383] on div "Work Title" at bounding box center [312, 387] width 148 height 20
click at [315, 334] on p "Writer" at bounding box center [317, 331] width 43 height 34
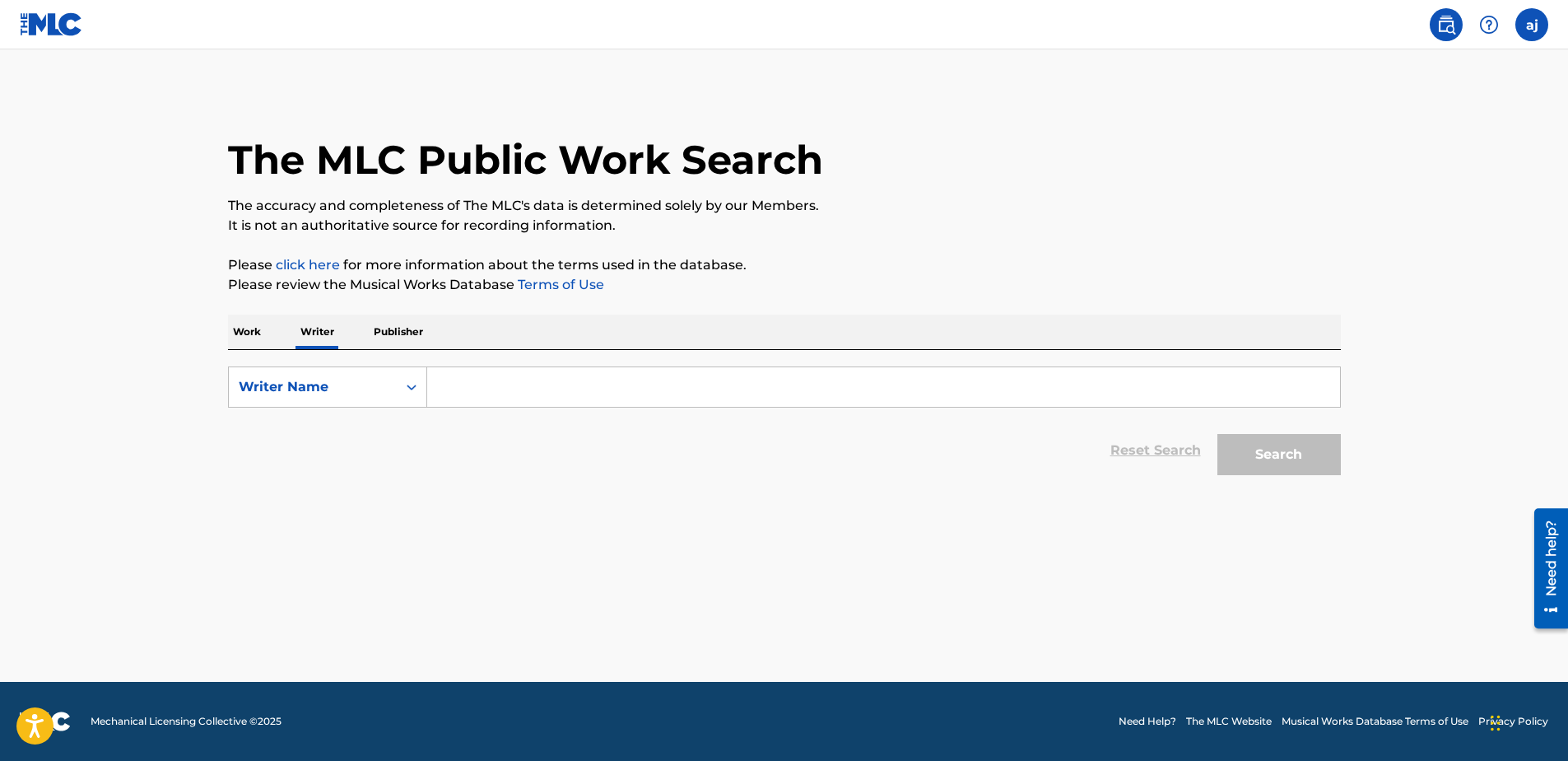
click at [279, 338] on div "Work Writer Publisher" at bounding box center [784, 331] width 1113 height 34
click at [266, 339] on div "Work Writer Publisher" at bounding box center [784, 331] width 1113 height 34
click at [250, 331] on p "Work" at bounding box center [247, 331] width 38 height 34
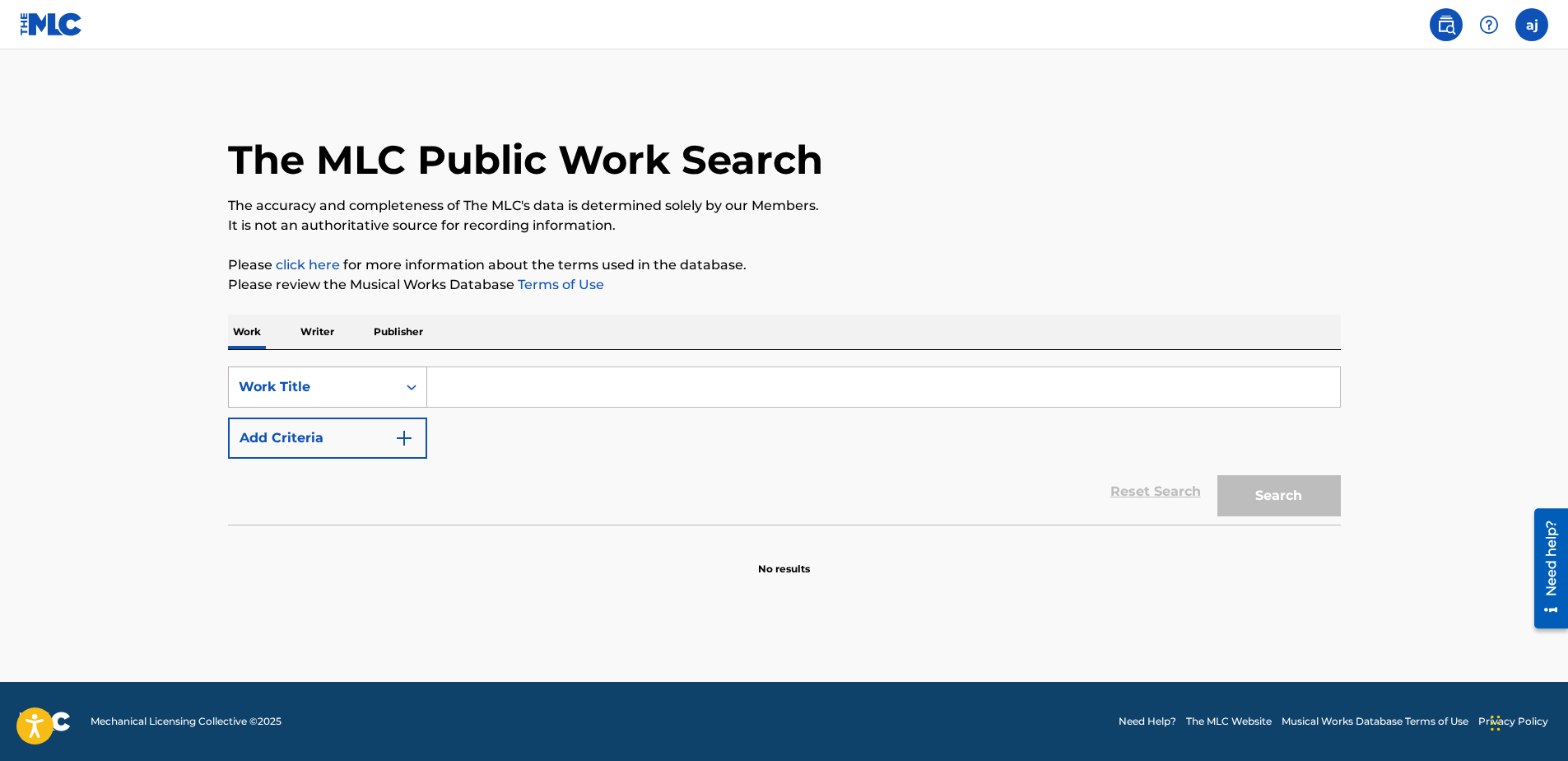
click at [305, 380] on div "Work Title" at bounding box center [312, 387] width 148 height 20
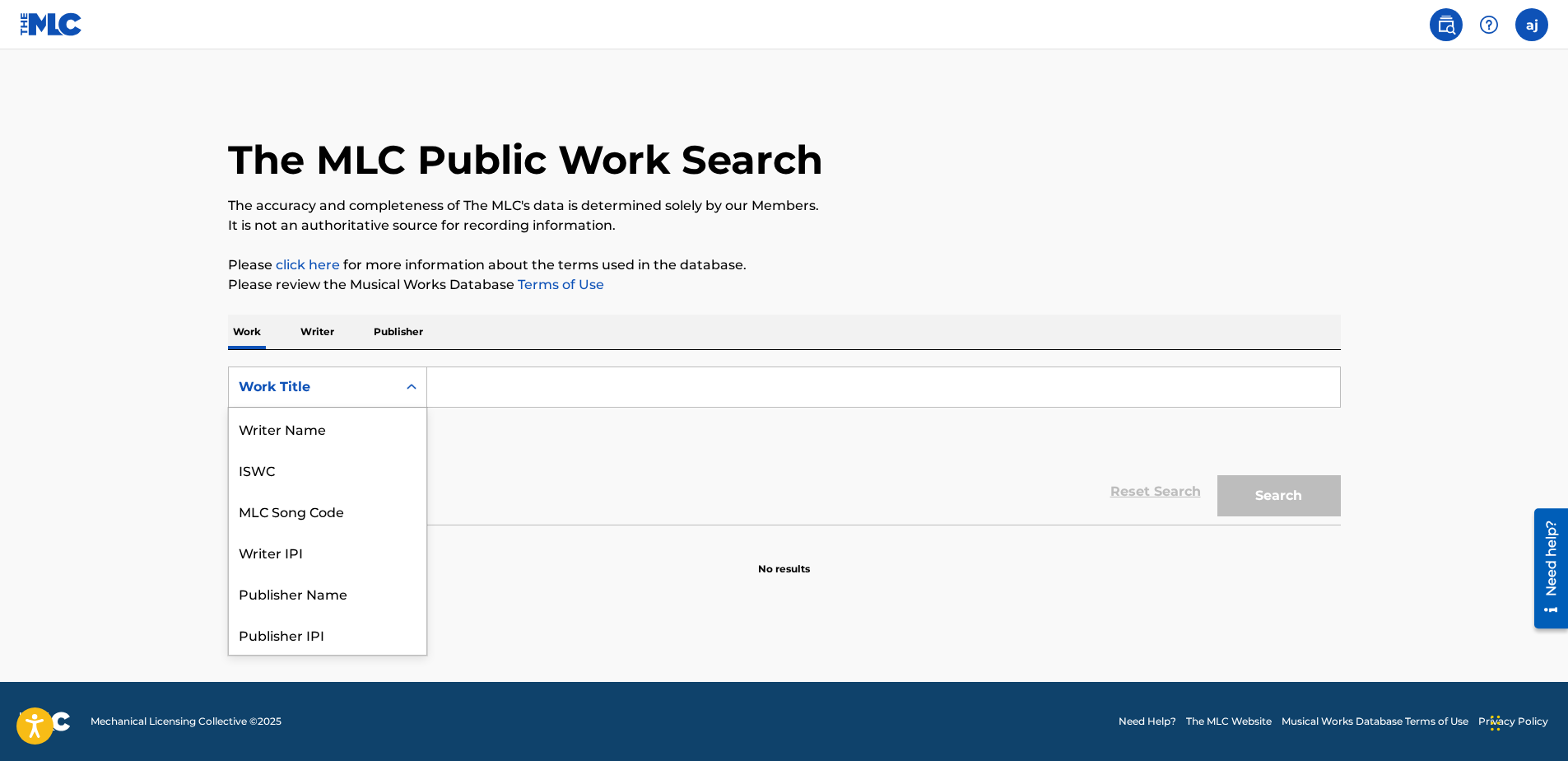
scroll to position [82, 0]
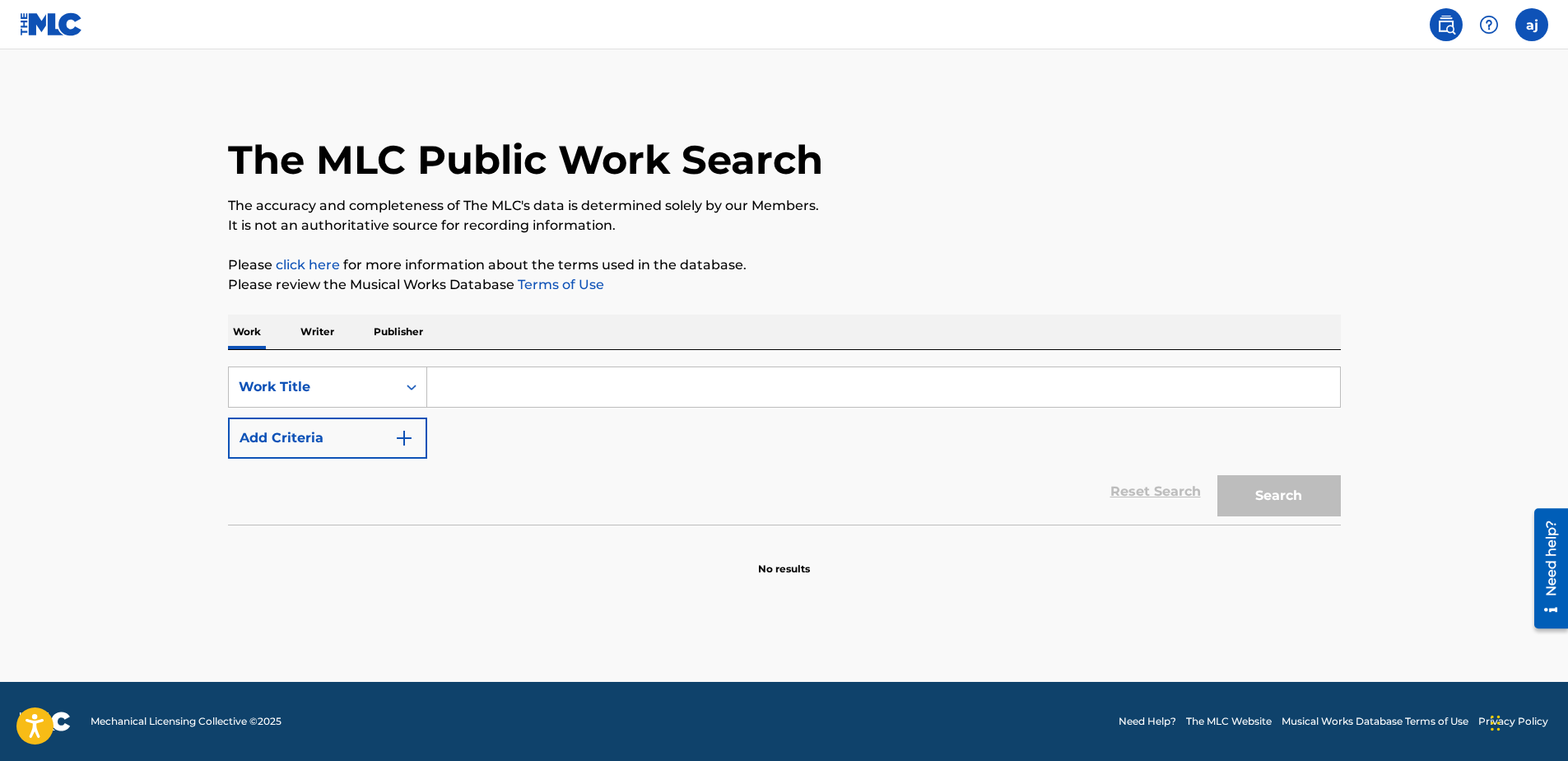
click at [318, 319] on p "Writer" at bounding box center [317, 331] width 43 height 34
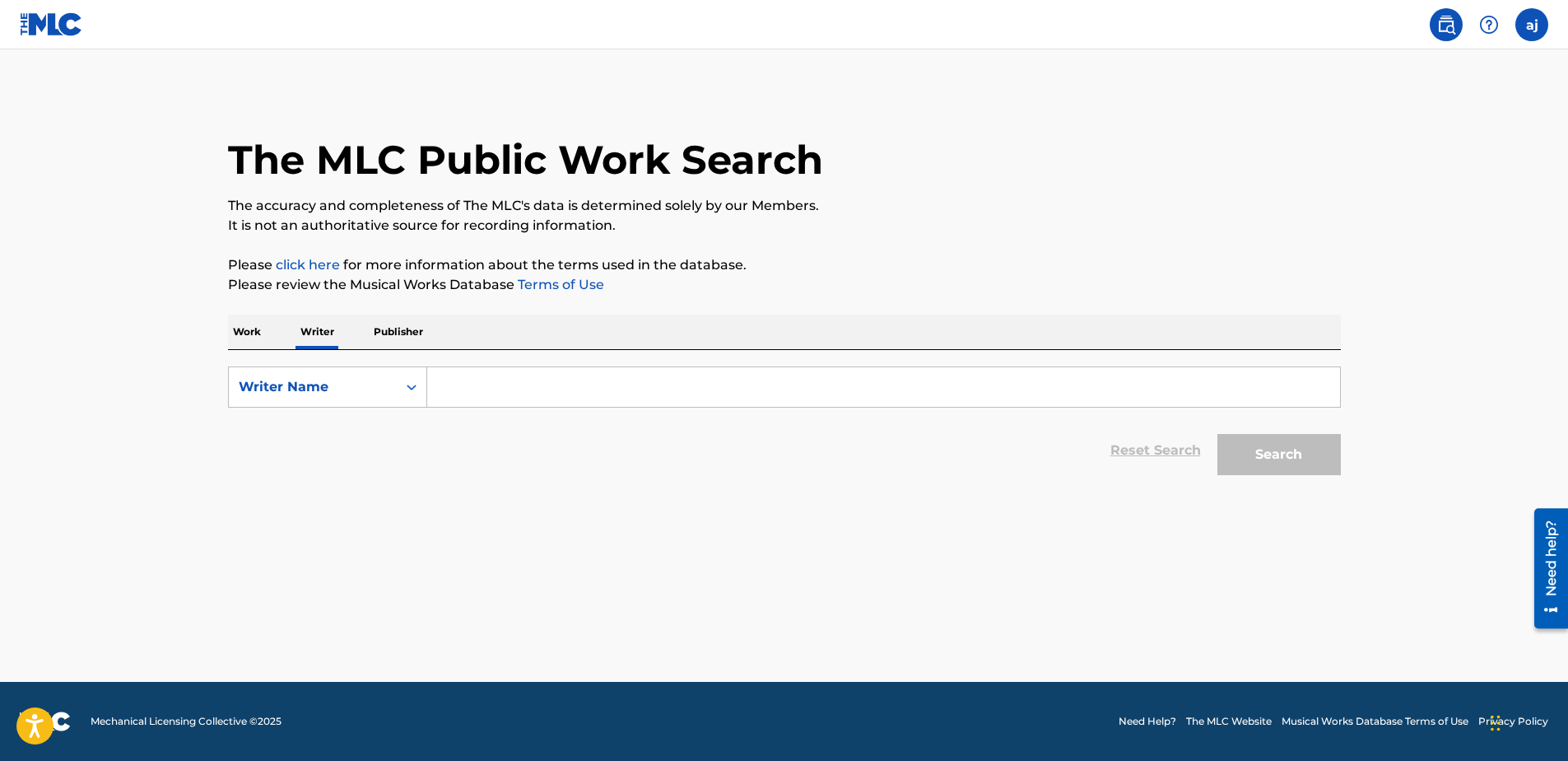
click at [1529, 20] on label at bounding box center [1531, 24] width 33 height 33
click at [1532, 25] on input "aj [PERSON_NAME] [PERSON_NAME][EMAIL_ADDRESS][DOMAIN_NAME] Notification Prefere…" at bounding box center [1532, 25] width 0 height 0
click at [1380, 201] on link "Profile" at bounding box center [1369, 205] width 33 height 15
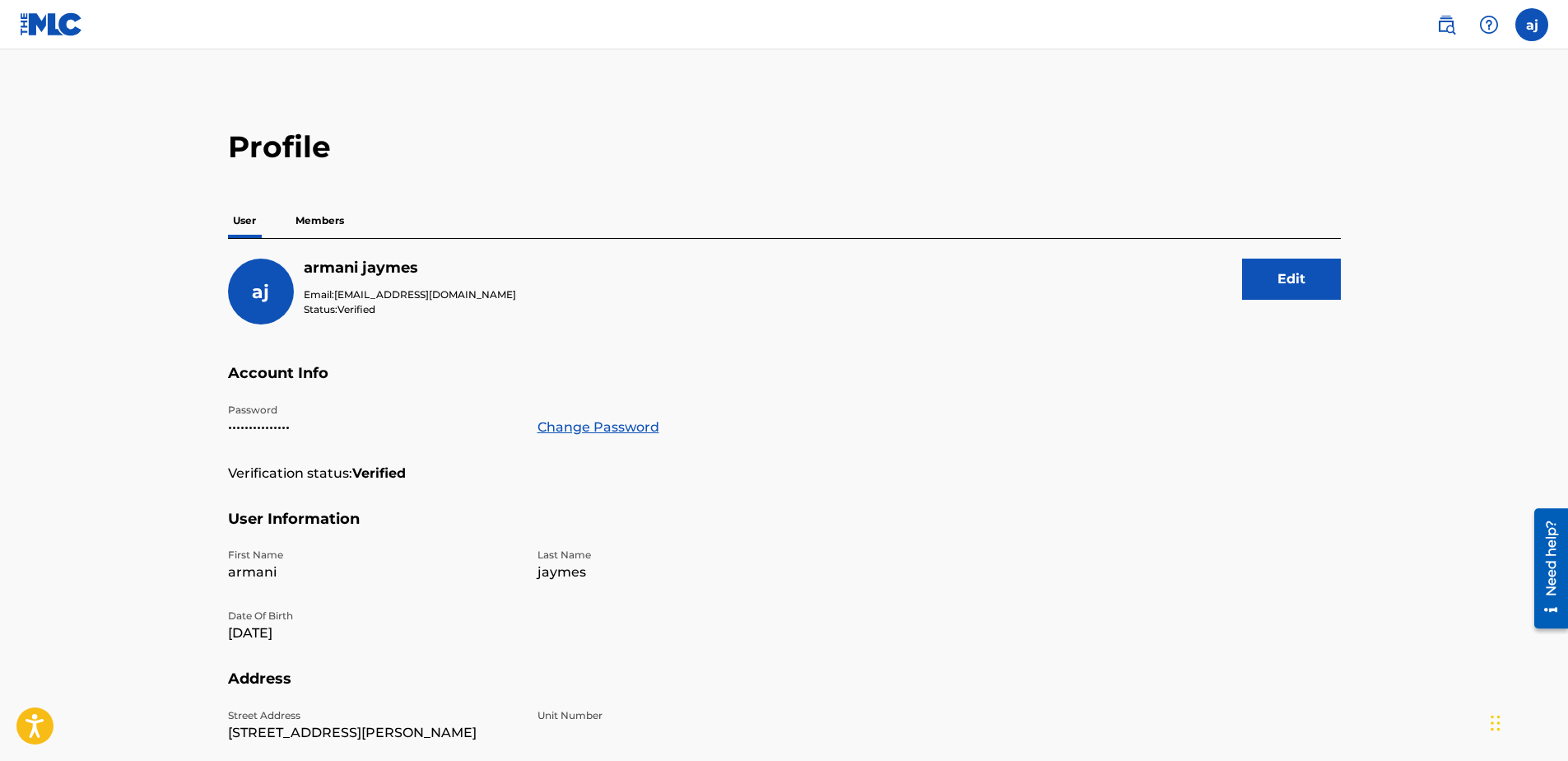
click at [1531, 29] on label at bounding box center [1531, 24] width 33 height 33
click at [1532, 25] on input "aj [PERSON_NAME] [PERSON_NAME][EMAIL_ADDRESS][DOMAIN_NAME] Notification Prefere…" at bounding box center [1532, 25] width 0 height 0
click at [1452, 27] on img at bounding box center [1447, 25] width 20 height 20
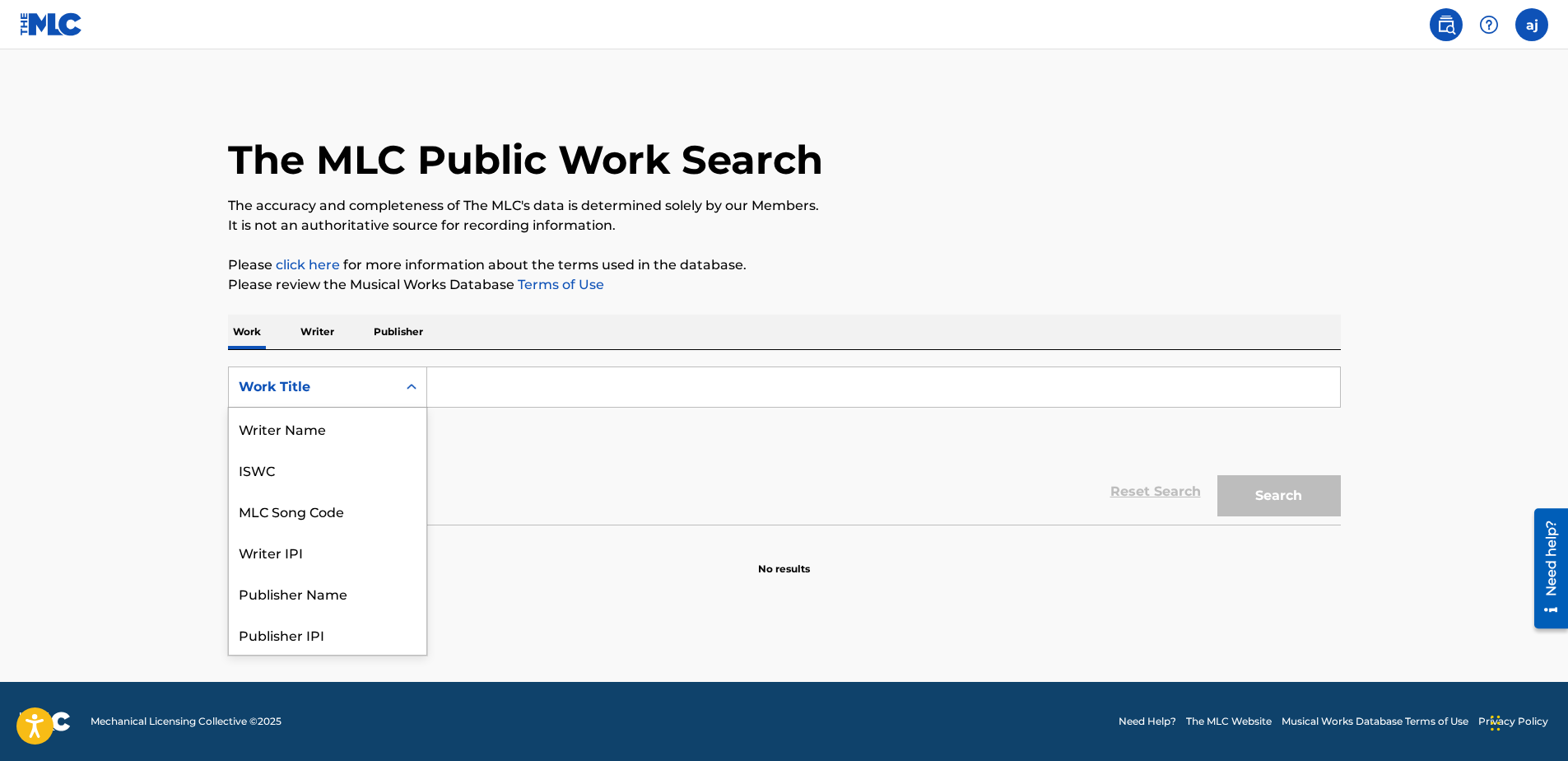
click at [324, 383] on div "Work Title" at bounding box center [312, 387] width 148 height 20
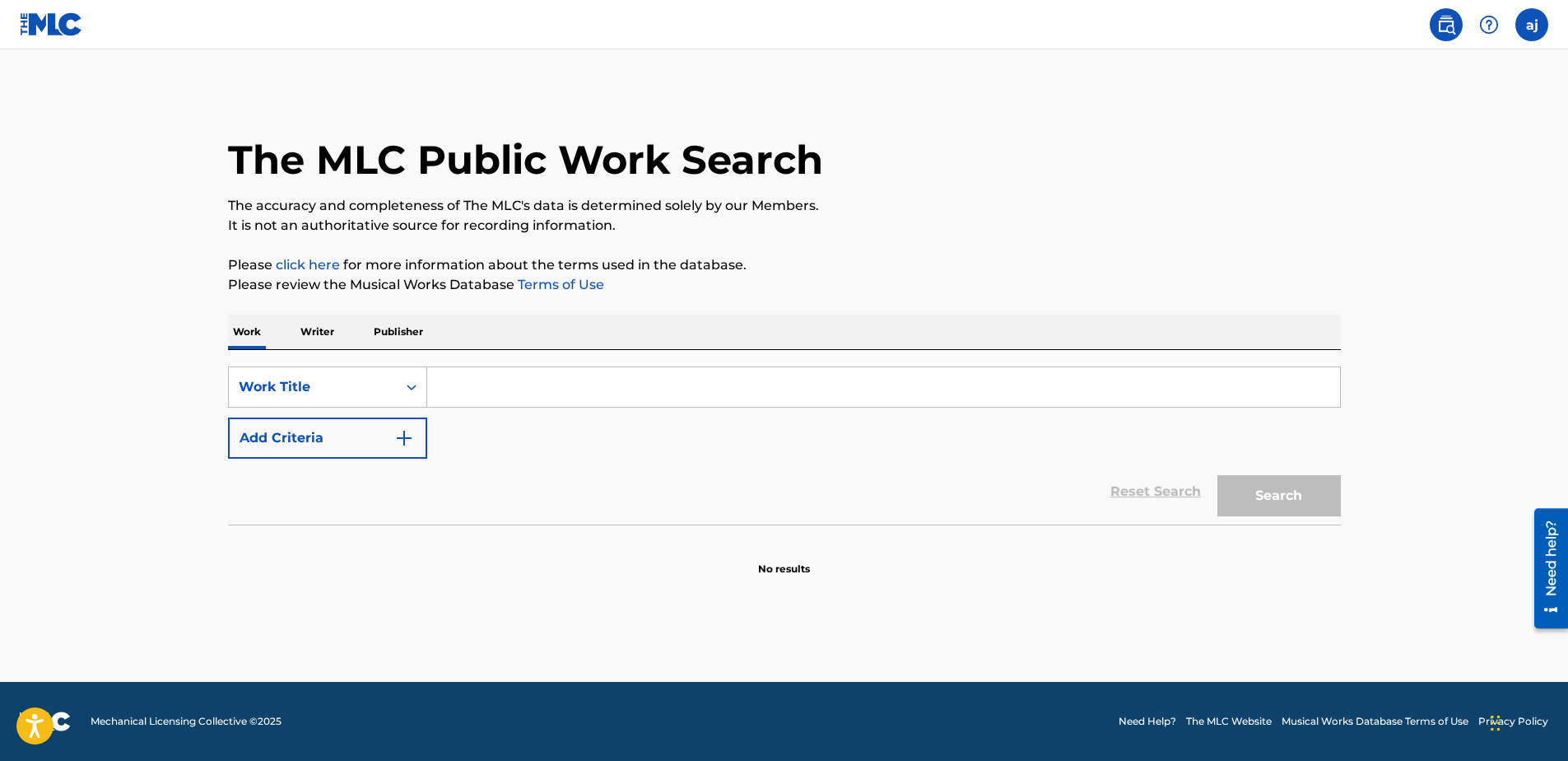
click at [318, 314] on div "The MLC Public Work Search The accuracy and completeness of The MLC's data is d…" at bounding box center [784, 333] width 1152 height 486
click at [325, 340] on p "Writer" at bounding box center [317, 331] width 43 height 34
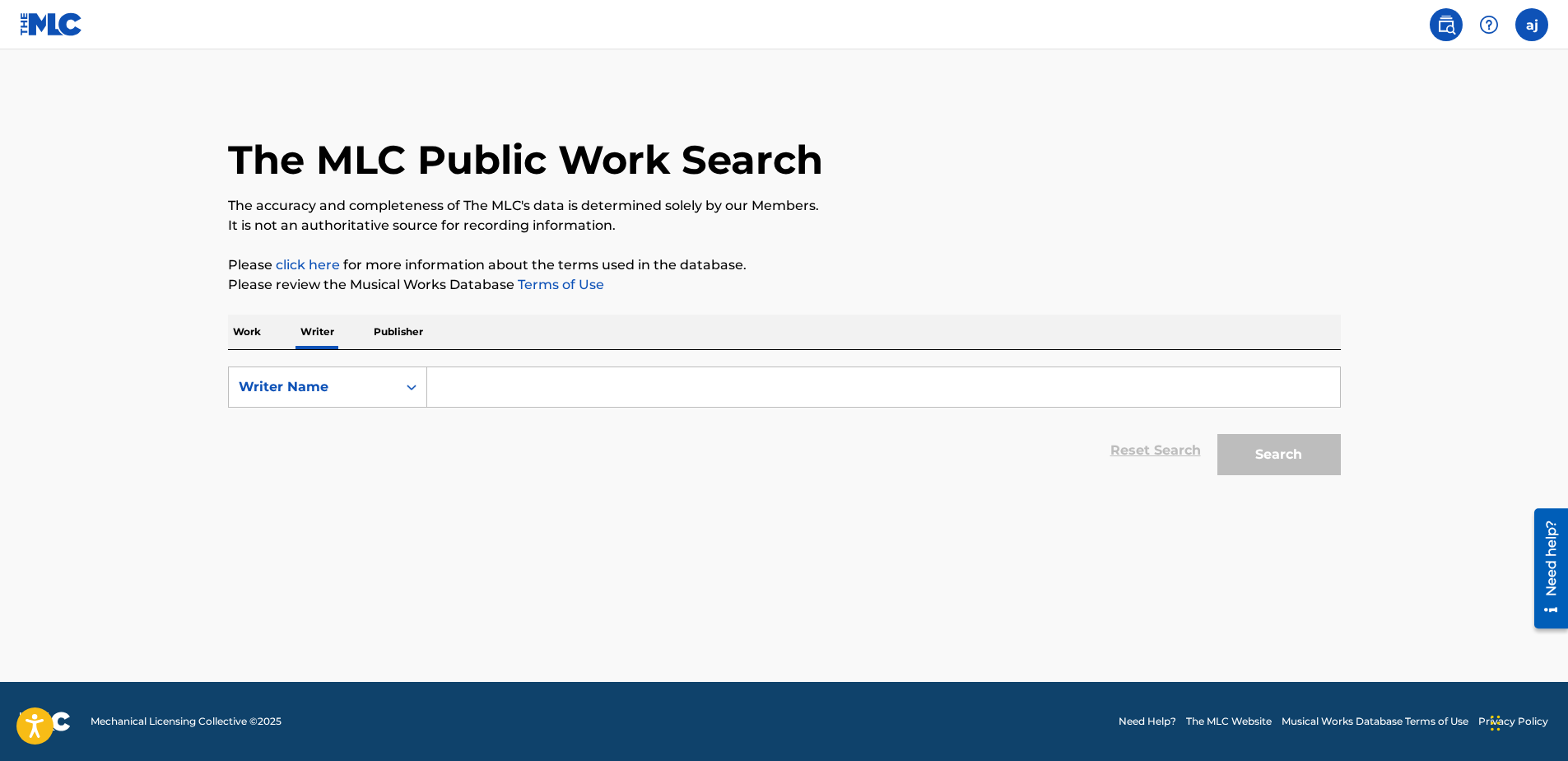
click at [403, 331] on p "Publisher" at bounding box center [398, 331] width 59 height 34
click at [249, 329] on p "Work" at bounding box center [247, 331] width 38 height 34
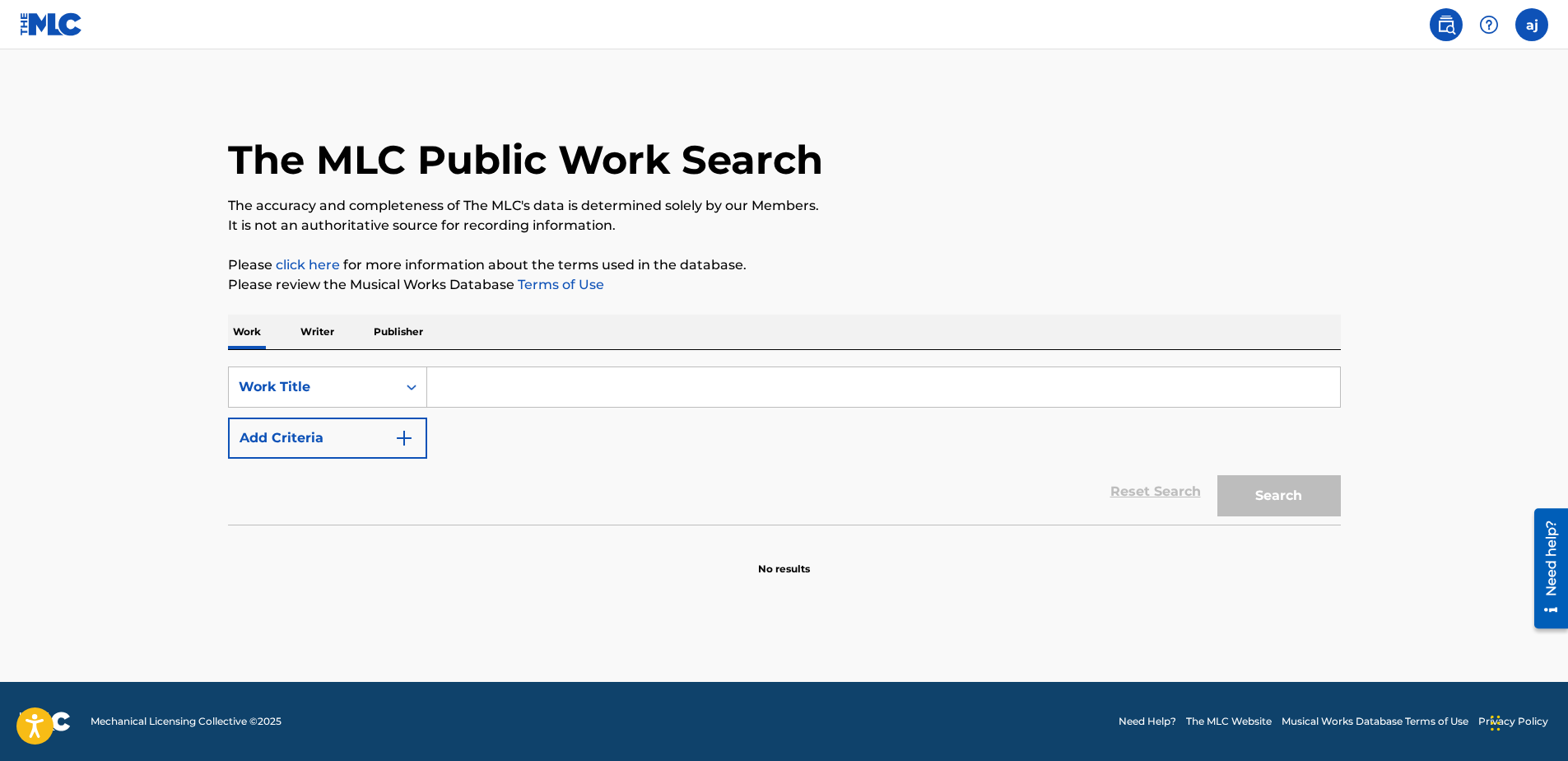
click at [1551, 33] on nav "aj aj [PERSON_NAME] [PERSON_NAME][EMAIL_ADDRESS][DOMAIN_NAME] Notification Pref…" at bounding box center [784, 24] width 1568 height 49
click at [1537, 29] on label at bounding box center [1531, 24] width 33 height 33
click at [1532, 25] on input "aj [PERSON_NAME] [PERSON_NAME][EMAIL_ADDRESS][DOMAIN_NAME] Notification Prefere…" at bounding box center [1532, 25] width 0 height 0
click at [1376, 207] on link "Profile" at bounding box center [1369, 205] width 33 height 15
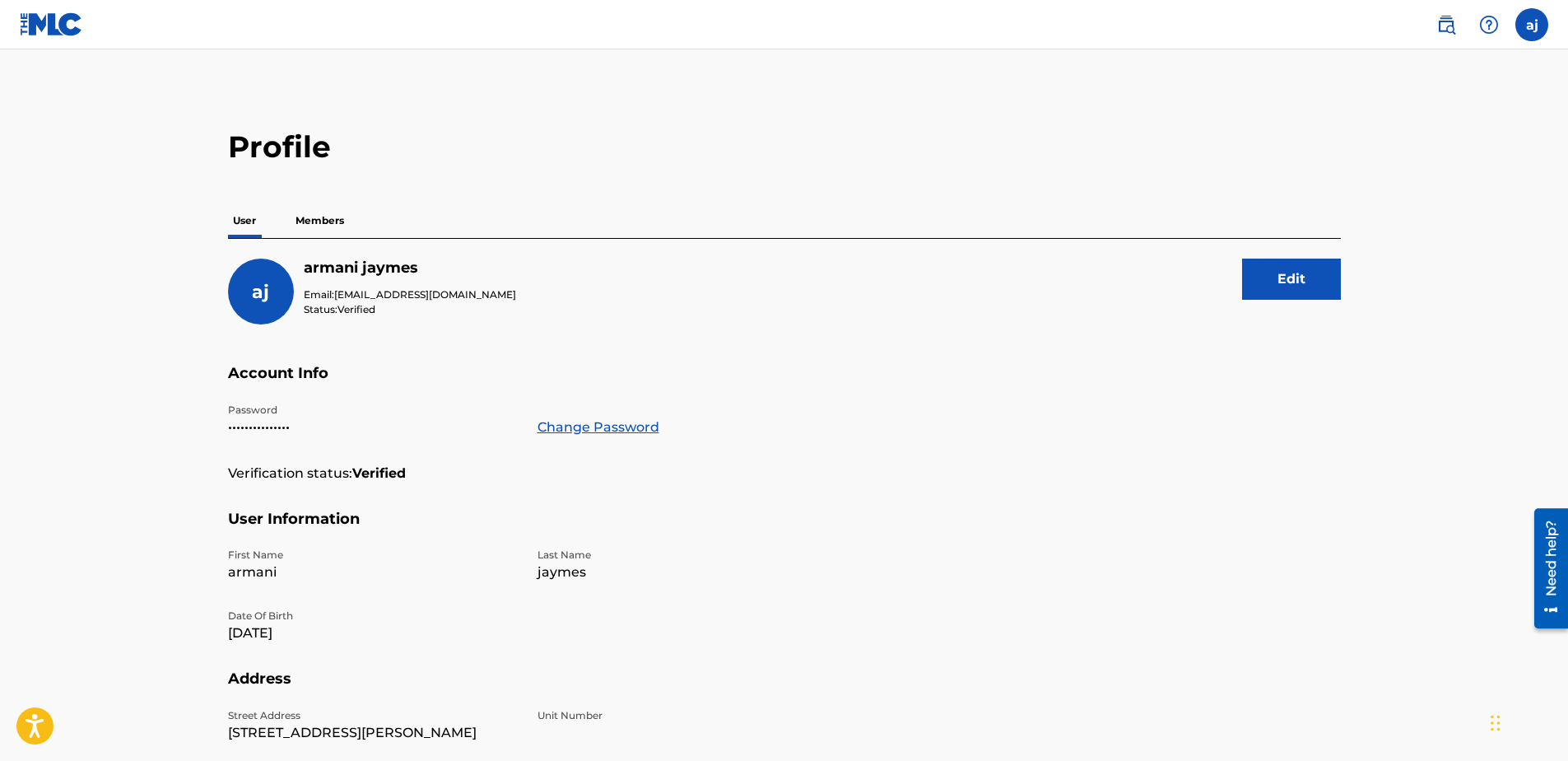
click at [319, 226] on p "Members" at bounding box center [320, 220] width 59 height 34
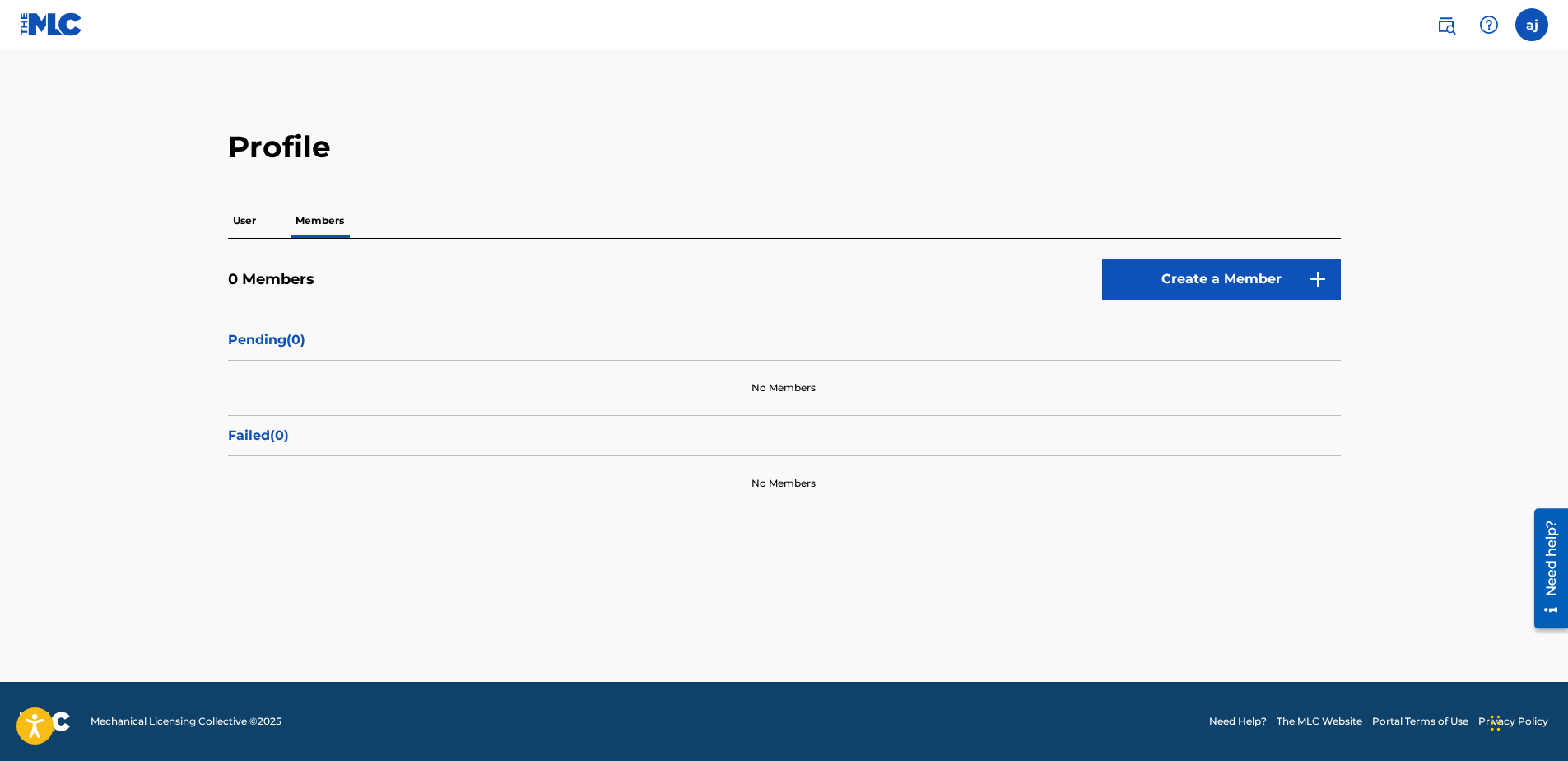
click at [64, 27] on img at bounding box center [52, 24] width 64 height 24
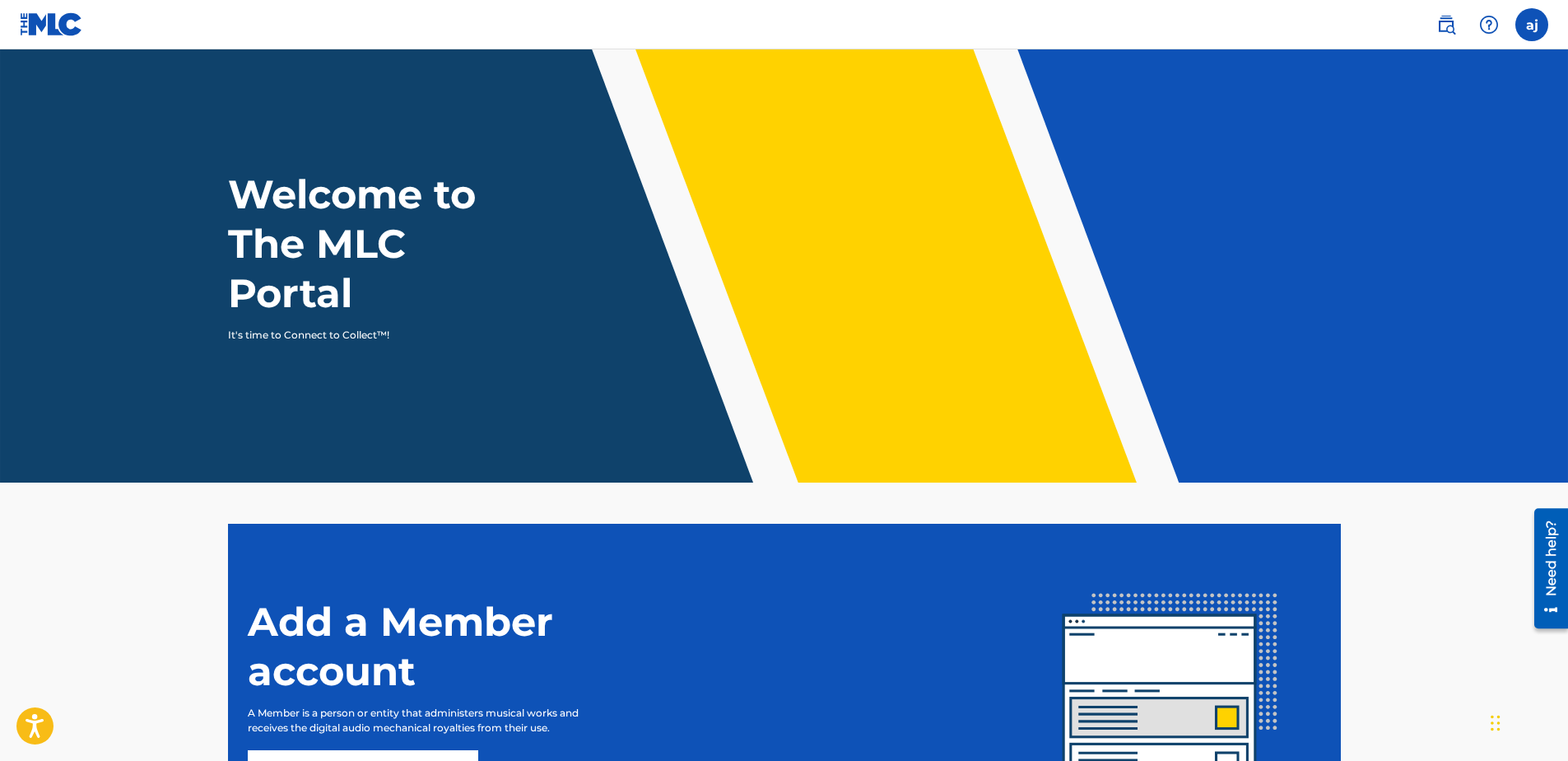
click at [1542, 21] on label at bounding box center [1531, 24] width 33 height 33
click at [1532, 25] on input "aj [PERSON_NAME] [PERSON_NAME][EMAIL_ADDRESS][DOMAIN_NAME] Notification Prefere…" at bounding box center [1532, 25] width 0 height 0
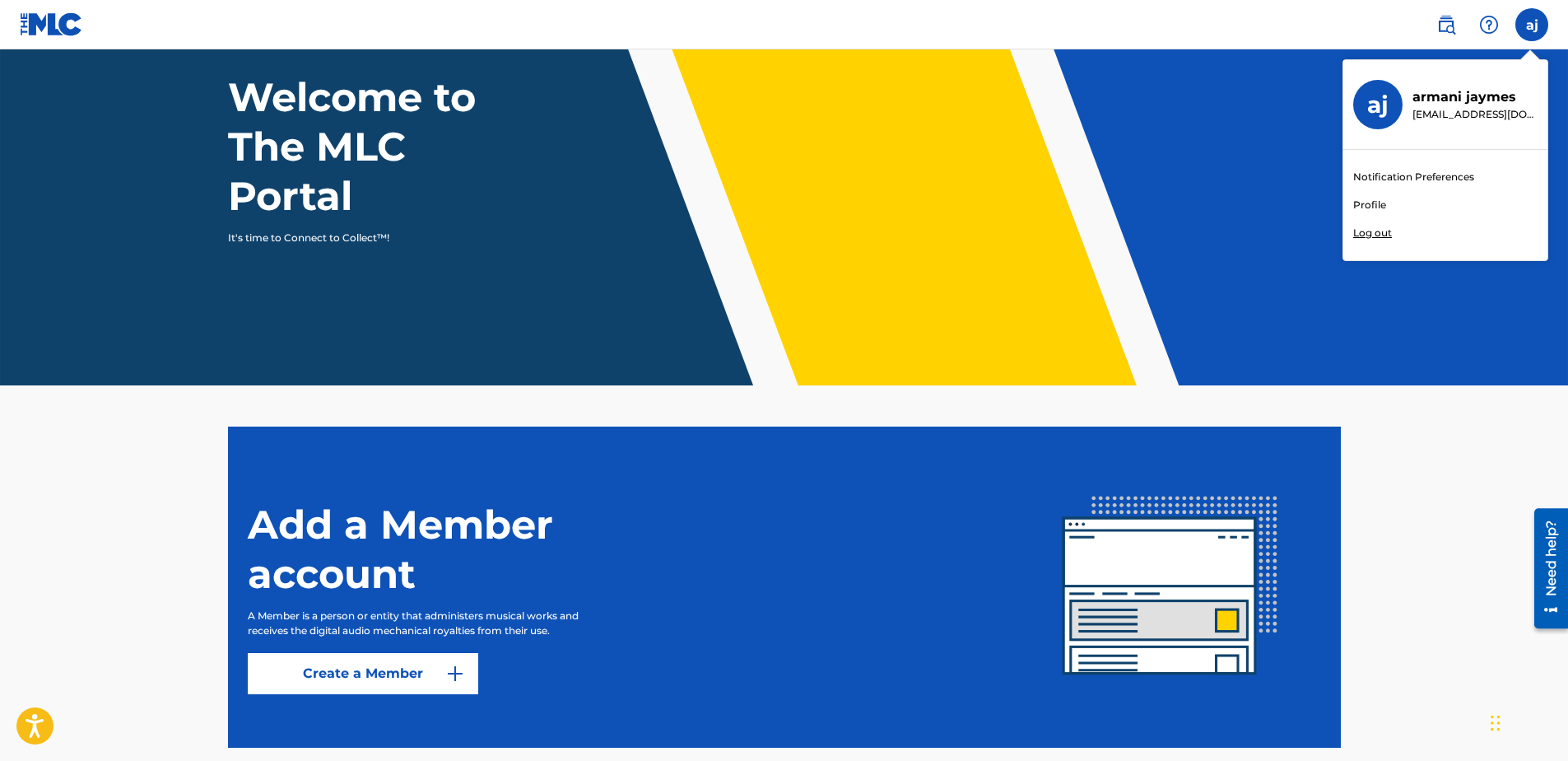
scroll to position [18, 0]
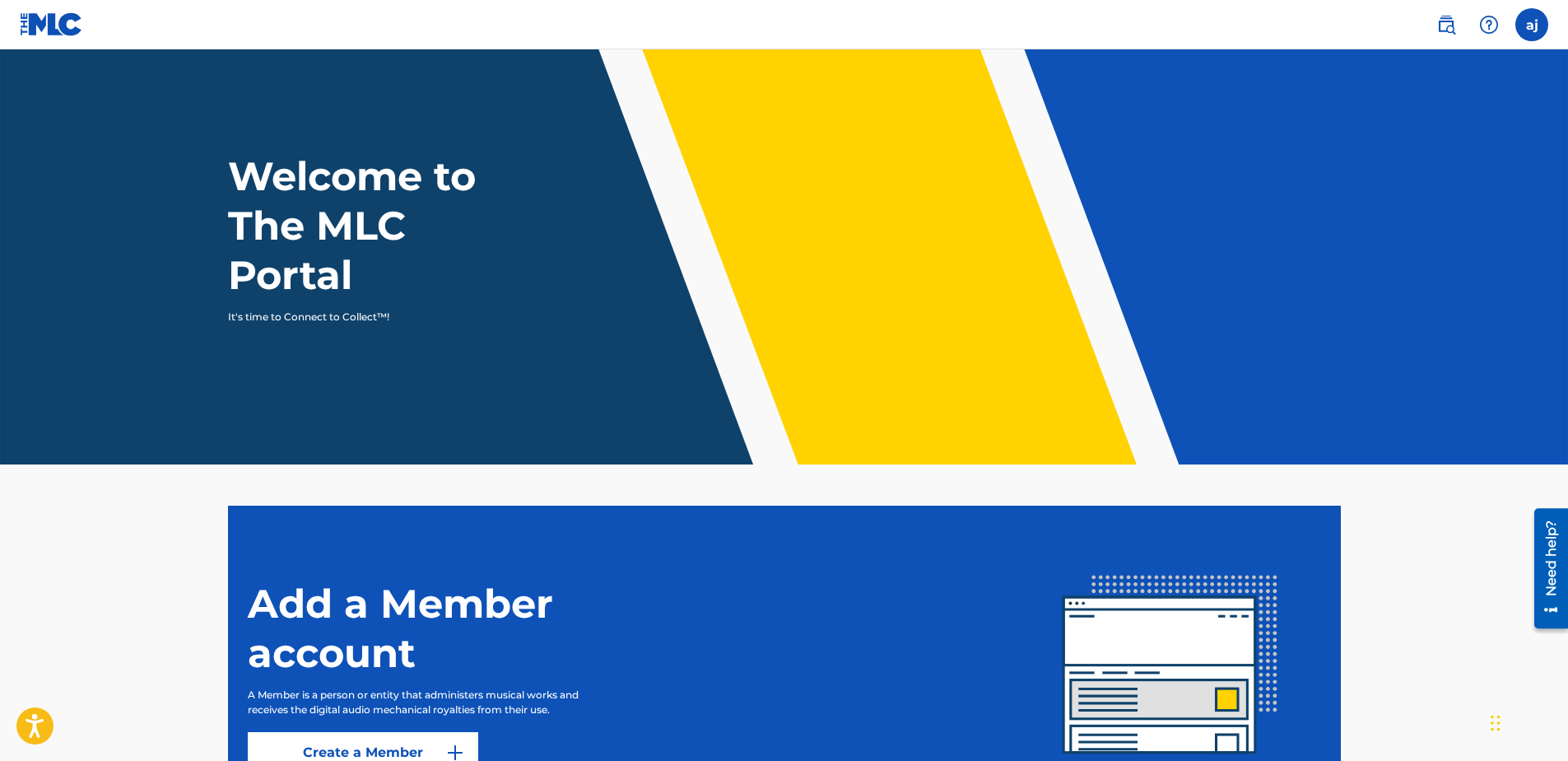
click at [1540, 22] on div "aj aj [PERSON_NAME] [PERSON_NAME][EMAIL_ADDRESS][DOMAIN_NAME] Notification Pref…" at bounding box center [1531, 24] width 33 height 33
click at [1525, 31] on label at bounding box center [1531, 24] width 33 height 33
click at [1532, 25] on input "aj [PERSON_NAME] [PERSON_NAME][EMAIL_ADDRESS][DOMAIN_NAME] Notification Prefere…" at bounding box center [1532, 25] width 0 height 0
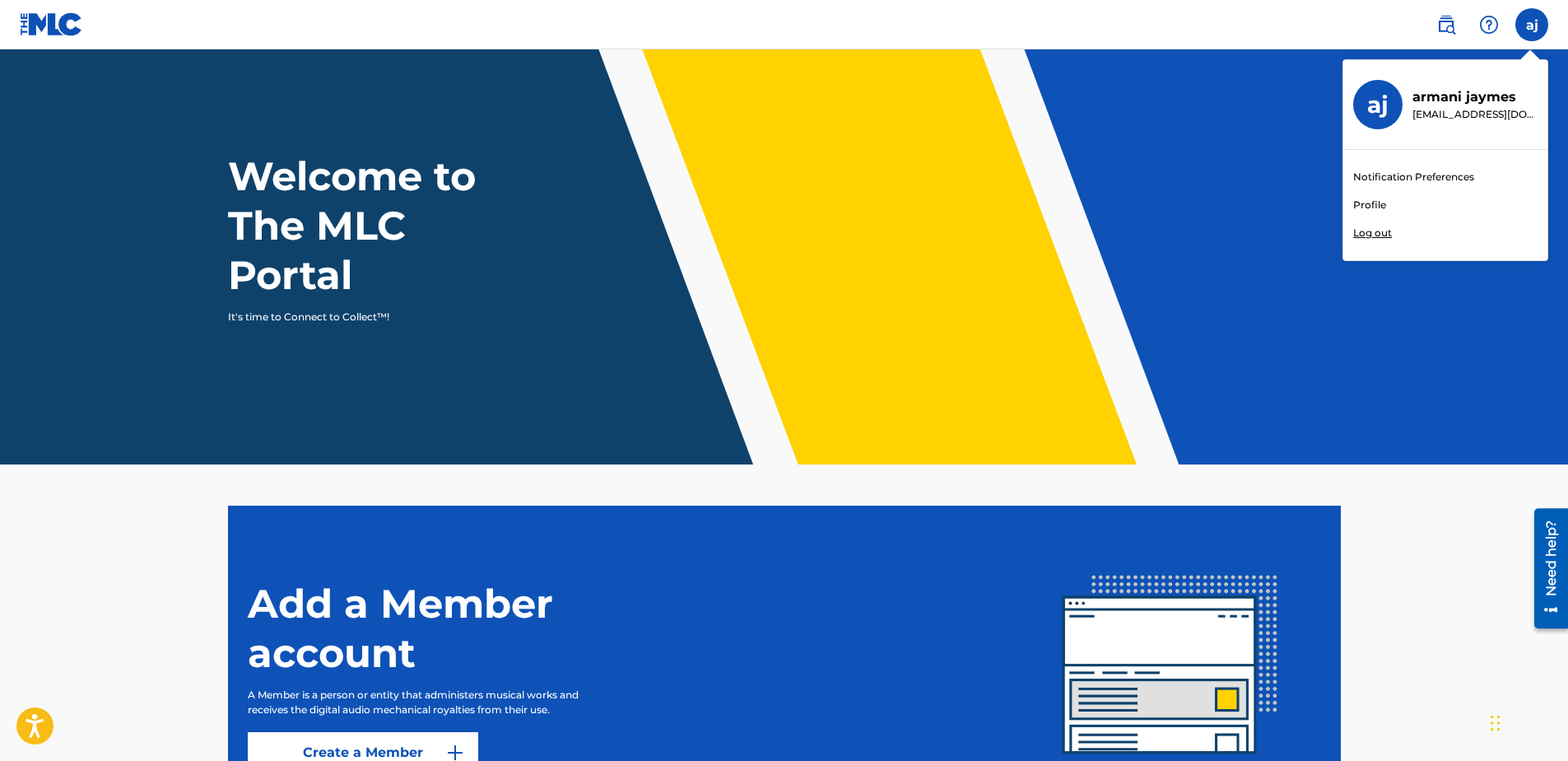
click at [1370, 205] on link "Profile" at bounding box center [1369, 205] width 33 height 15
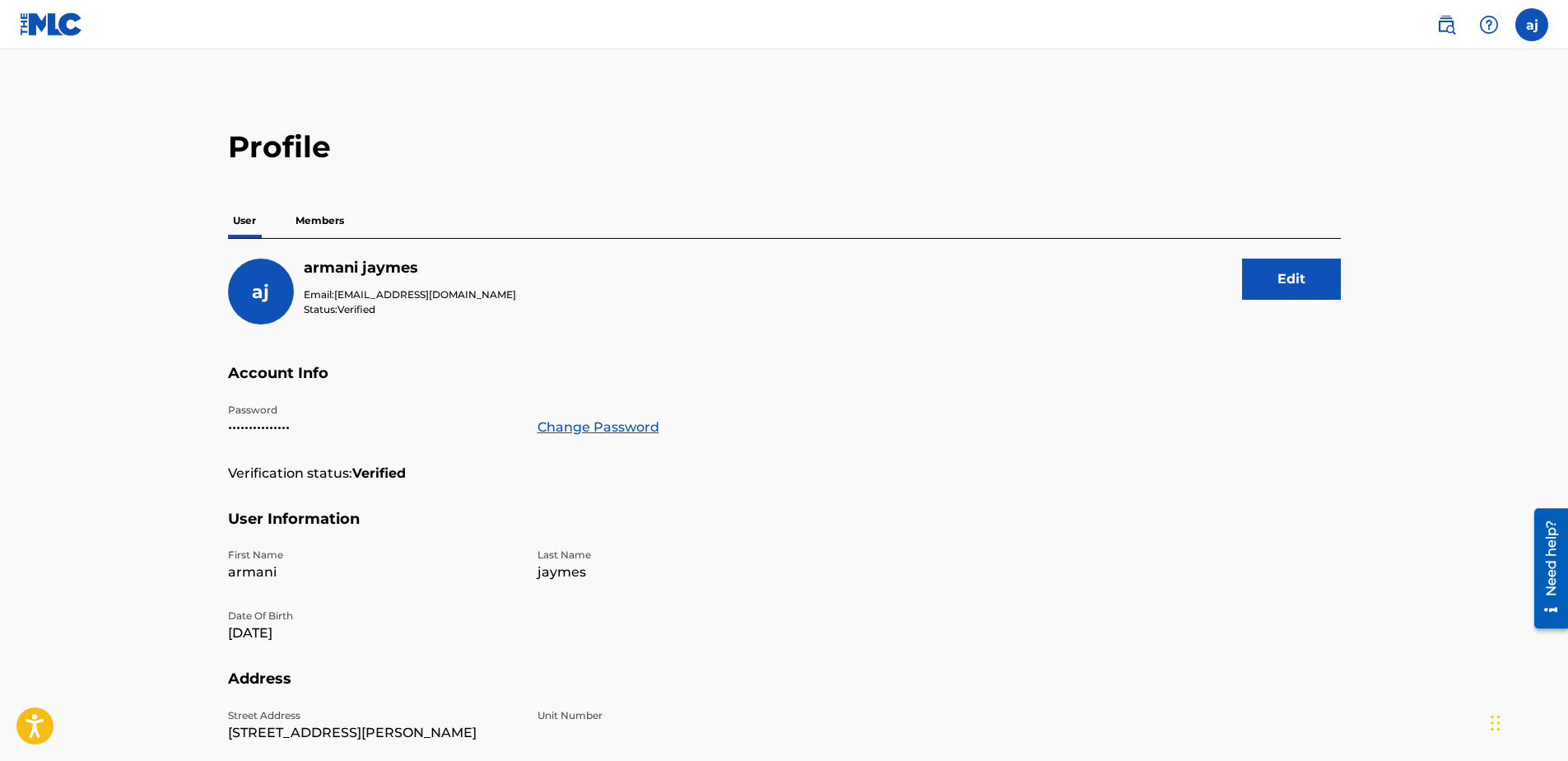
click at [345, 228] on p "Members" at bounding box center [320, 220] width 59 height 34
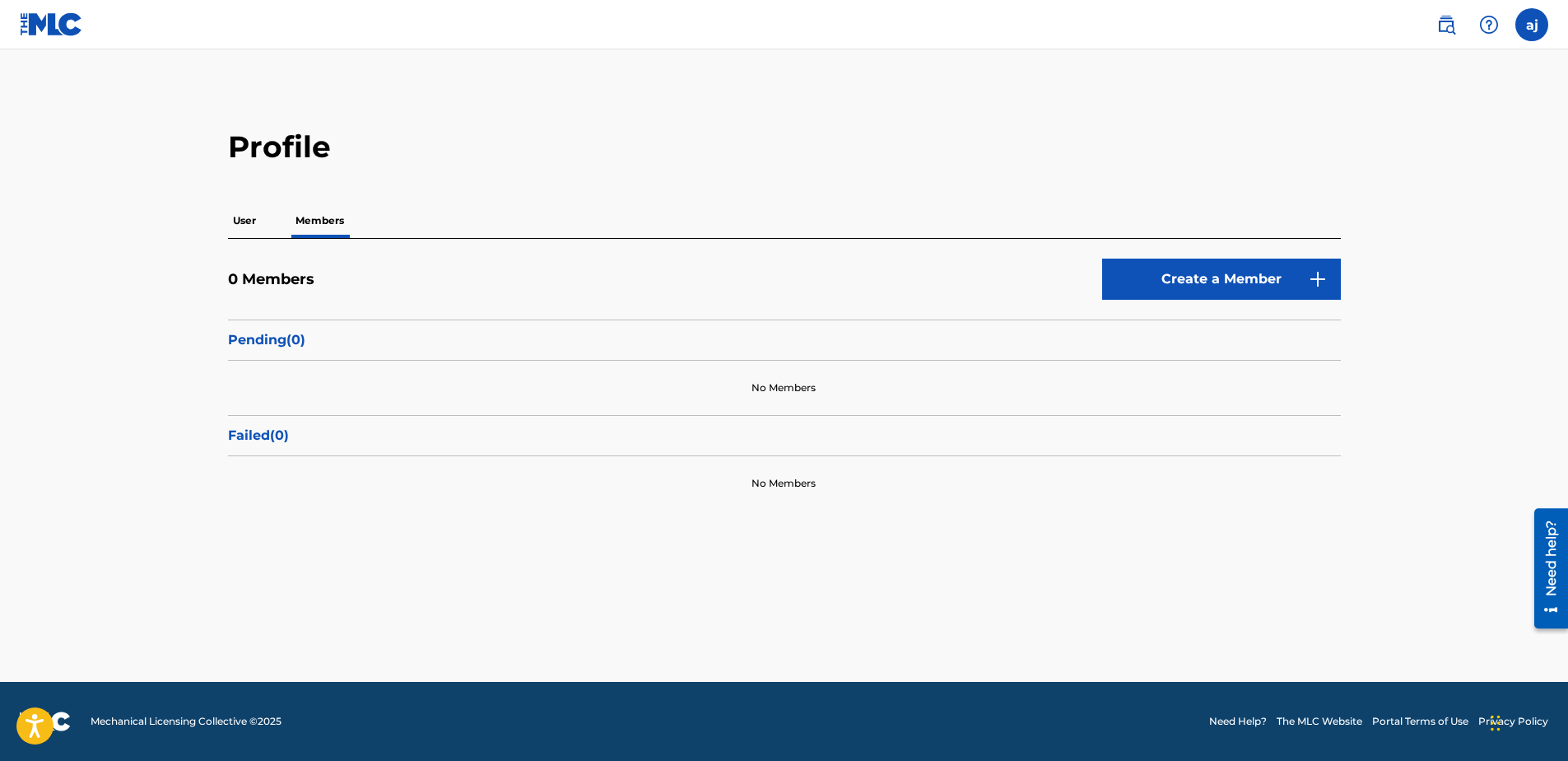
click at [263, 214] on div "User Members" at bounding box center [784, 220] width 1113 height 34
click at [254, 219] on p "User" at bounding box center [244, 220] width 33 height 34
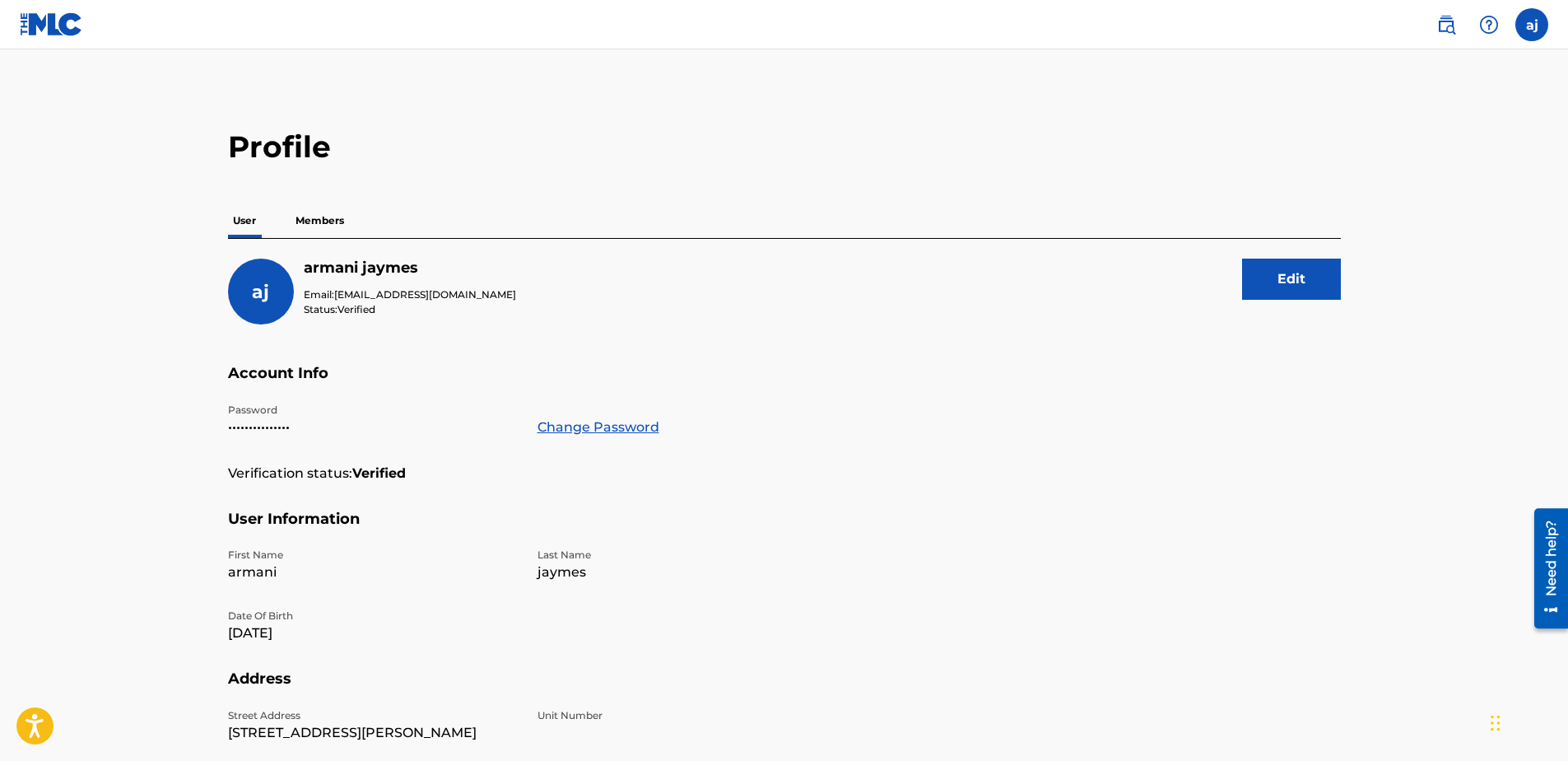
click at [317, 229] on p "Members" at bounding box center [320, 220] width 59 height 34
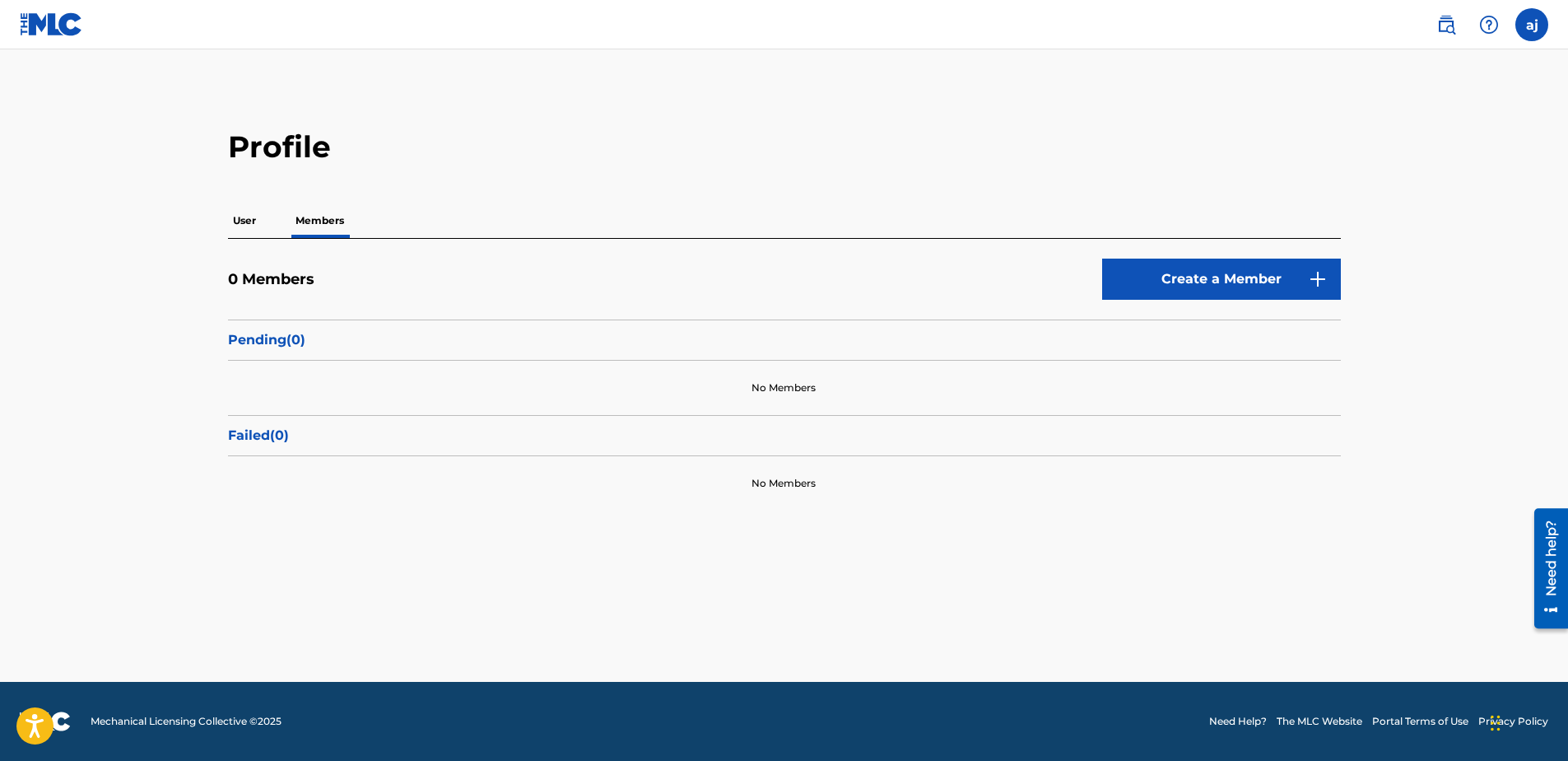
click at [256, 216] on p "User" at bounding box center [244, 220] width 33 height 34
